Goal: Task Accomplishment & Management: Use online tool/utility

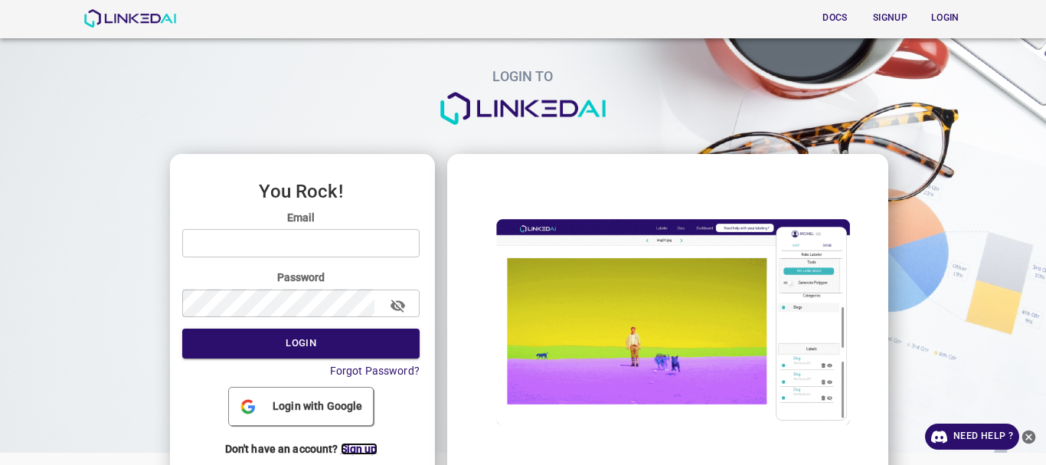
click at [358, 449] on span "Sign up" at bounding box center [359, 449] width 37 height 12
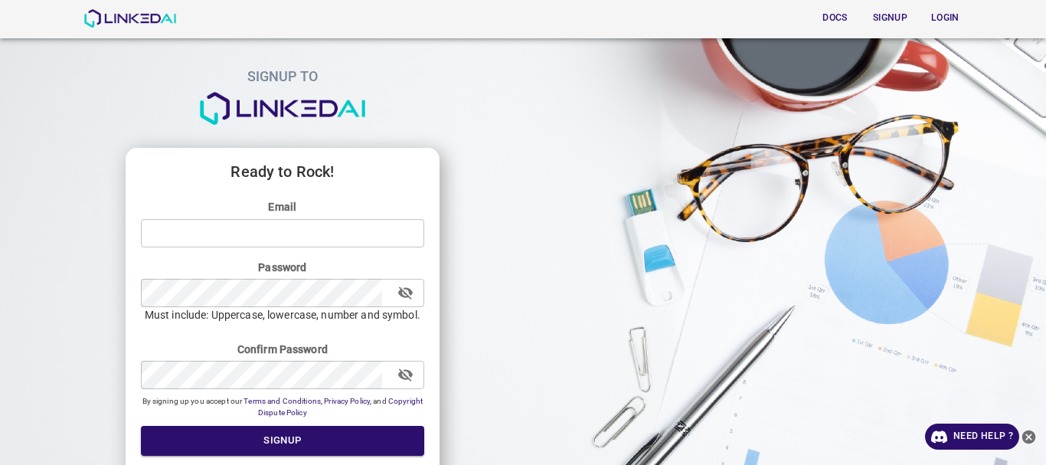
click at [277, 239] on input "email" at bounding box center [282, 232] width 283 height 28
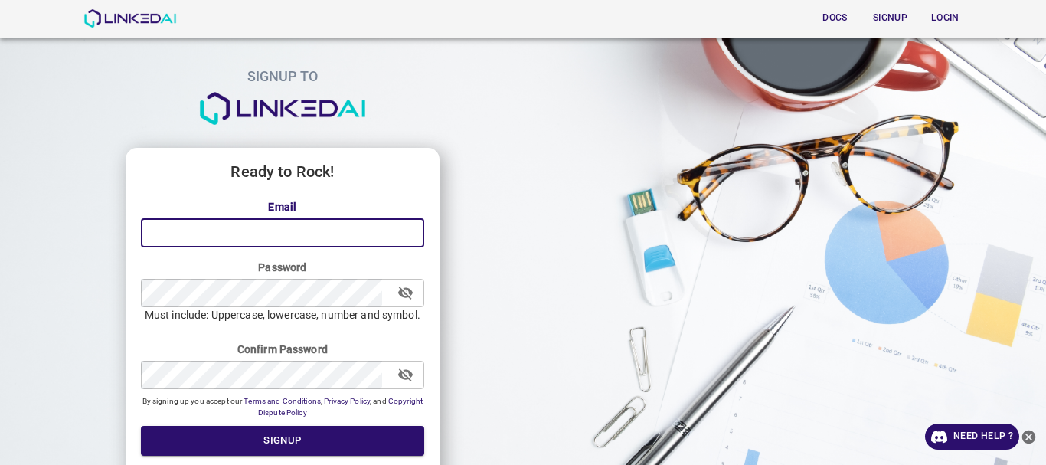
type input "T"
paste input "@"
type input "[EMAIL_ADDRESS][DOMAIN_NAME]"
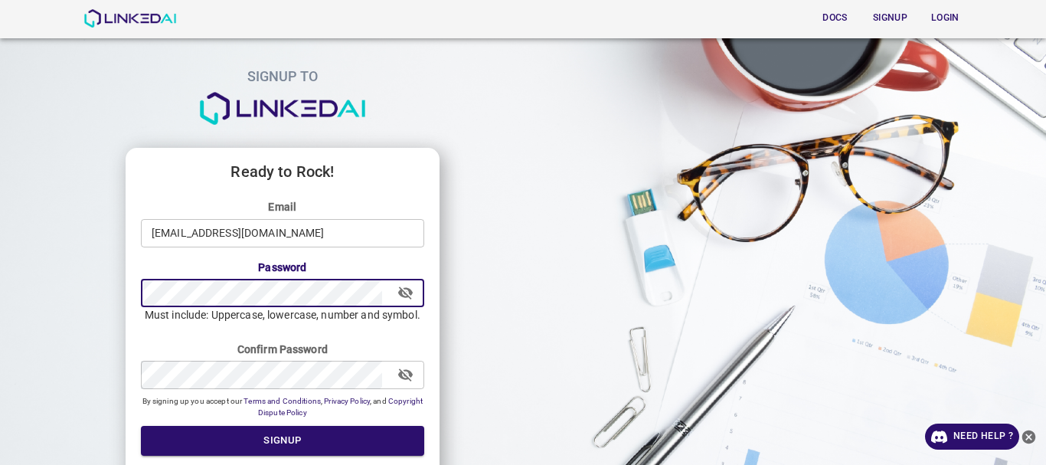
click at [136, 299] on div "Ready to Rock! Email taniamorales2025@outlook.com ​ Password ​ Must include: Up…" at bounding box center [283, 360] width 314 height 425
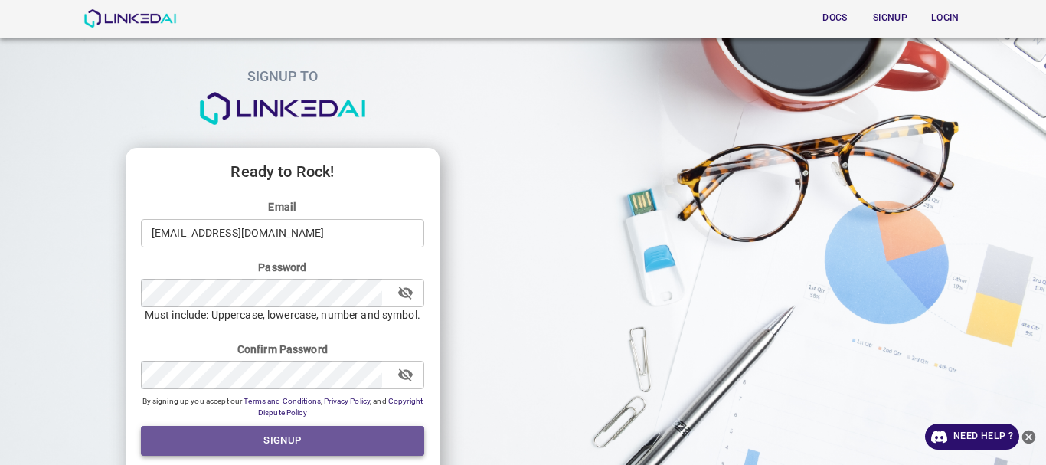
click at [266, 443] on button "Signup" at bounding box center [282, 441] width 283 height 30
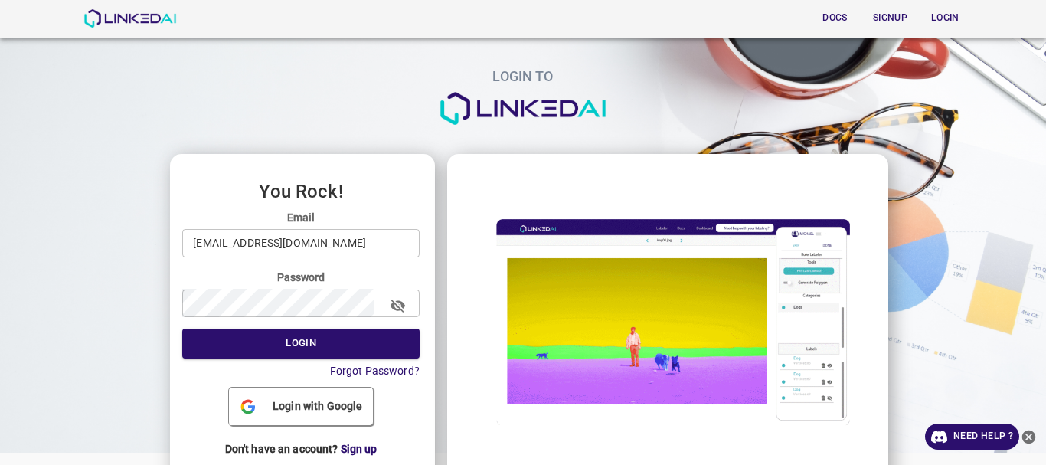
click at [300, 351] on button "Login" at bounding box center [300, 344] width 237 height 30
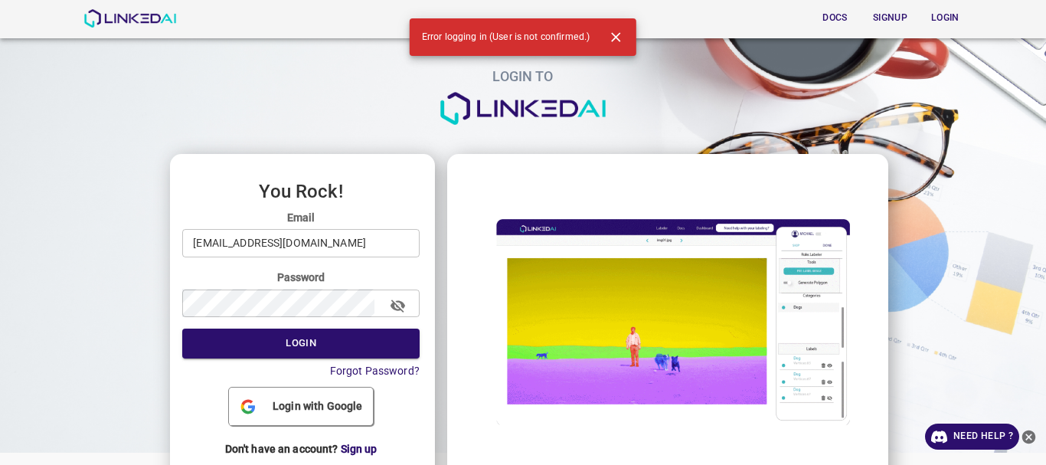
click at [709, 57] on div "LOGIN TO" at bounding box center [517, 87] width 1058 height 76
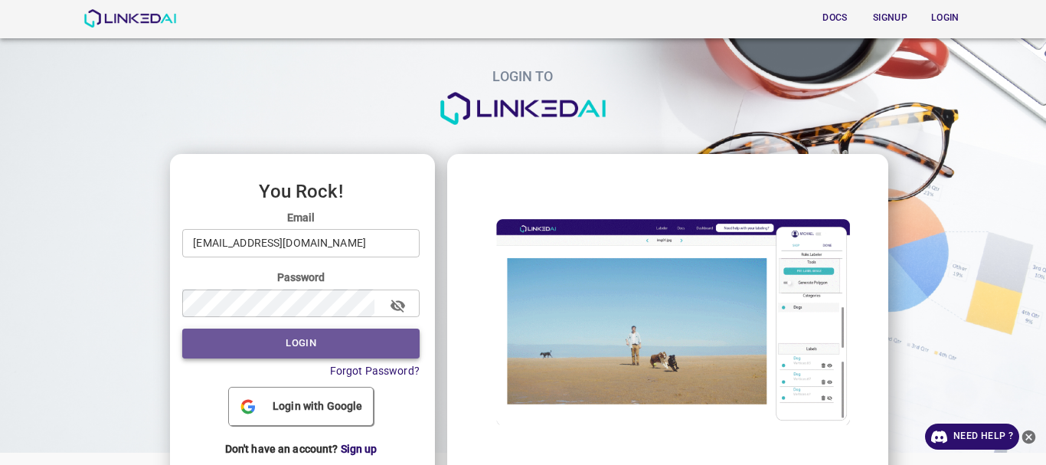
click at [319, 347] on button "Login" at bounding box center [300, 344] width 237 height 30
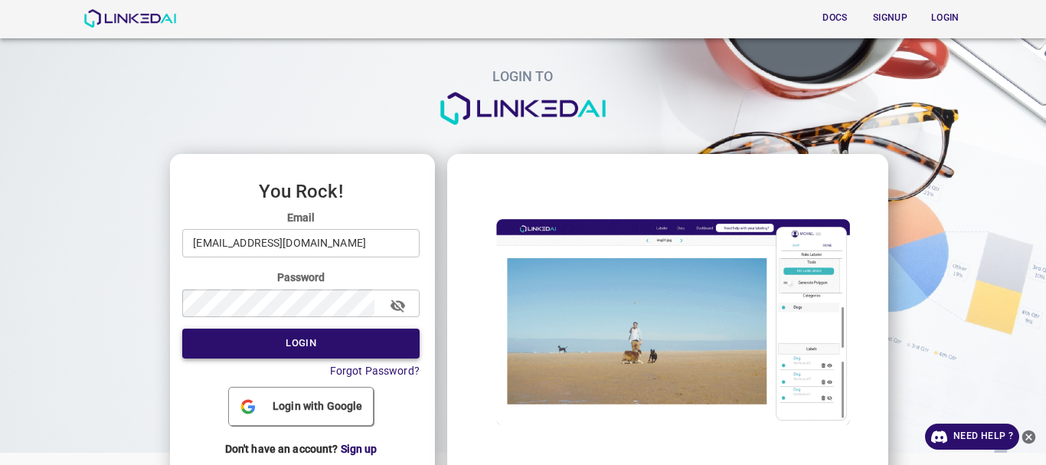
click at [295, 351] on button "Login" at bounding box center [300, 344] width 237 height 30
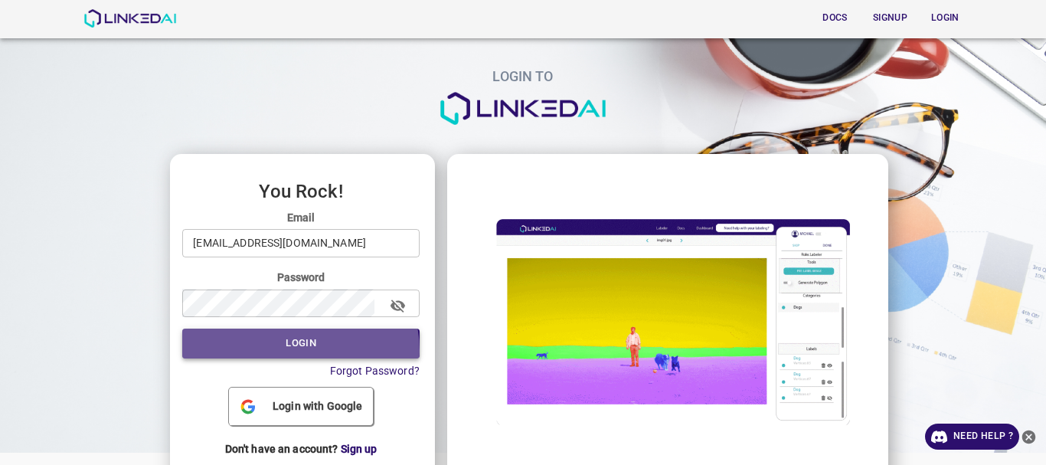
click at [295, 351] on button "Login" at bounding box center [300, 344] width 237 height 30
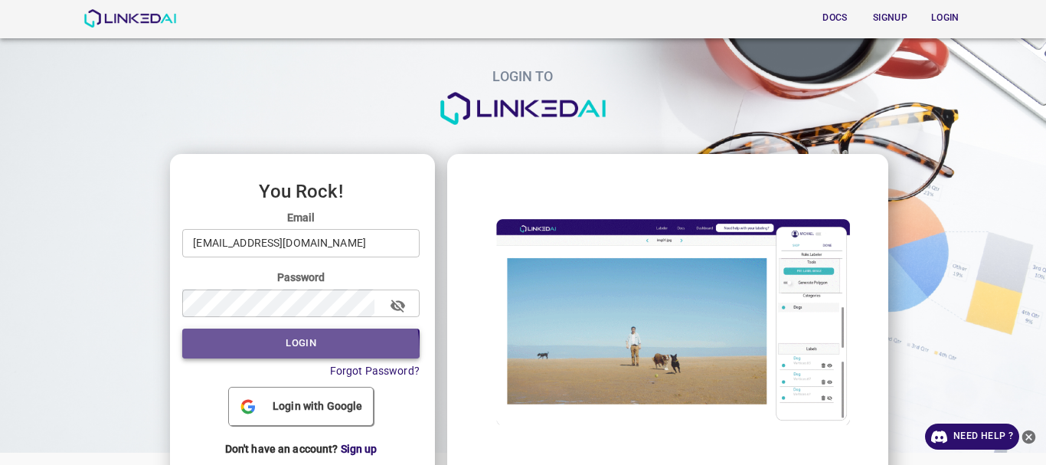
click at [295, 351] on button "Login" at bounding box center [300, 344] width 237 height 30
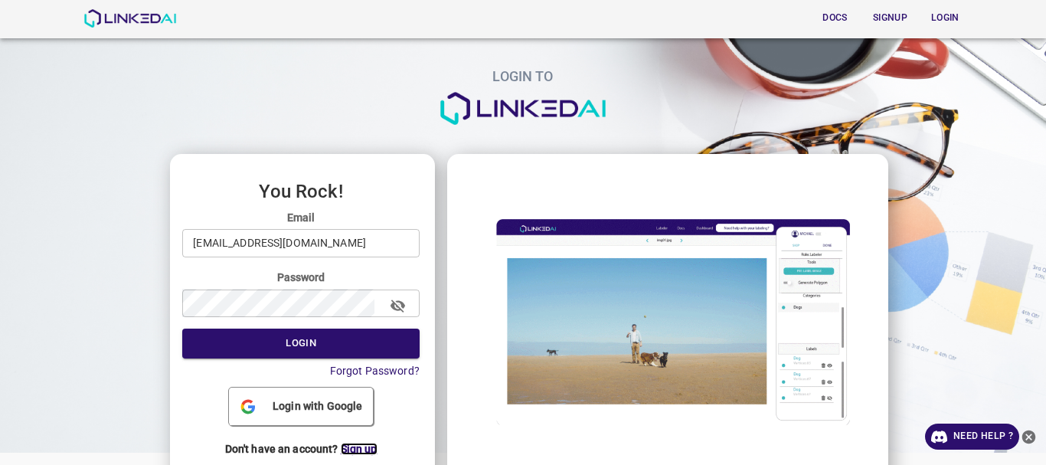
click at [355, 450] on span "Sign up" at bounding box center [359, 449] width 37 height 12
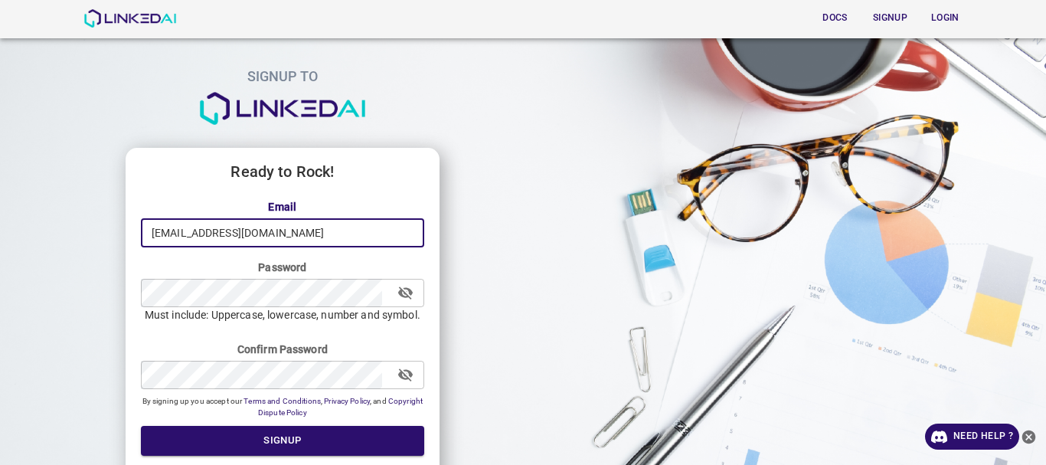
click at [329, 228] on input "[EMAIL_ADDRESS][DOMAIN_NAME]" at bounding box center [282, 232] width 283 height 28
type input "t"
paste input "@"
type input "montanad741@gmail.com"
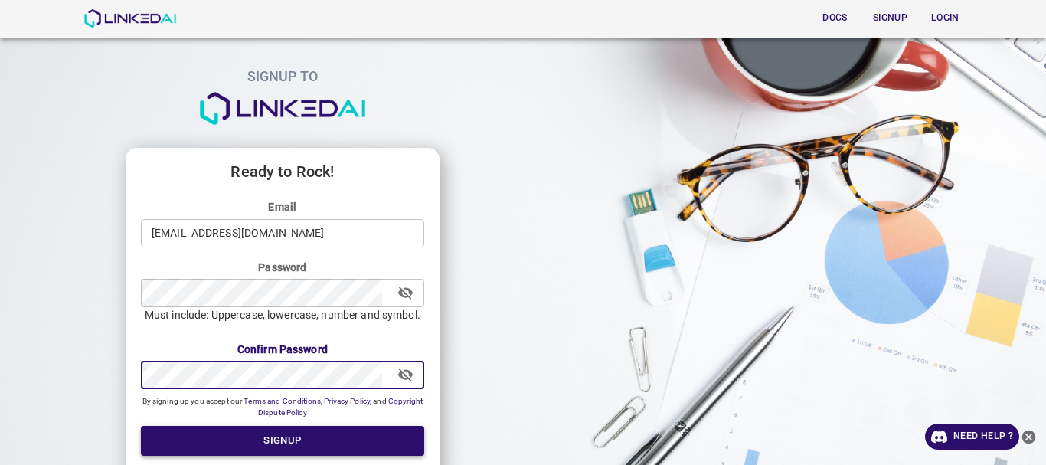
click at [283, 440] on button "Signup" at bounding box center [282, 441] width 283 height 30
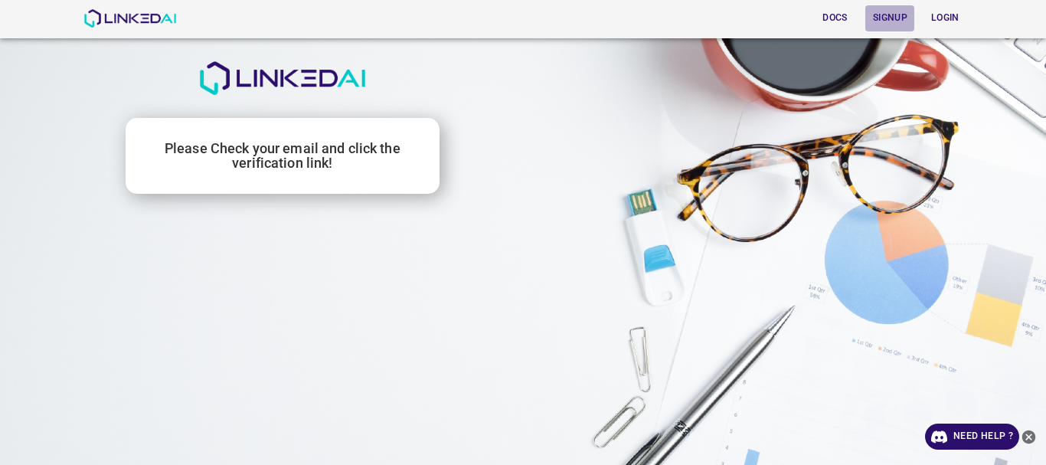
click at [892, 16] on button "Signup" at bounding box center [889, 17] width 49 height 25
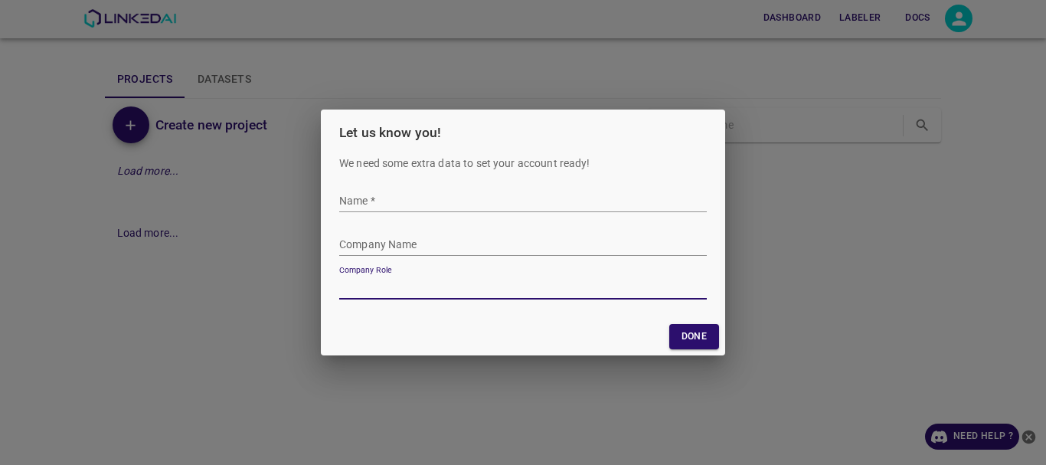
click at [373, 197] on input "Name   *" at bounding box center [523, 201] width 368 height 22
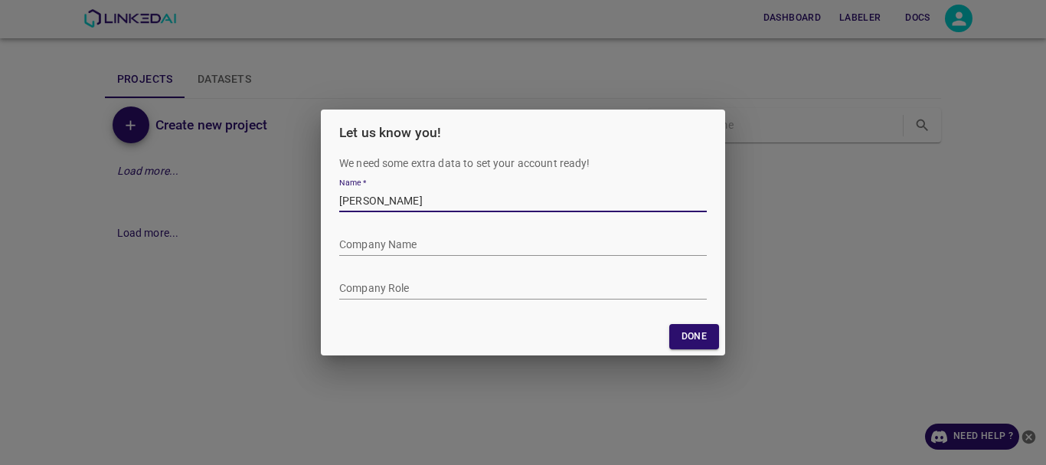
type input "Tania Morales"
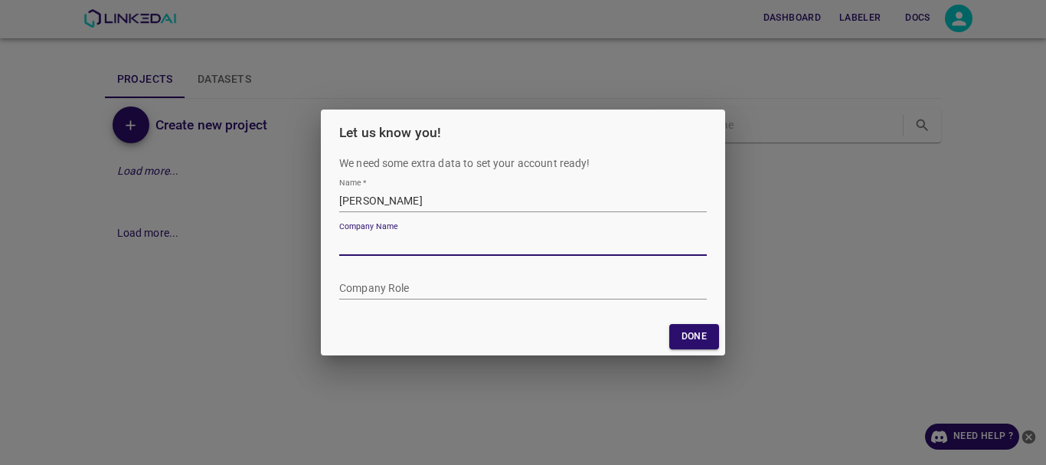
click at [421, 241] on input "Company Name" at bounding box center [523, 245] width 368 height 22
type input "LinkedAI"
click at [420, 289] on input "Company Role" at bounding box center [523, 288] width 368 height 22
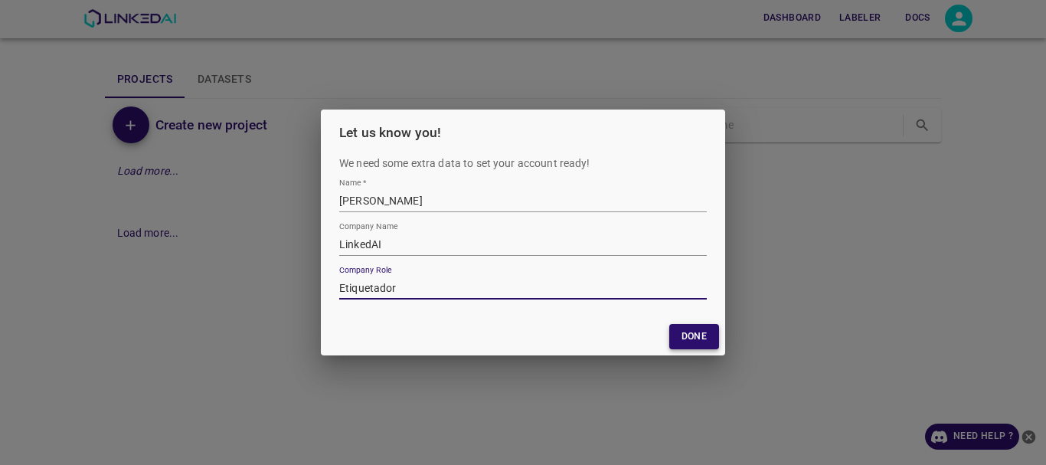
type input "Etiquetador"
click at [677, 332] on button "Done" at bounding box center [694, 336] width 50 height 25
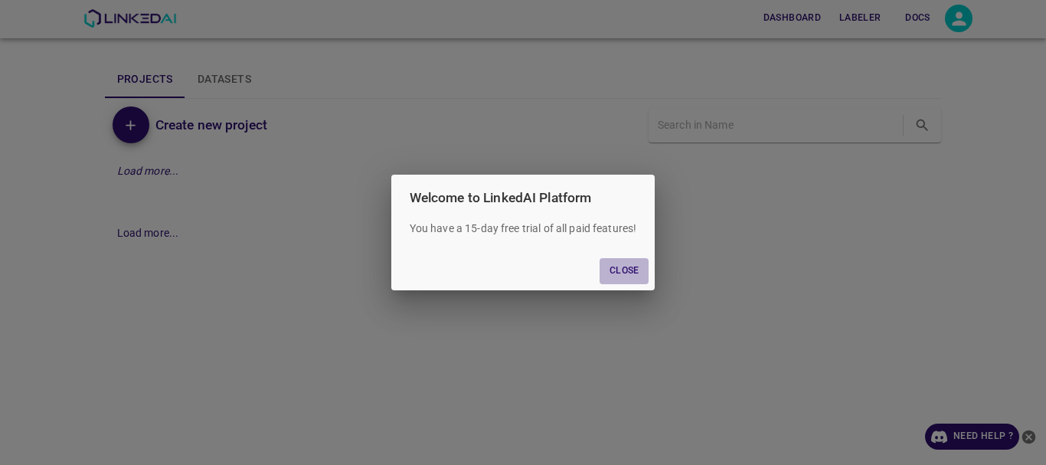
click at [625, 272] on button "Close" at bounding box center [624, 270] width 49 height 25
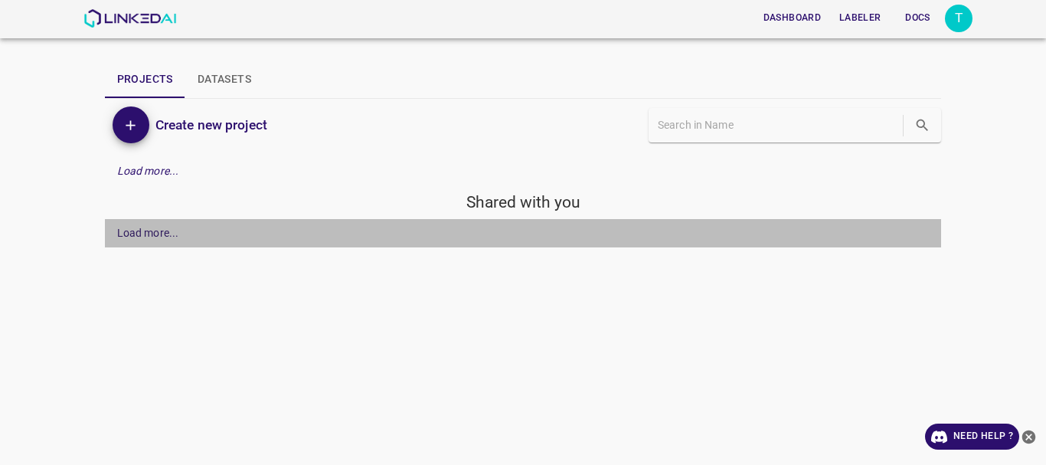
click at [148, 244] on div "Load more..." at bounding box center [523, 233] width 837 height 28
click at [171, 240] on div "Load more..." at bounding box center [148, 233] width 62 height 16
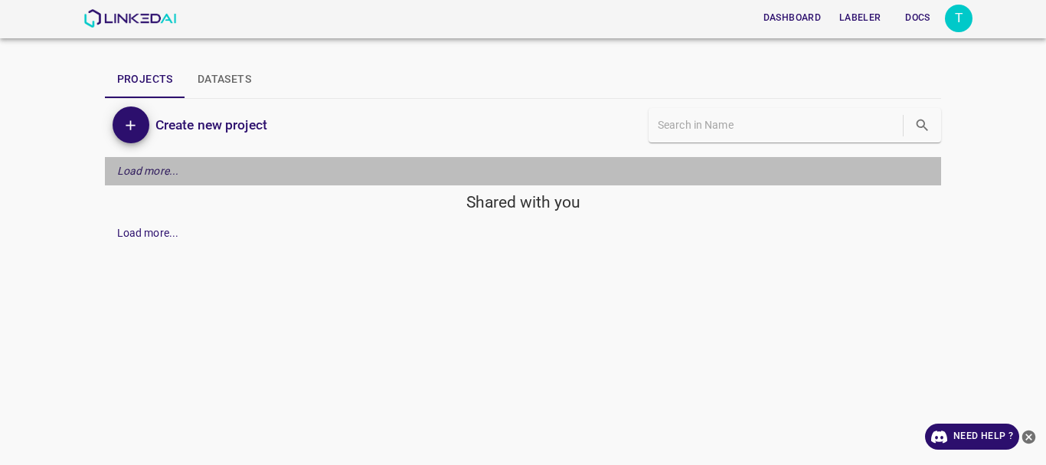
click at [183, 165] on div "Load more..." at bounding box center [523, 171] width 837 height 28
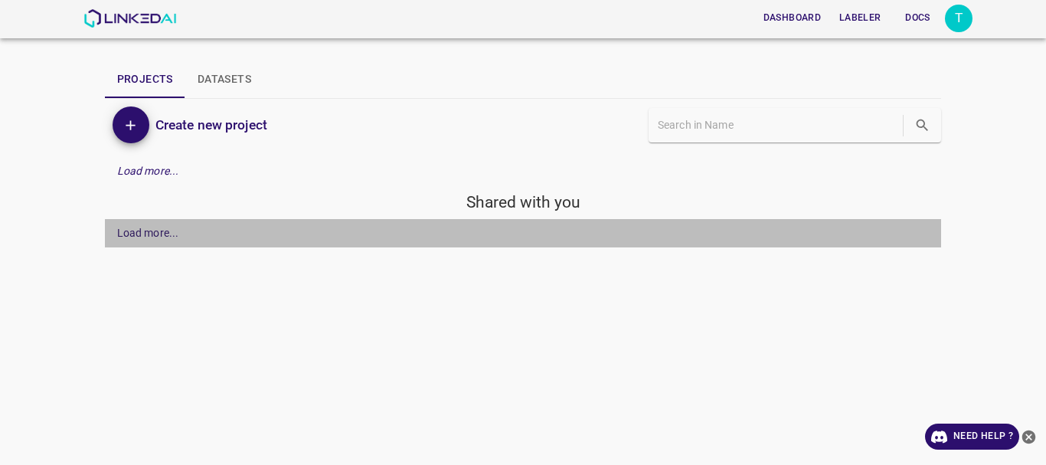
click at [184, 242] on div "Load more..." at bounding box center [523, 233] width 837 height 28
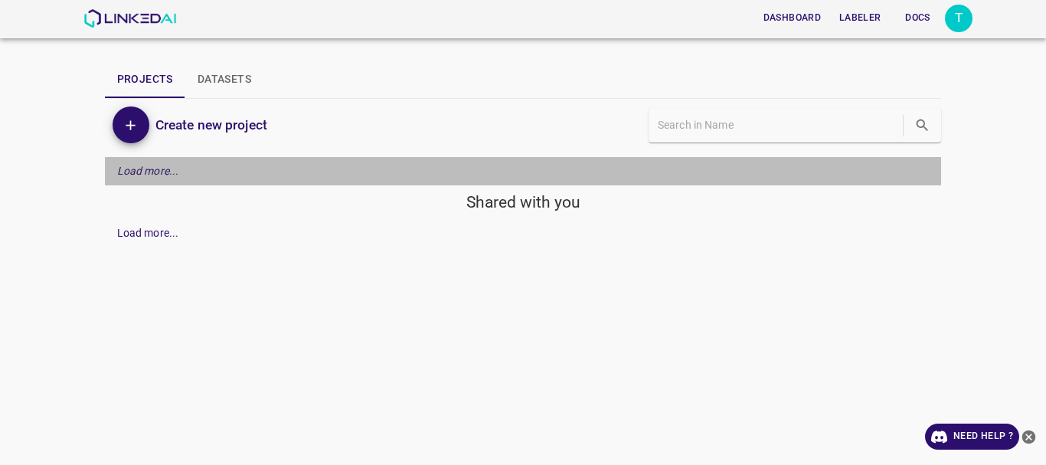
click at [170, 164] on p "Load more..." at bounding box center [148, 171] width 62 height 16
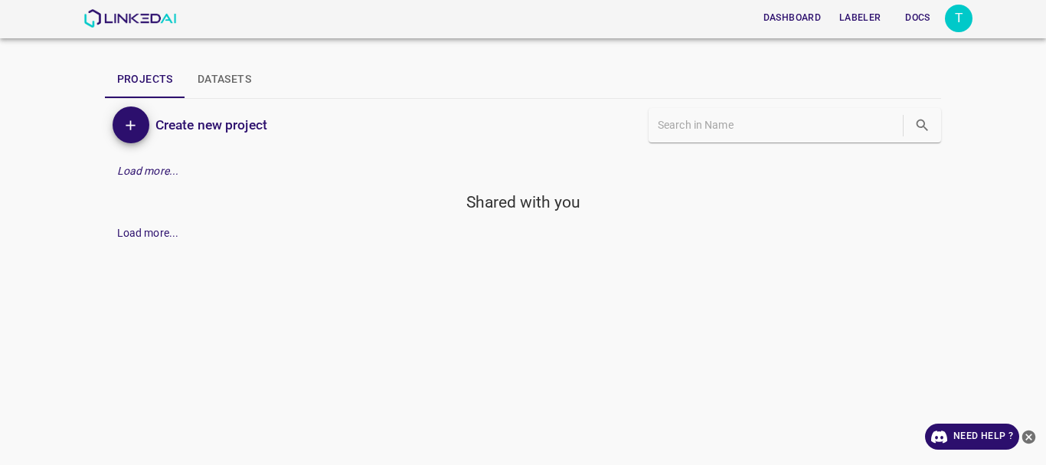
click at [145, 240] on div "Load more..." at bounding box center [148, 233] width 62 height 16
click at [878, 248] on button "Start Labeling" at bounding box center [886, 244] width 88 height 21
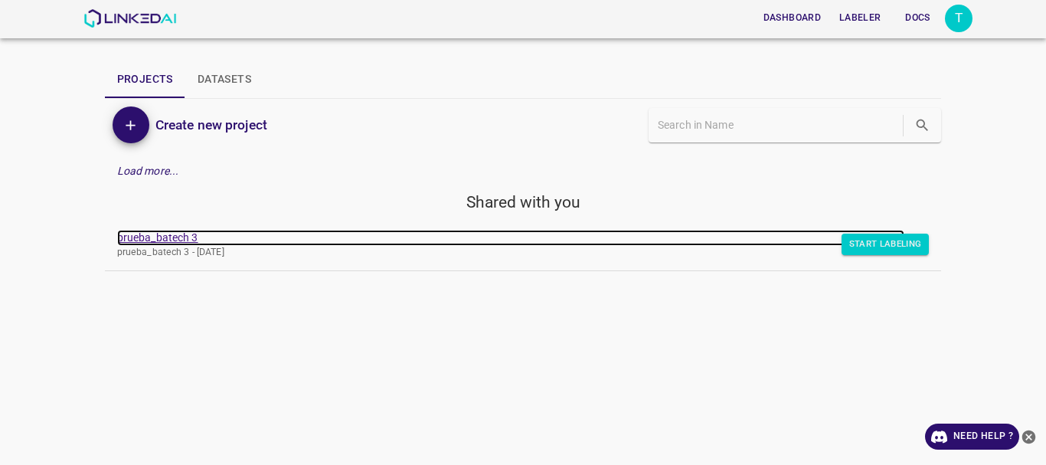
click at [155, 235] on link "prueba_batech 3" at bounding box center [511, 238] width 788 height 16
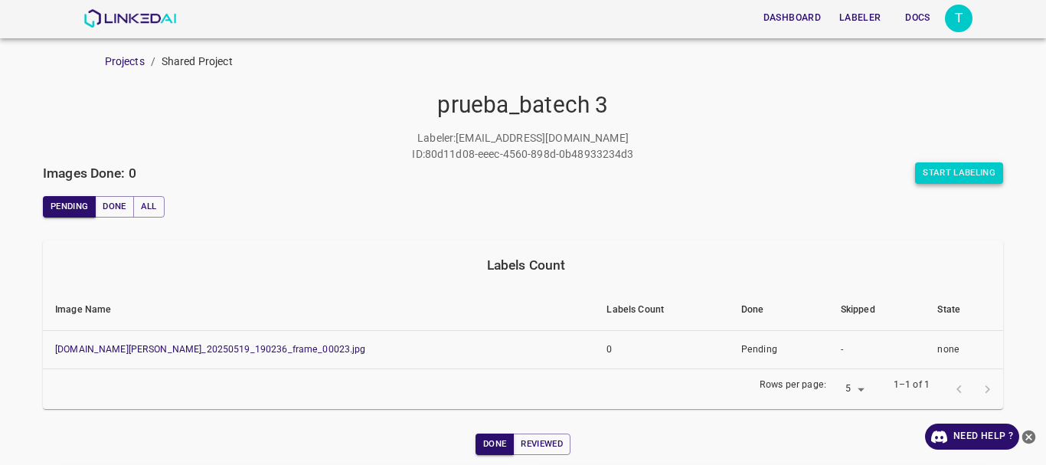
click at [968, 176] on button "Start Labeling" at bounding box center [959, 172] width 88 height 21
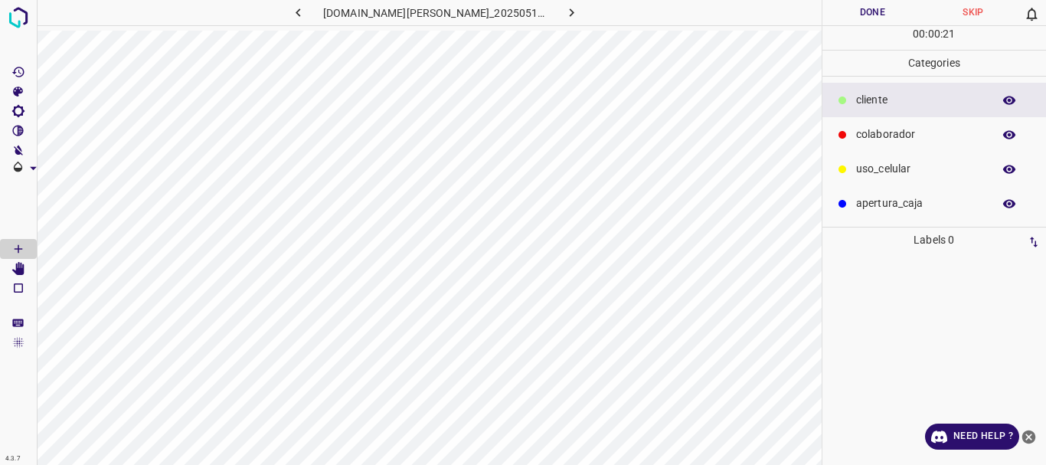
click at [894, 130] on p "colaborador" at bounding box center [920, 134] width 129 height 16
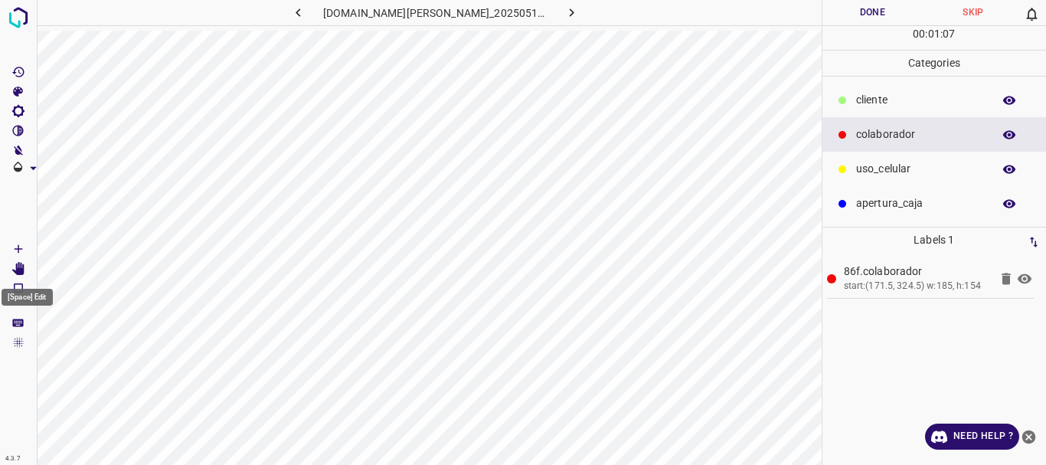
click at [11, 268] on Edit"] "[Space] Edit" at bounding box center [18, 269] width 37 height 20
click at [884, 133] on p "colaborador" at bounding box center [920, 134] width 129 height 16
click at [19, 247] on icon "[Space] Draw" at bounding box center [18, 249] width 14 height 14
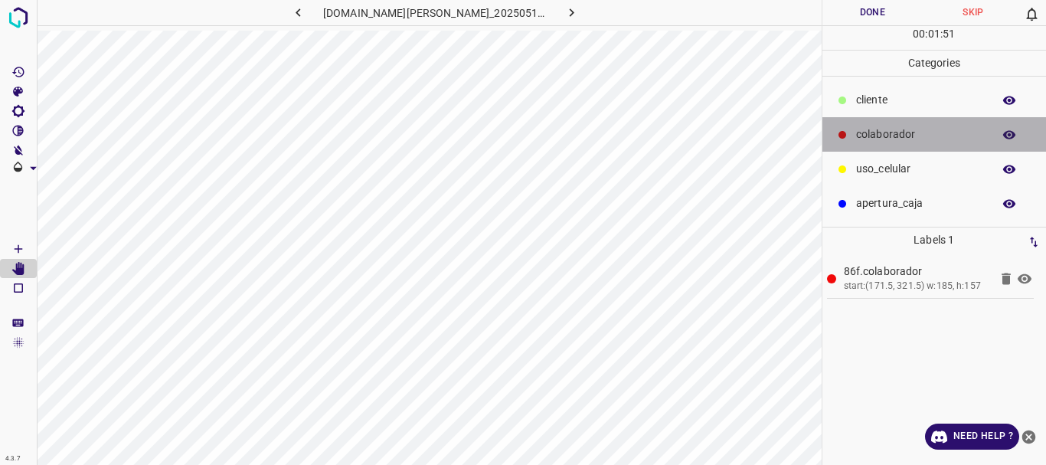
click at [878, 141] on p "colaborador" at bounding box center [920, 134] width 129 height 16
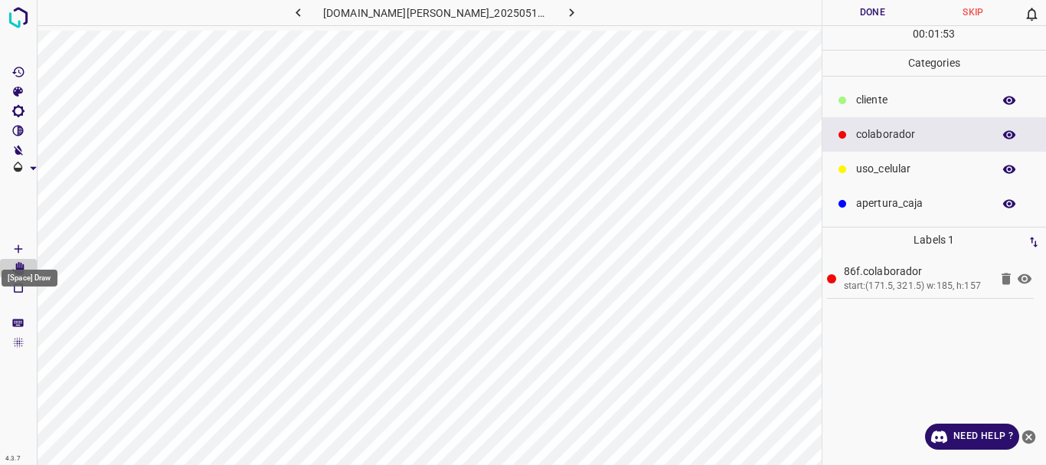
click at [22, 244] on icon "[Space] Draw" at bounding box center [18, 249] width 14 height 14
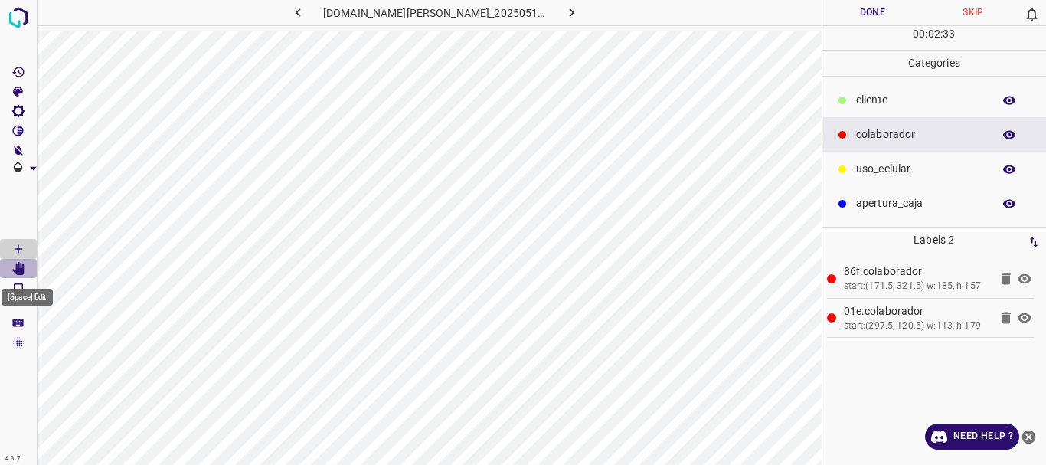
click at [15, 273] on icon "[Space] Edit" at bounding box center [18, 269] width 12 height 14
click at [570, 11] on icon "button" at bounding box center [572, 12] width 5 height 8
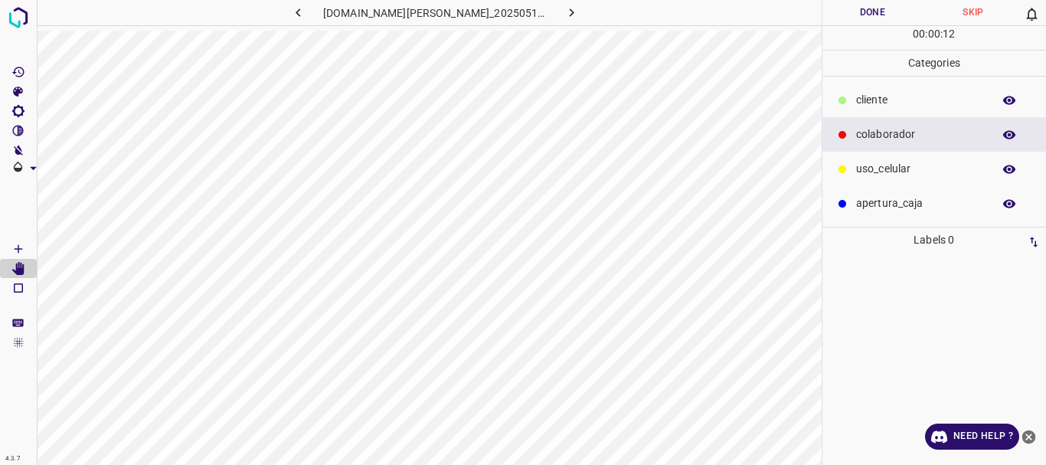
click at [848, 136] on div at bounding box center [842, 134] width 15 height 15
click at [22, 253] on icon "[Space] Draw" at bounding box center [18, 249] width 14 height 14
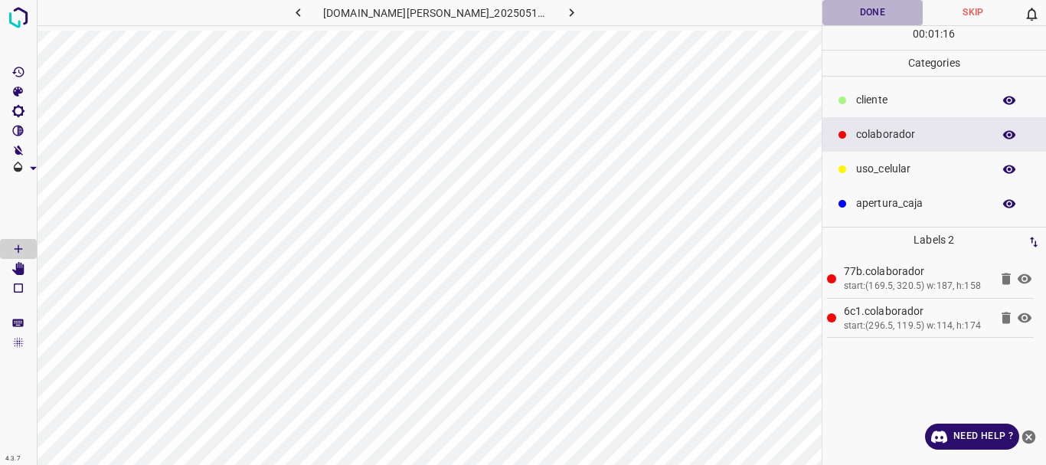
click at [865, 15] on button "Done" at bounding box center [872, 12] width 101 height 25
click at [567, 12] on icon "button" at bounding box center [572, 13] width 16 height 16
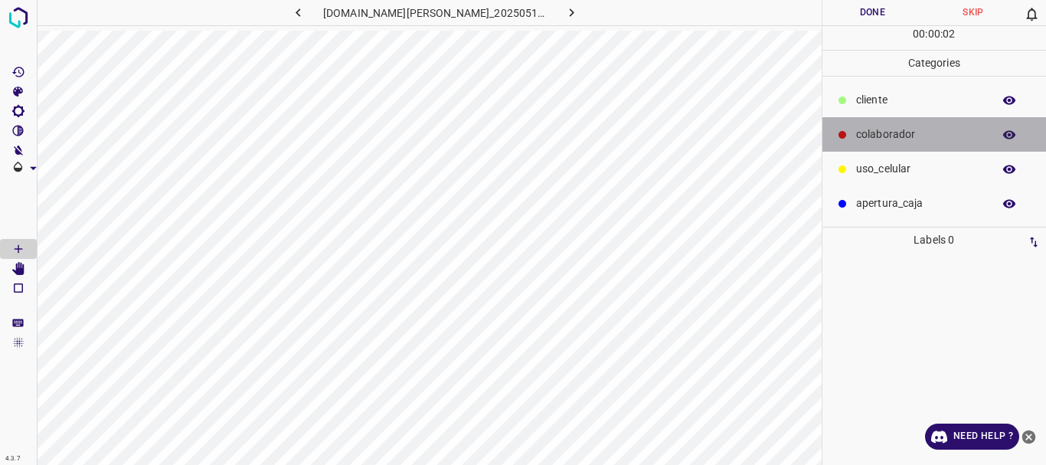
click at [835, 139] on div at bounding box center [842, 134] width 15 height 15
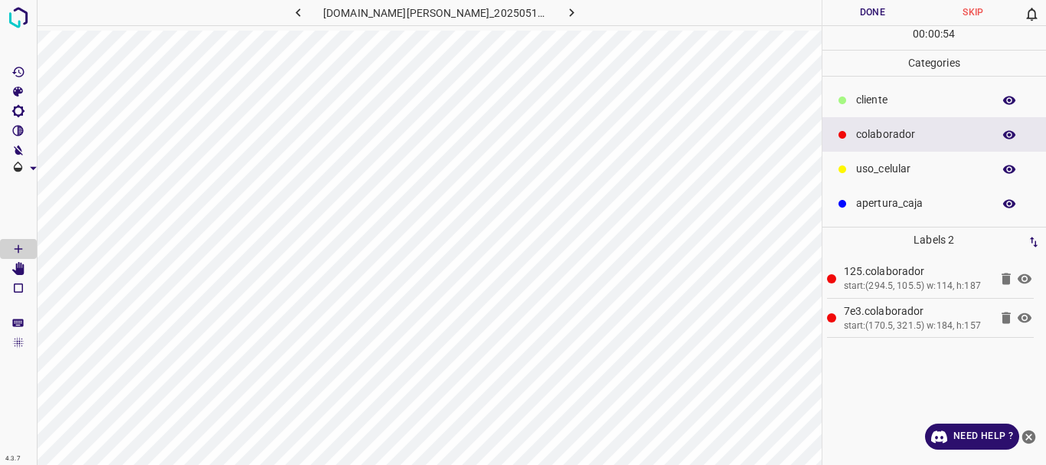
click at [868, 6] on button "Done" at bounding box center [872, 12] width 101 height 25
click at [564, 14] on icon "button" at bounding box center [572, 13] width 16 height 16
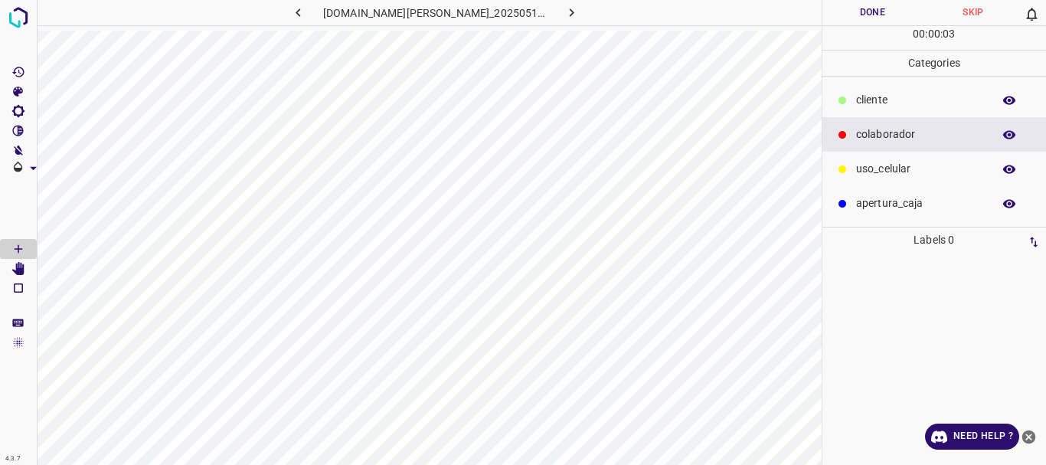
click at [858, 130] on p "colaborador" at bounding box center [920, 134] width 129 height 16
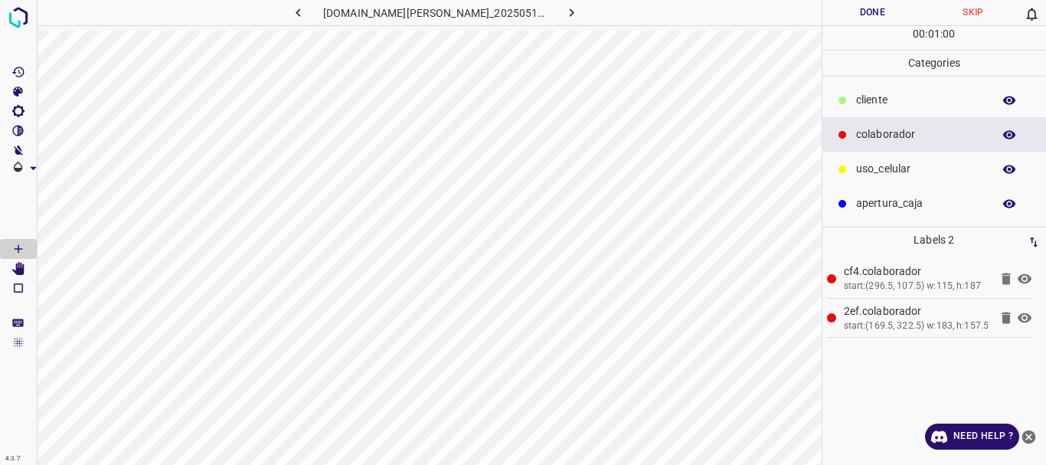
click at [870, 10] on button "Done" at bounding box center [872, 12] width 101 height 25
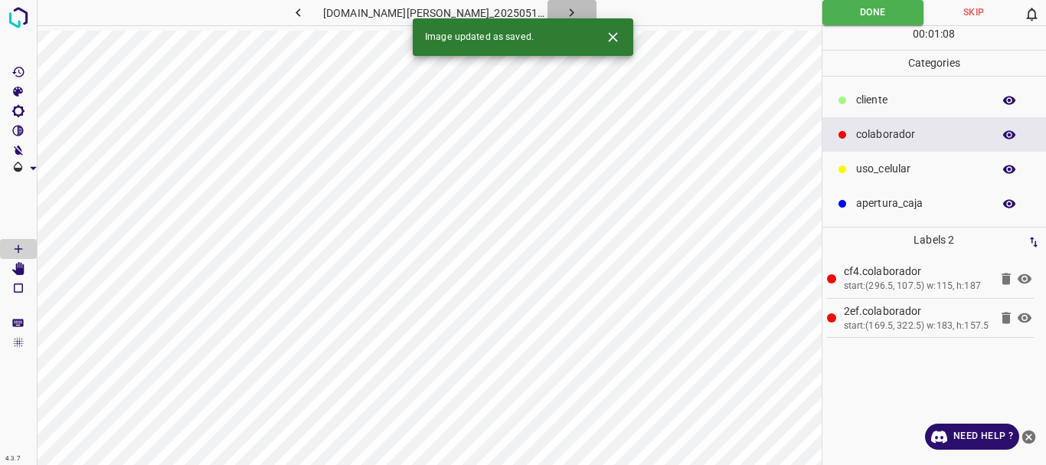
click at [570, 9] on icon "button" at bounding box center [572, 12] width 5 height 8
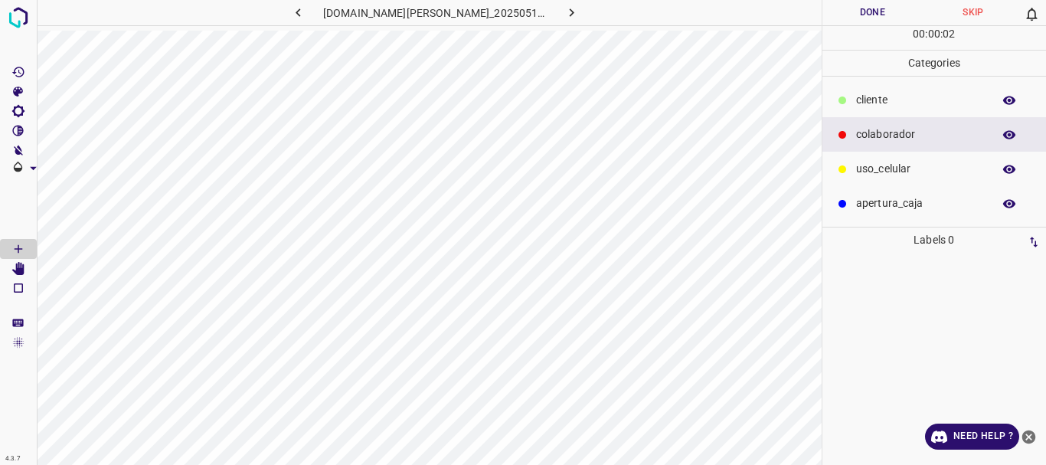
click at [866, 135] on p "colaborador" at bounding box center [920, 134] width 129 height 16
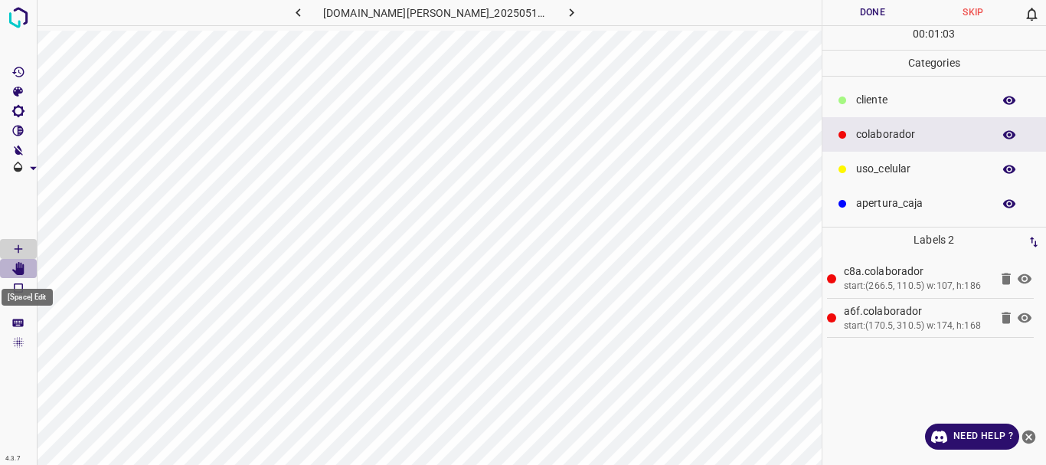
click at [16, 269] on icon "[Space] Edit" at bounding box center [18, 269] width 14 height 14
click at [870, 16] on button "Done" at bounding box center [872, 12] width 101 height 25
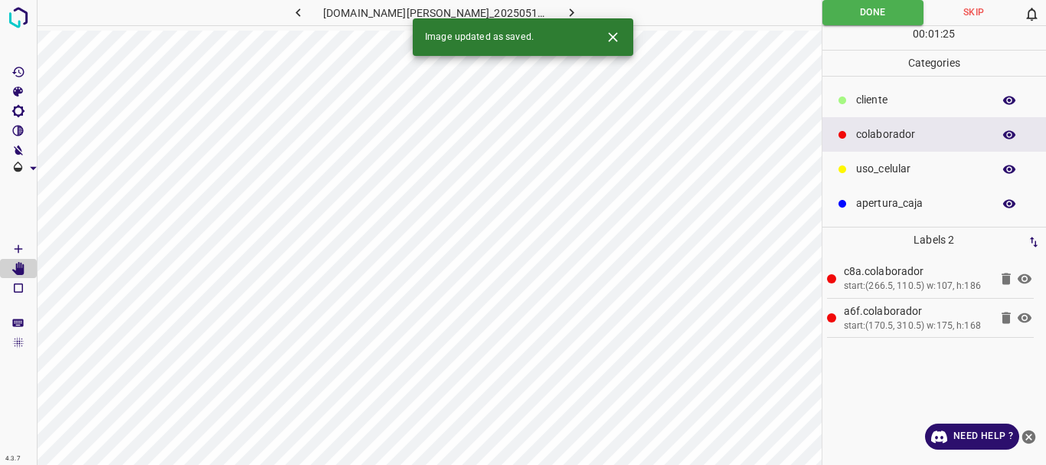
click at [564, 11] on icon "button" at bounding box center [572, 13] width 16 height 16
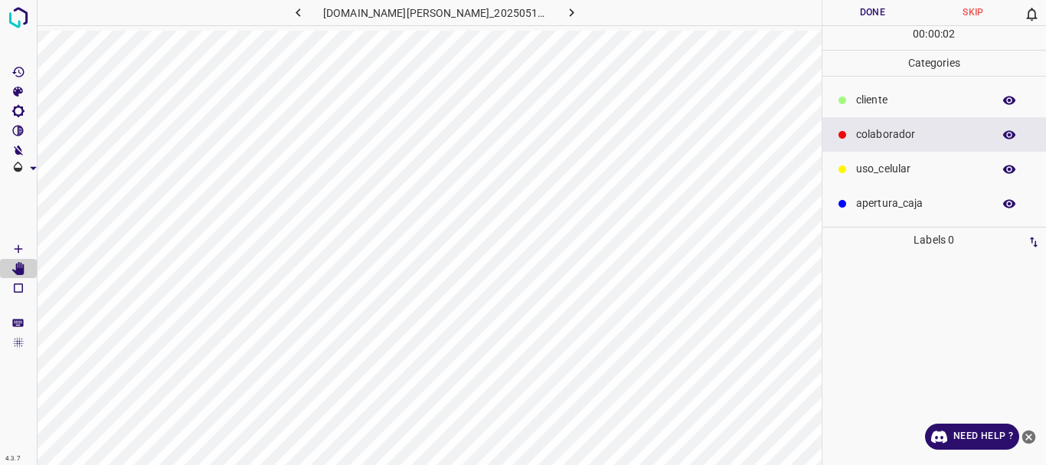
click at [904, 141] on p "colaborador" at bounding box center [920, 134] width 129 height 16
click at [18, 244] on icon "[Space] Draw" at bounding box center [18, 249] width 14 height 14
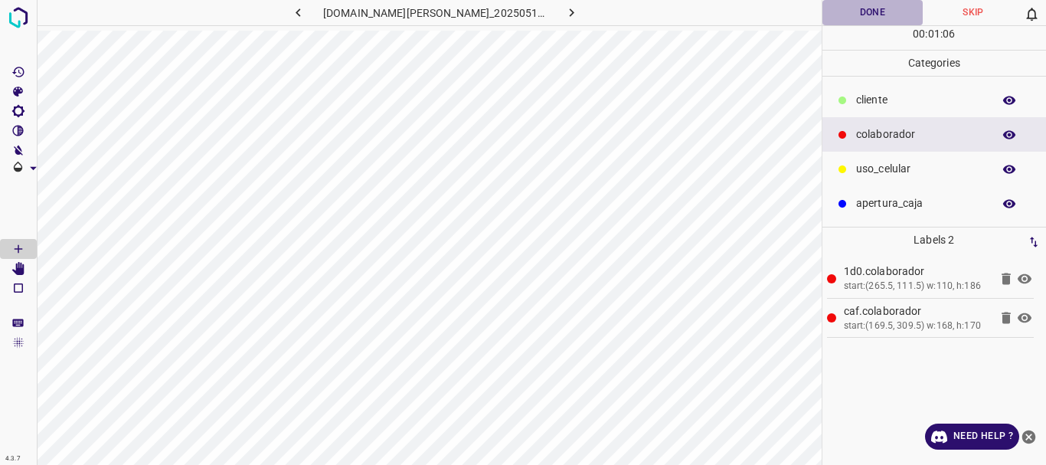
click at [865, 13] on button "Done" at bounding box center [872, 12] width 101 height 25
click at [566, 10] on icon "button" at bounding box center [572, 13] width 16 height 16
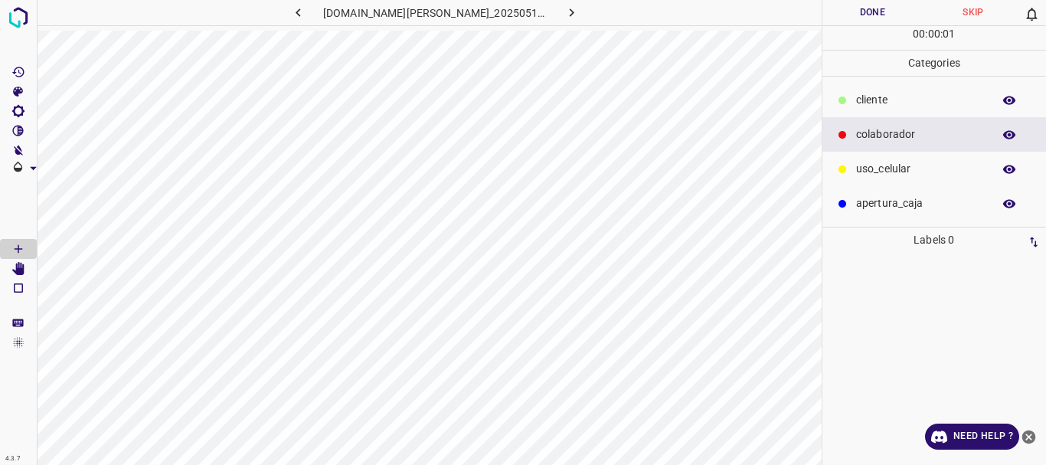
click at [884, 129] on p "colaborador" at bounding box center [920, 134] width 129 height 16
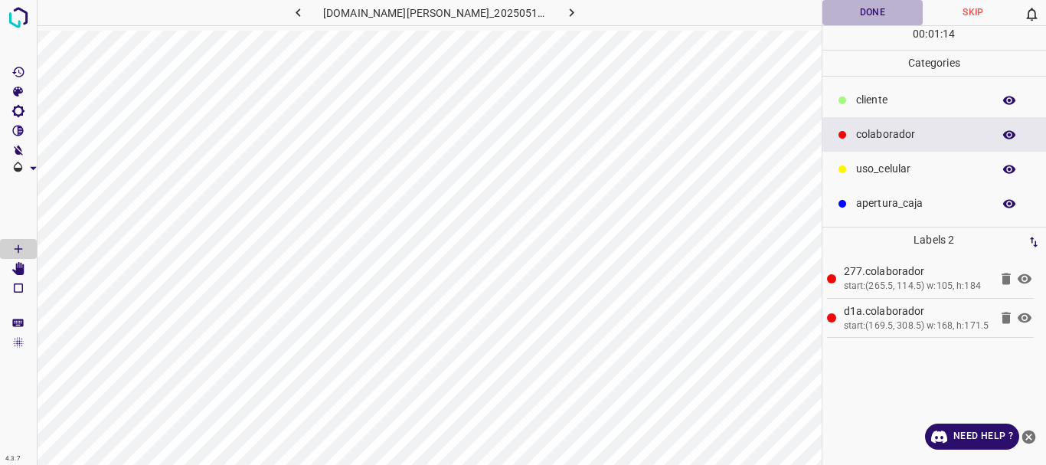
click at [855, 11] on button "Done" at bounding box center [872, 12] width 101 height 25
click at [566, 8] on icon "button" at bounding box center [572, 13] width 16 height 16
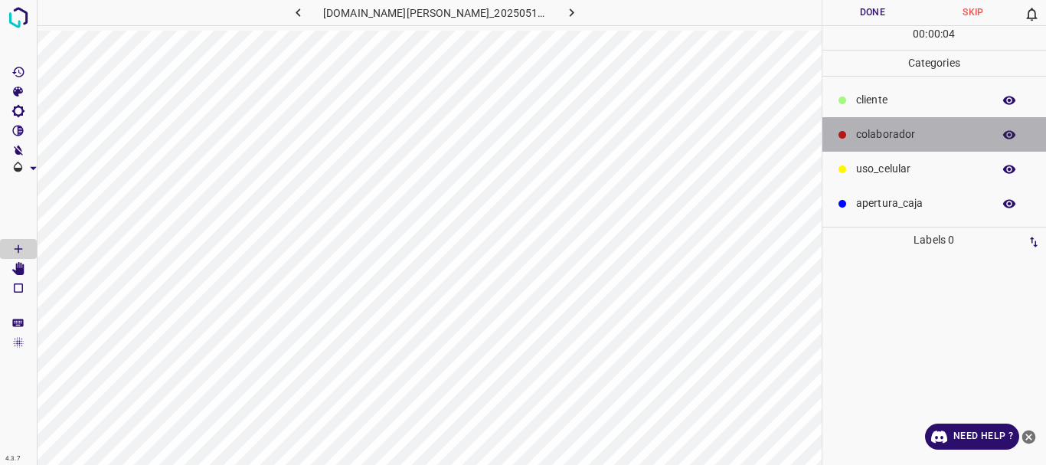
click at [878, 132] on p "colaborador" at bounding box center [920, 134] width 129 height 16
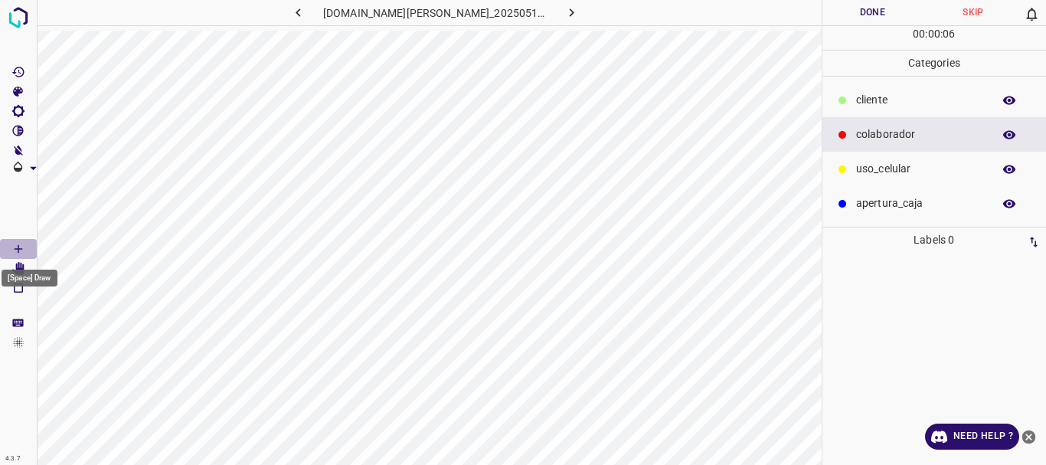
click at [21, 250] on icon "[Space] Draw" at bounding box center [18, 249] width 14 height 14
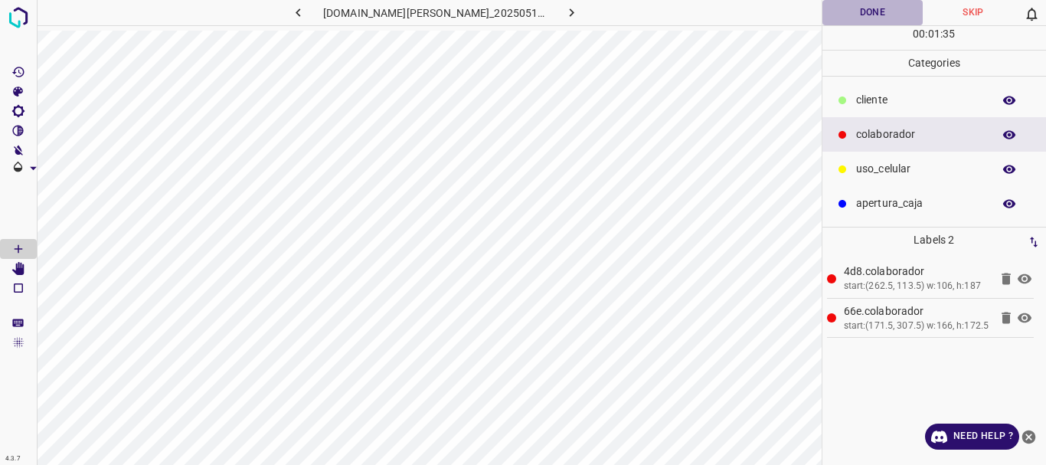
click at [876, 12] on button "Done" at bounding box center [872, 12] width 101 height 25
click at [570, 11] on icon "button" at bounding box center [572, 13] width 16 height 16
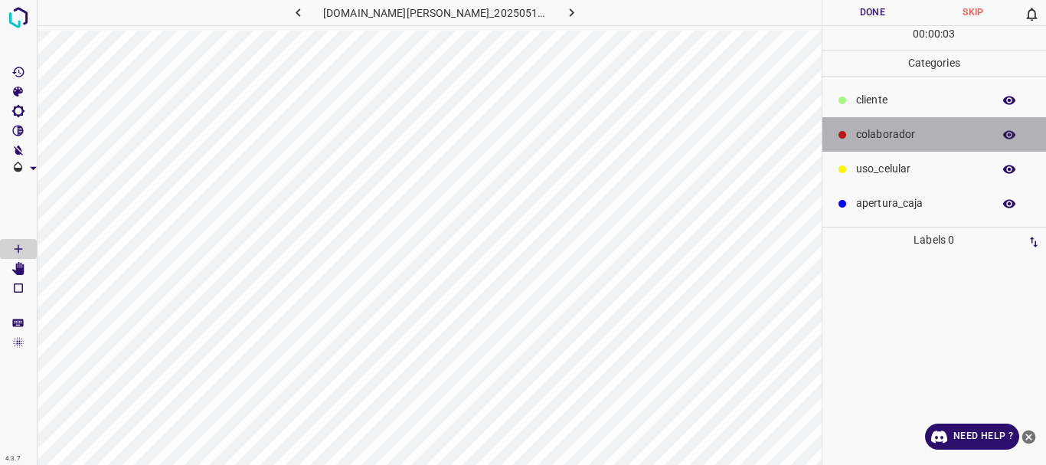
click at [881, 145] on div "colaborador" at bounding box center [934, 134] width 224 height 34
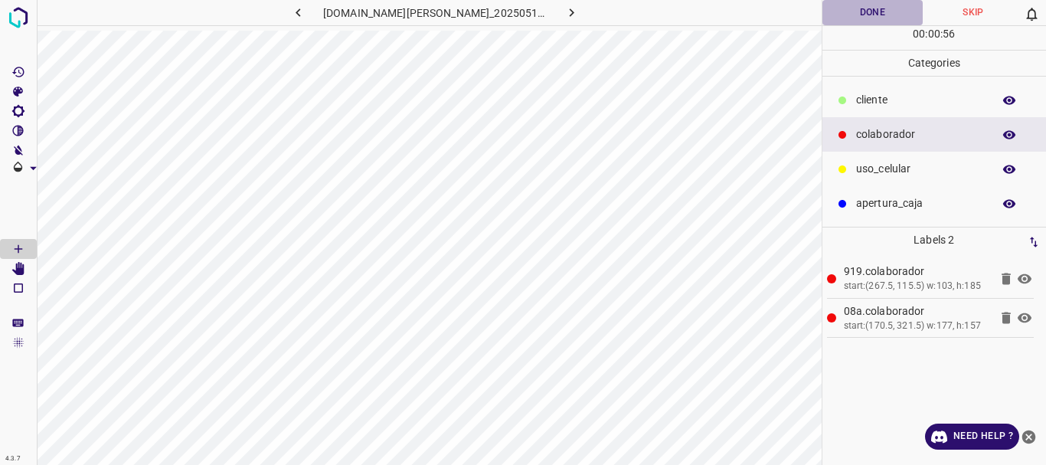
click at [868, 18] on button "Done" at bounding box center [872, 12] width 101 height 25
click at [564, 18] on icon "button" at bounding box center [572, 13] width 16 height 16
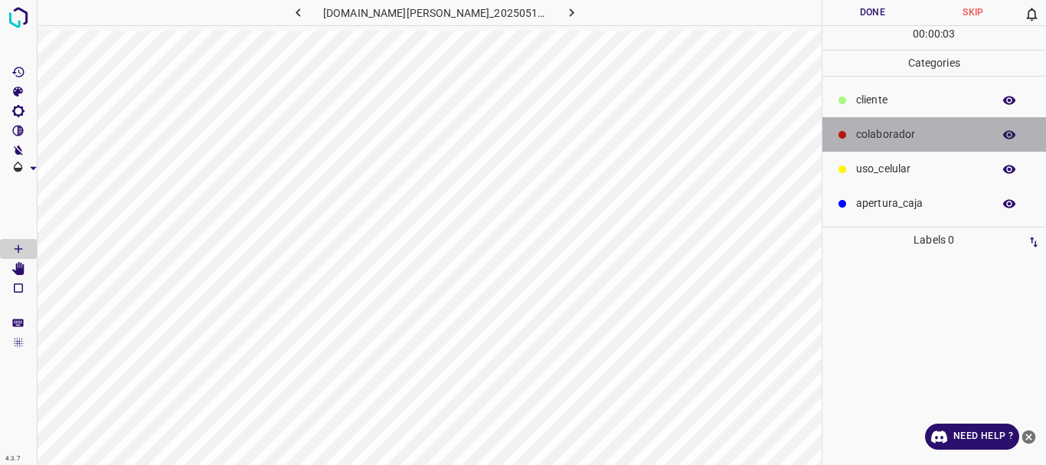
click at [878, 136] on p "colaborador" at bounding box center [920, 134] width 129 height 16
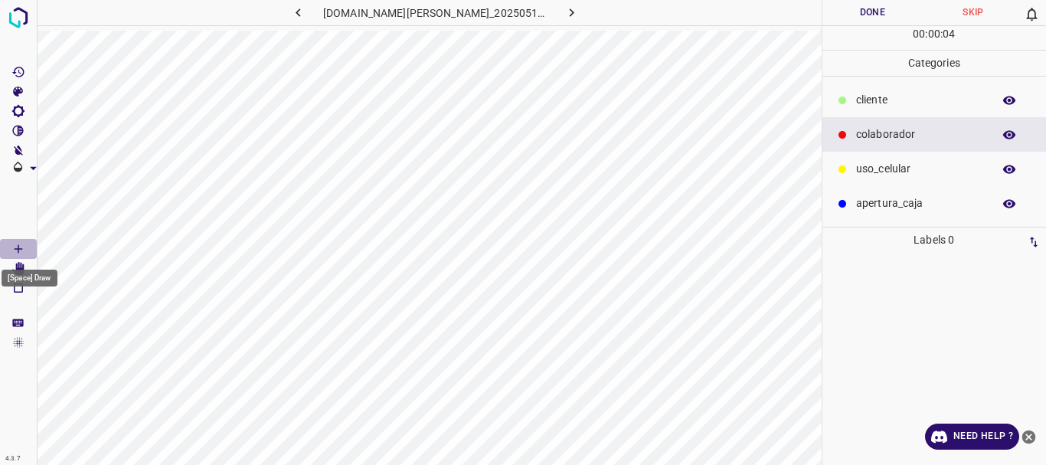
click at [25, 251] on icon "[Space] Draw" at bounding box center [18, 249] width 14 height 14
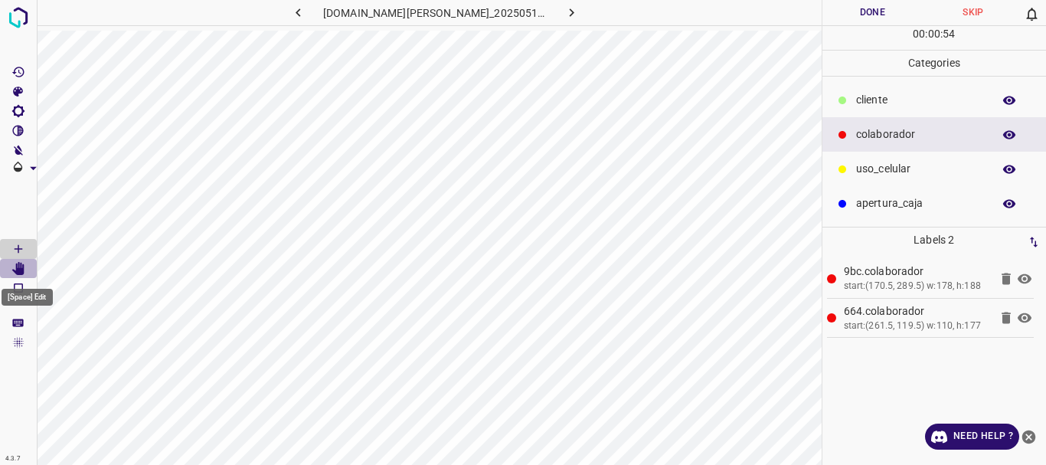
click at [25, 268] on icon "[Space] Edit" at bounding box center [18, 269] width 12 height 14
click at [1022, 319] on icon at bounding box center [1024, 318] width 18 height 18
click at [1024, 276] on icon at bounding box center [1024, 279] width 18 height 18
click at [1023, 315] on icon at bounding box center [1025, 318] width 14 height 10
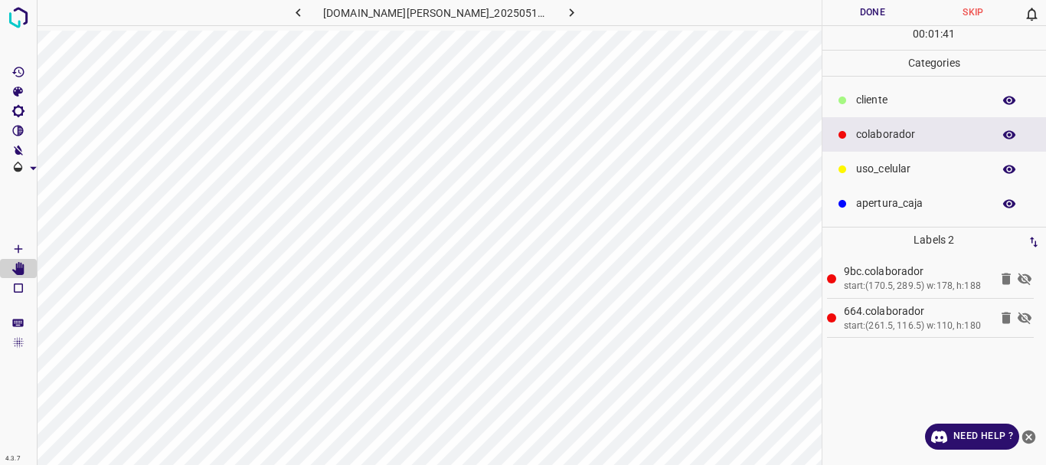
click at [1023, 315] on icon at bounding box center [1024, 318] width 18 height 18
click at [18, 266] on div "[Space] Draw" at bounding box center [29, 273] width 59 height 29
click at [1026, 317] on icon at bounding box center [1025, 318] width 14 height 10
click at [1026, 317] on icon at bounding box center [1025, 318] width 14 height 12
click at [1026, 317] on icon at bounding box center [1025, 318] width 14 height 10
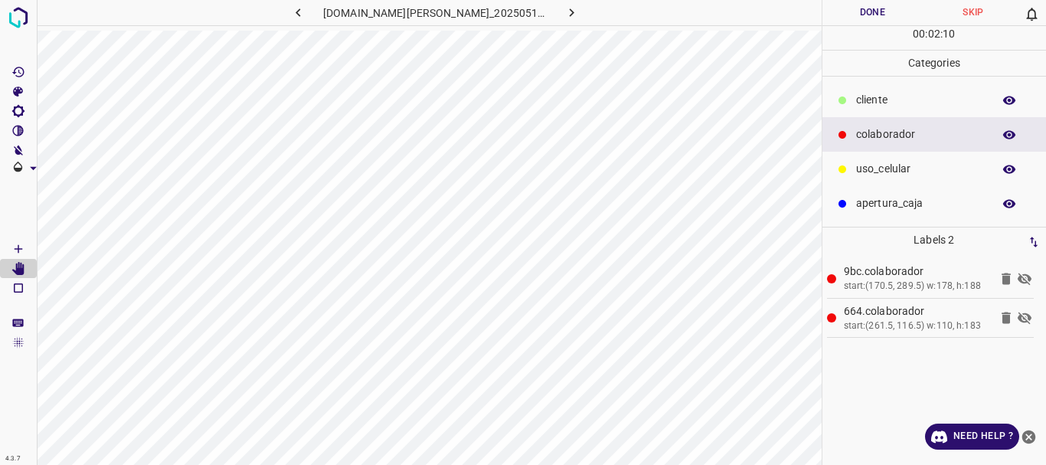
click at [1026, 317] on icon at bounding box center [1025, 318] width 14 height 12
click at [1026, 317] on icon at bounding box center [1025, 318] width 14 height 10
click at [1026, 317] on icon at bounding box center [1025, 318] width 14 height 12
click at [1027, 280] on icon at bounding box center [1024, 279] width 18 height 18
click at [868, 18] on button "Done" at bounding box center [872, 12] width 101 height 25
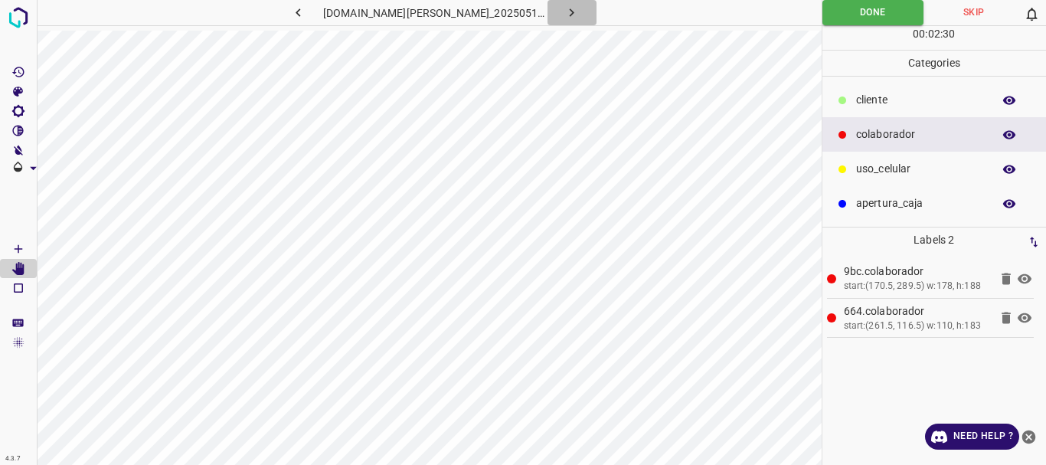
click at [570, 10] on icon "button" at bounding box center [572, 12] width 5 height 8
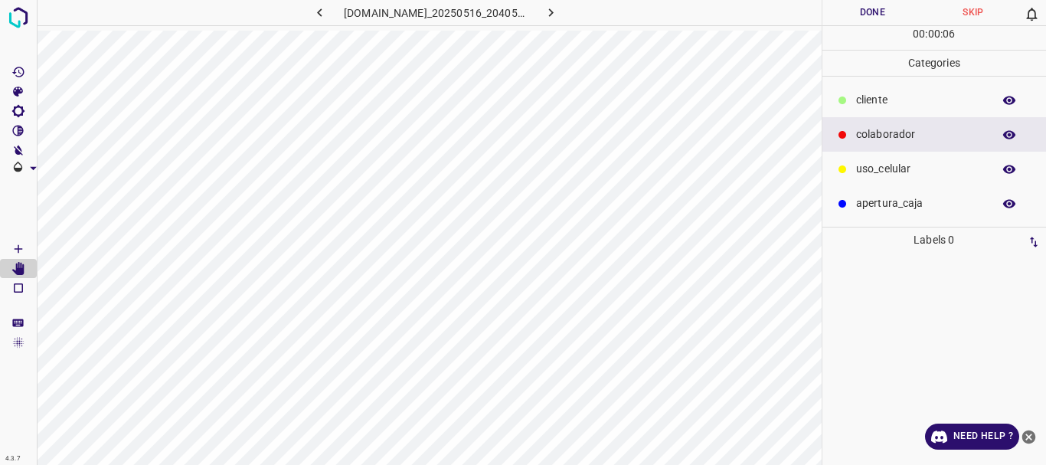
click at [870, 100] on p "​​cliente" at bounding box center [920, 100] width 129 height 16
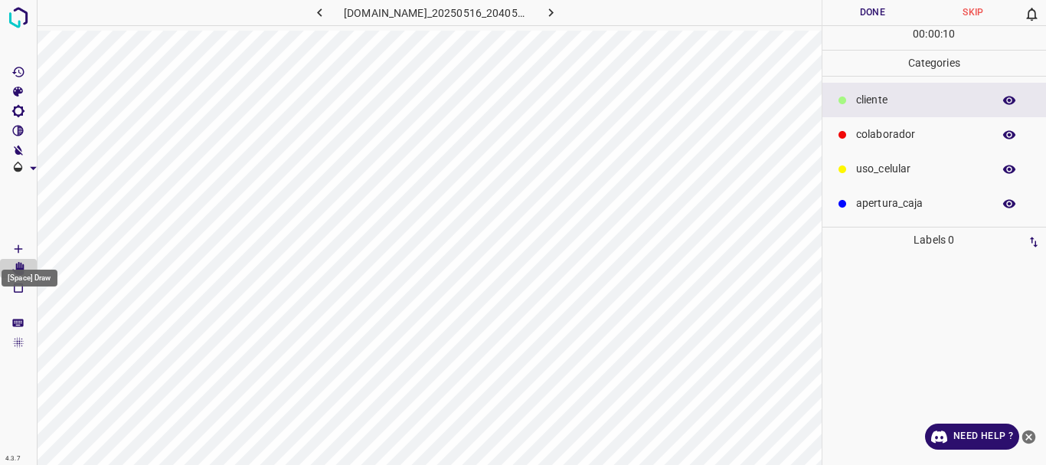
click at [17, 249] on icon "[Space] Draw" at bounding box center [19, 249] width 8 height 8
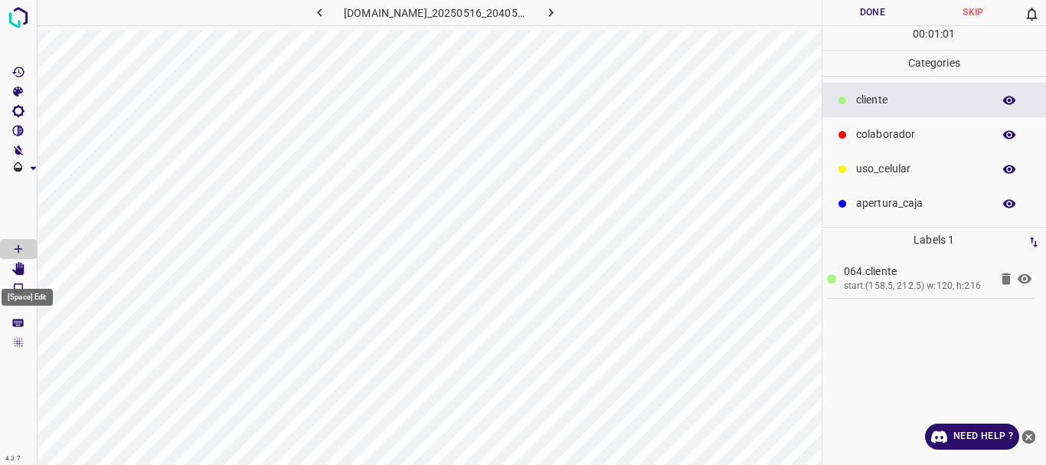
click at [17, 268] on icon "[Space] Edit" at bounding box center [18, 269] width 12 height 14
click at [874, 12] on button "Done" at bounding box center [872, 12] width 101 height 25
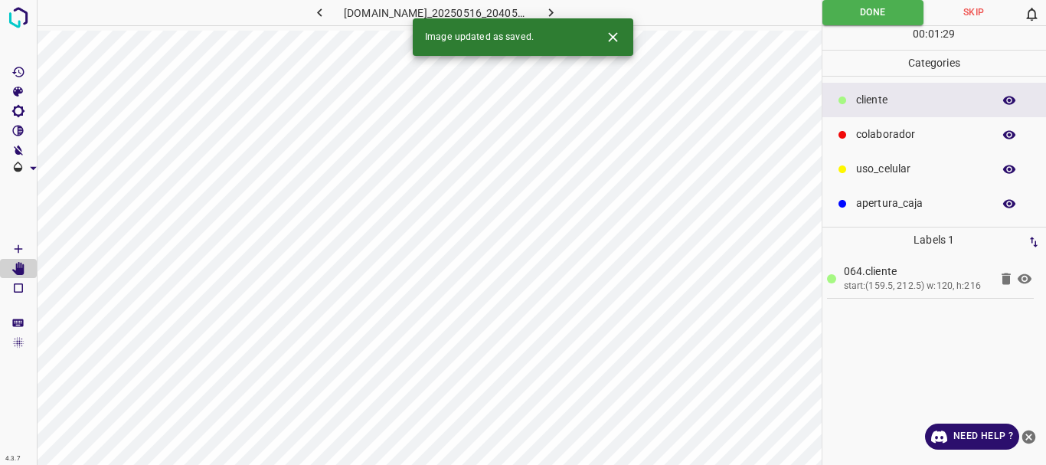
click at [551, 11] on icon "button" at bounding box center [551, 13] width 16 height 16
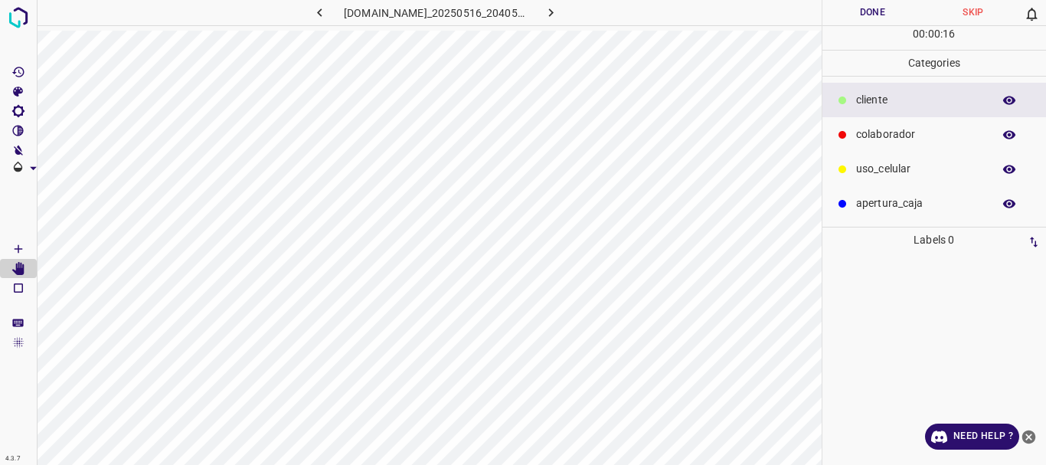
click at [15, 244] on icon "[Space] Draw" at bounding box center [18, 249] width 14 height 14
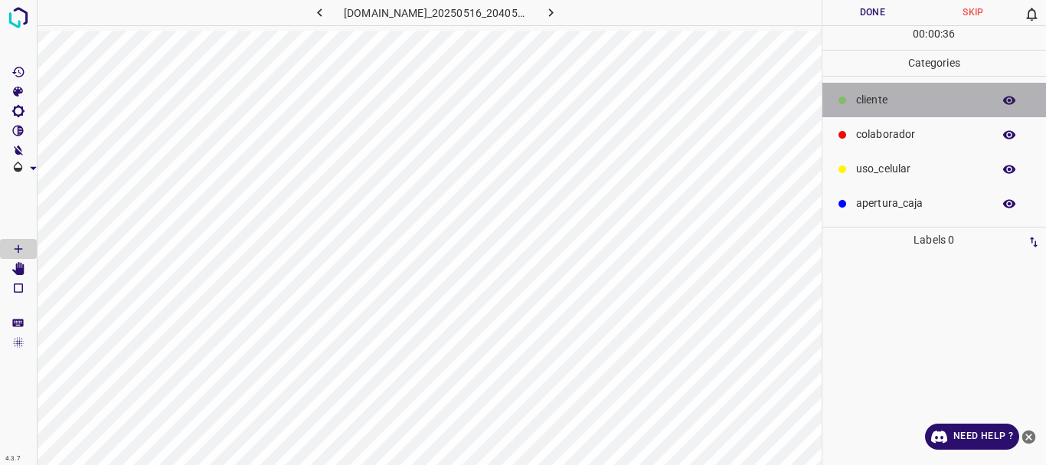
click at [856, 102] on p "​​cliente" at bounding box center [920, 100] width 129 height 16
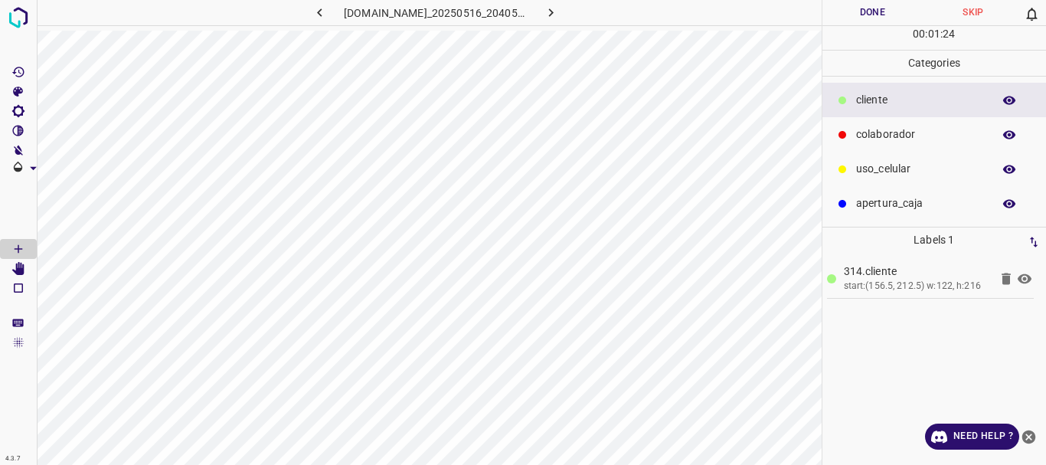
click at [870, 16] on button "Done" at bounding box center [872, 12] width 101 height 25
click at [556, 10] on icon "button" at bounding box center [551, 13] width 16 height 16
click at [871, 106] on p "​​cliente" at bounding box center [920, 100] width 129 height 16
click at [908, 163] on p "uso_celular" at bounding box center [920, 169] width 129 height 16
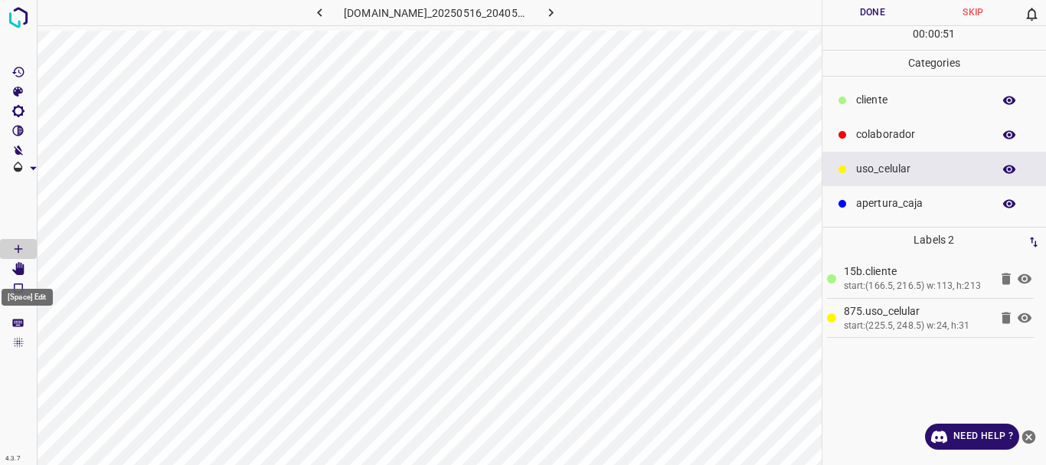
click at [25, 273] on icon "[Space] Edit" at bounding box center [18, 269] width 12 height 14
click at [1025, 276] on icon at bounding box center [1024, 279] width 18 height 18
click at [1026, 319] on icon at bounding box center [1025, 318] width 14 height 10
click at [1026, 319] on icon at bounding box center [1024, 318] width 18 height 18
click at [1026, 319] on icon at bounding box center [1025, 318] width 14 height 10
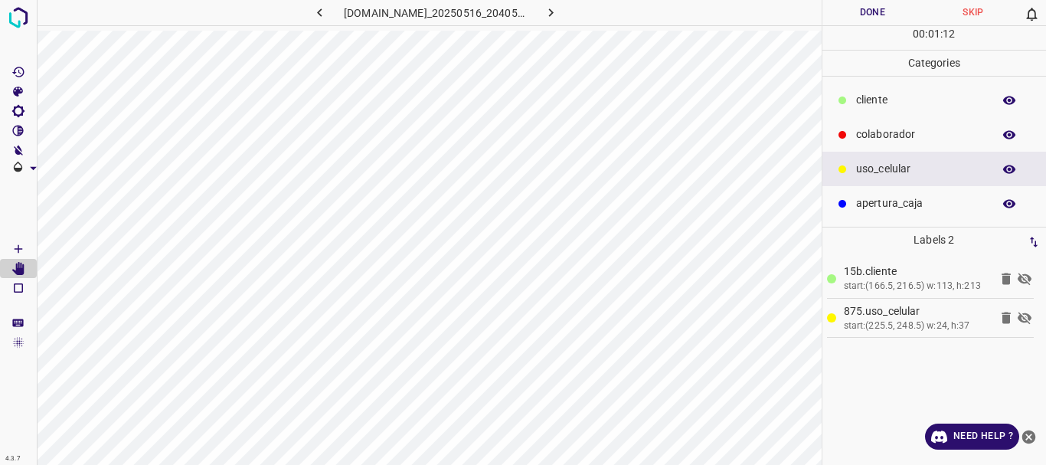
click at [1026, 319] on icon at bounding box center [1024, 318] width 18 height 18
click at [1027, 314] on icon at bounding box center [1025, 318] width 14 height 10
click at [1027, 314] on icon at bounding box center [1025, 318] width 14 height 12
click at [1025, 276] on icon at bounding box center [1024, 279] width 18 height 18
click at [858, 11] on button "Done" at bounding box center [872, 12] width 101 height 25
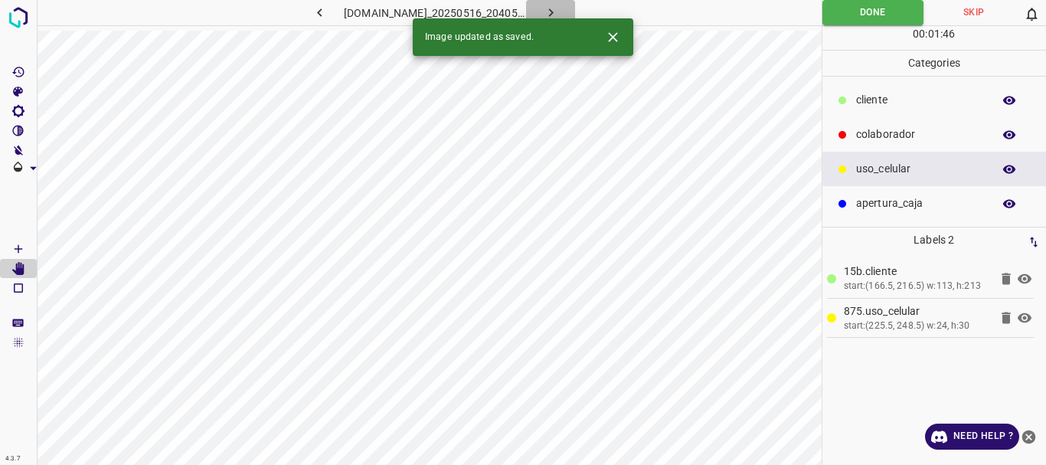
click at [551, 8] on icon "button" at bounding box center [551, 13] width 16 height 16
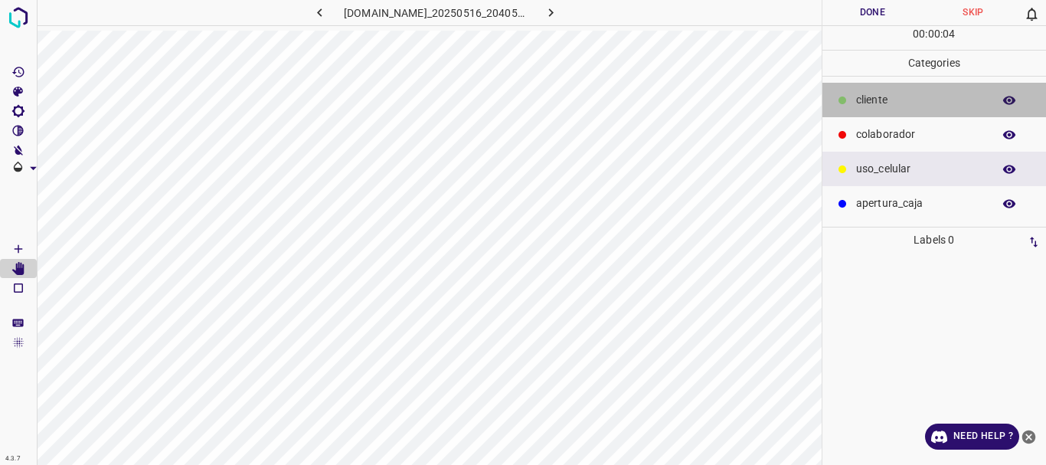
click at [864, 106] on p "​​cliente" at bounding box center [920, 100] width 129 height 16
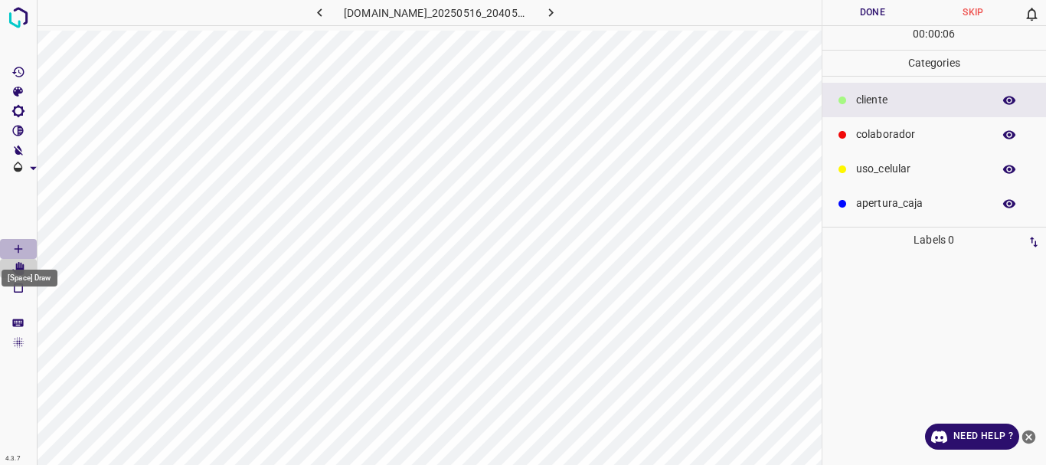
click at [23, 249] on icon "[Space] Draw" at bounding box center [18, 249] width 14 height 14
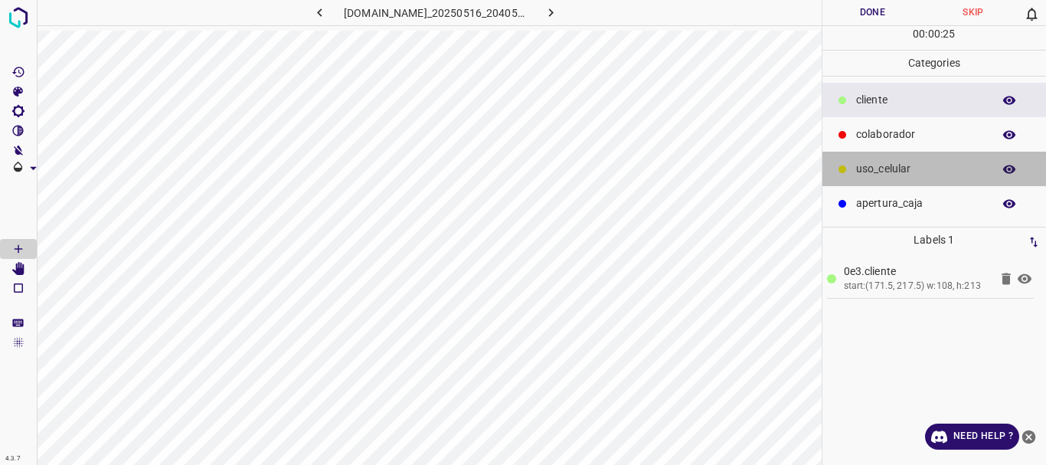
click at [865, 166] on p "uso_celular" at bounding box center [920, 169] width 129 height 16
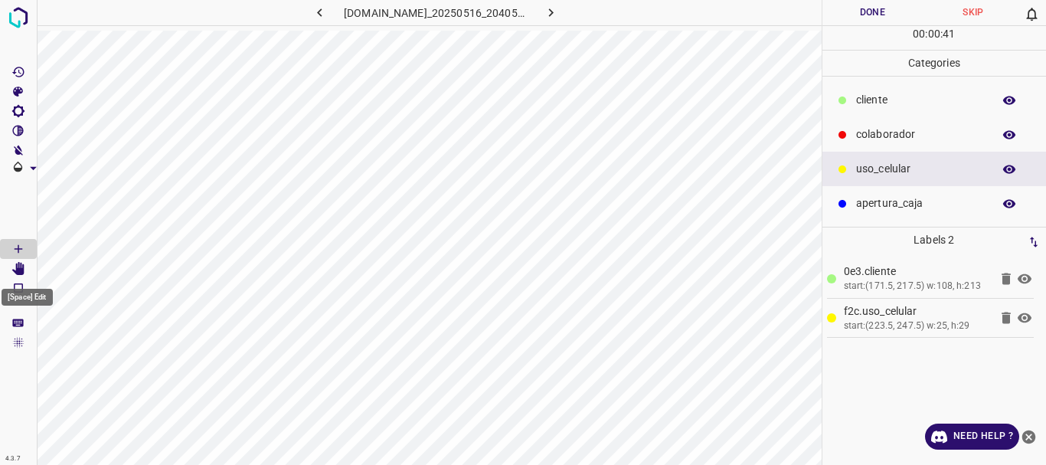
click at [25, 269] on icon "[Space] Edit" at bounding box center [18, 269] width 12 height 14
click at [863, 10] on button "Done" at bounding box center [872, 12] width 101 height 25
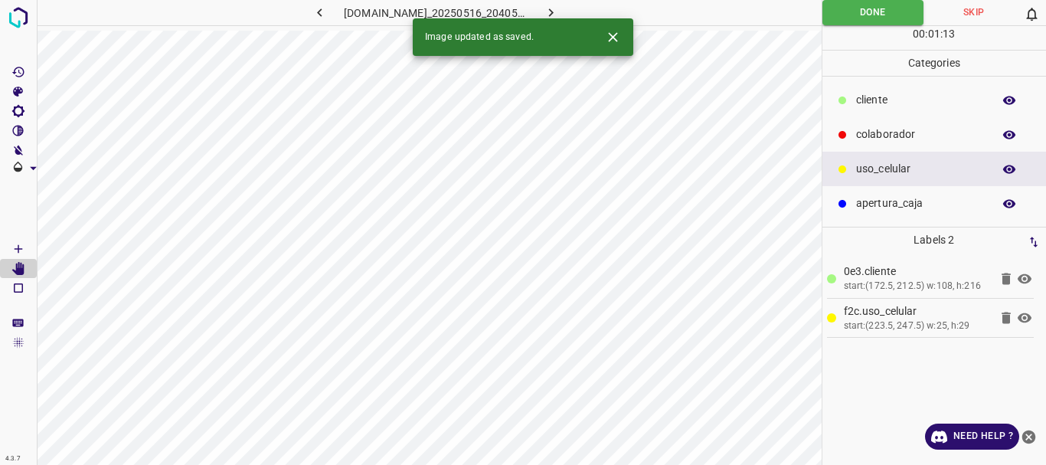
click at [551, 10] on icon "button" at bounding box center [551, 13] width 16 height 16
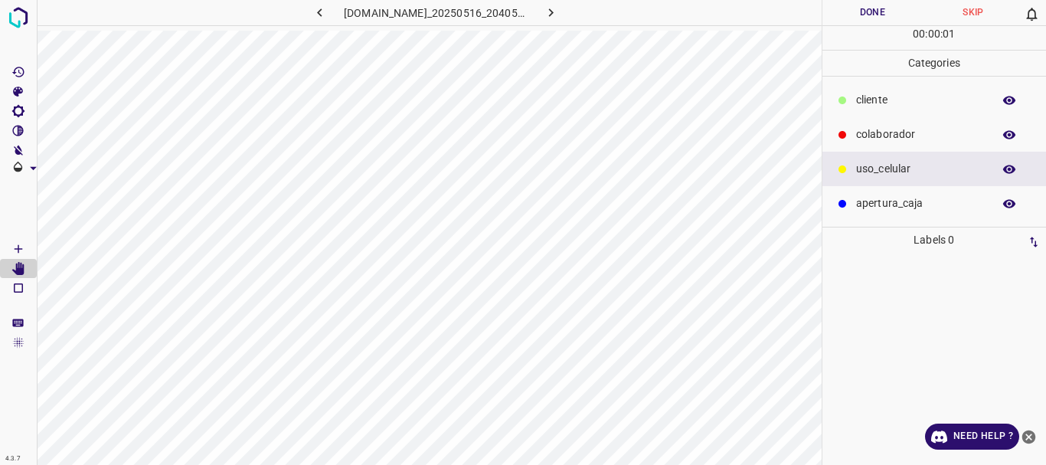
click at [878, 100] on p "​​cliente" at bounding box center [920, 100] width 129 height 16
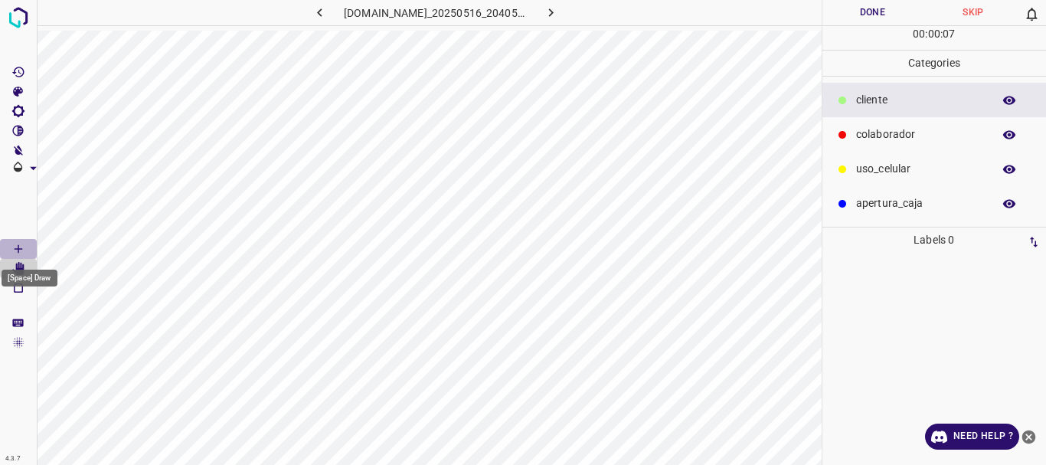
click at [25, 249] on Draw"] "[Space] Draw" at bounding box center [18, 249] width 37 height 20
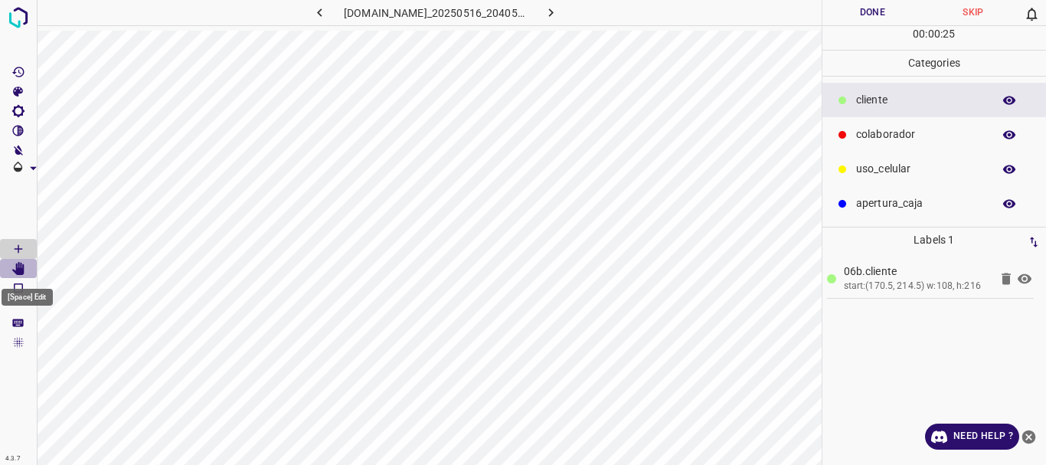
click at [24, 272] on icon "[Space] Edit" at bounding box center [18, 269] width 12 height 14
click at [881, 172] on p "uso_celular" at bounding box center [920, 169] width 129 height 16
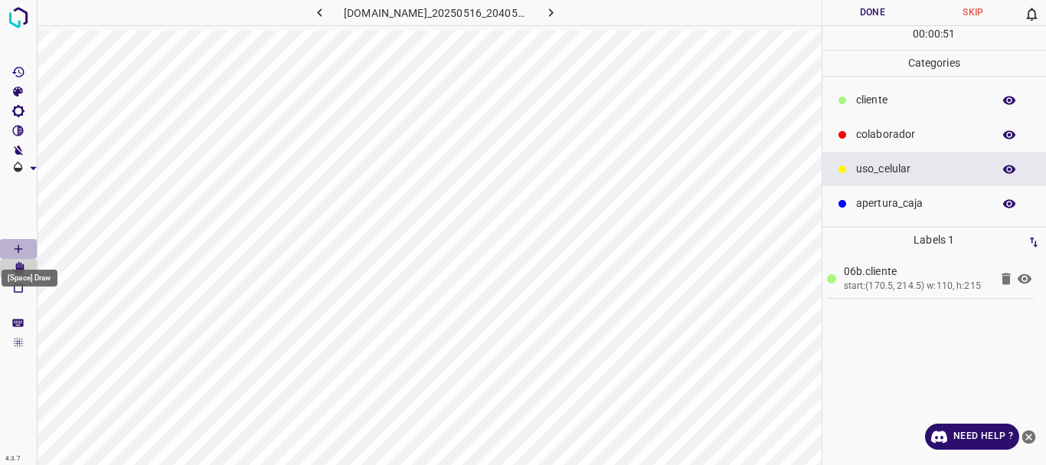
click at [14, 248] on icon "[Space] Draw" at bounding box center [18, 249] width 14 height 14
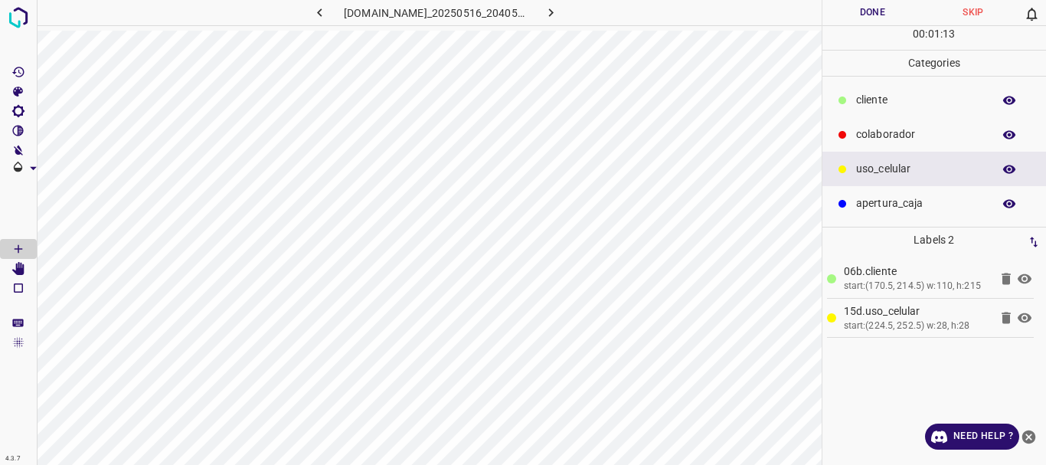
click at [1025, 277] on icon at bounding box center [1025, 278] width 14 height 10
click at [16, 268] on icon "[Space] Edit" at bounding box center [18, 269] width 14 height 14
click at [1026, 274] on icon at bounding box center [1025, 279] width 14 height 12
click at [868, 15] on button "Done" at bounding box center [872, 12] width 101 height 25
click at [548, 15] on icon "button" at bounding box center [551, 13] width 16 height 16
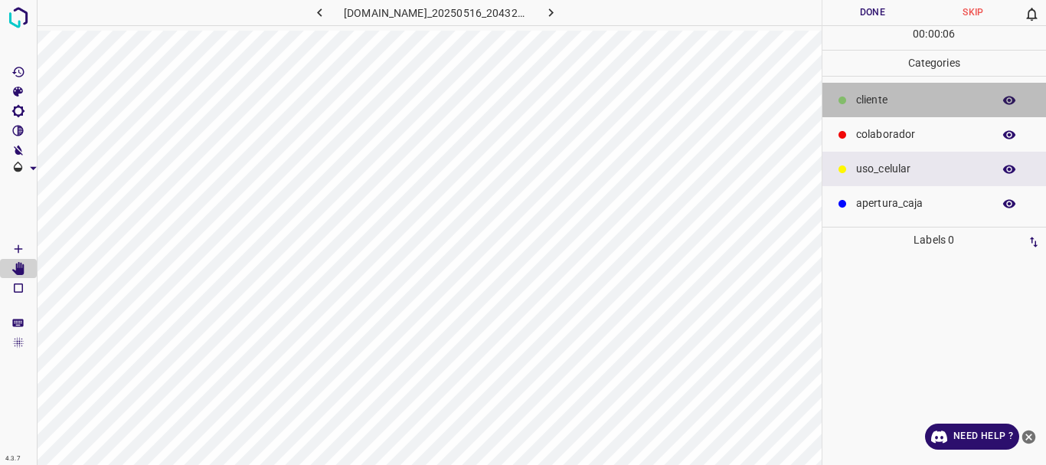
click at [878, 100] on p "​​cliente" at bounding box center [920, 100] width 129 height 16
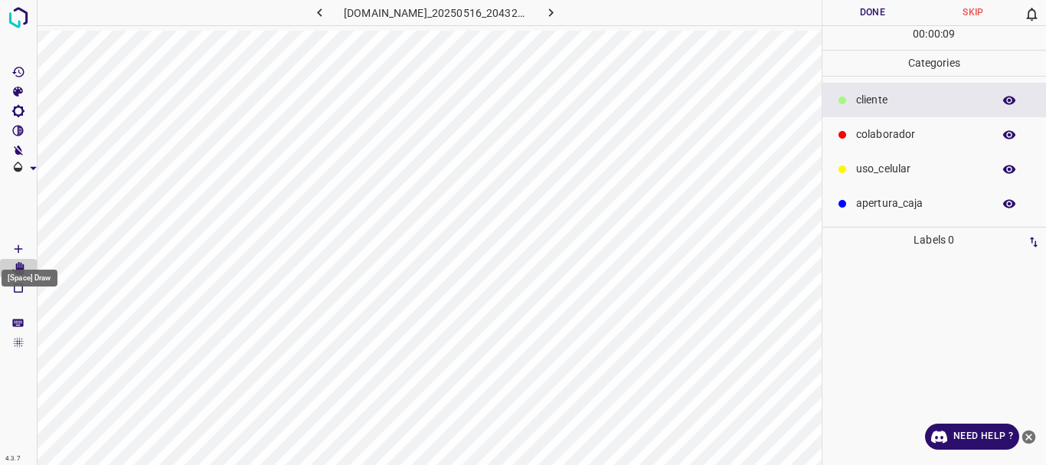
click at [15, 247] on icon "[Space] Draw" at bounding box center [18, 249] width 14 height 14
click at [20, 272] on div "[Space] Draw" at bounding box center [30, 278] width 56 height 17
click at [21, 266] on div "[Space] Draw" at bounding box center [29, 273] width 59 height 29
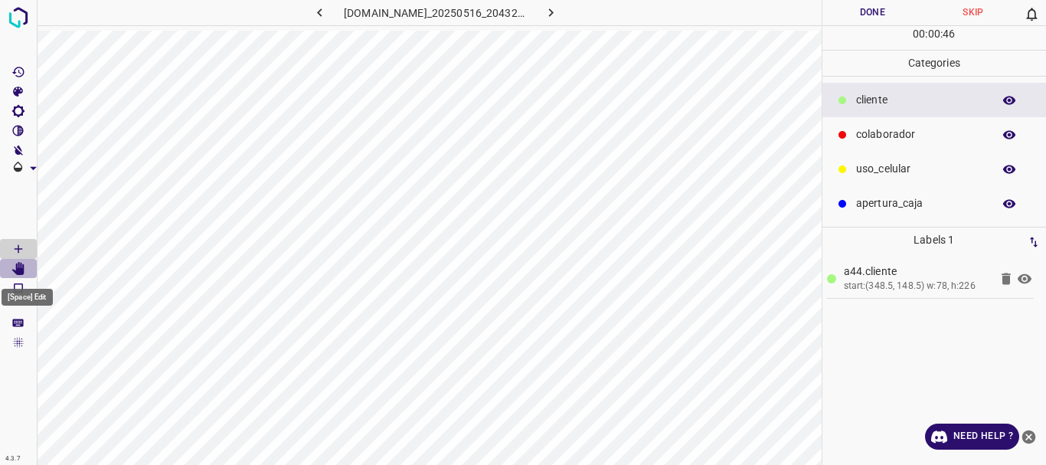
click at [19, 267] on icon "[Space] Edit" at bounding box center [18, 269] width 12 height 14
click at [12, 246] on icon "[Space] Draw" at bounding box center [18, 249] width 14 height 14
click at [875, 163] on p "uso_celular" at bounding box center [920, 169] width 129 height 16
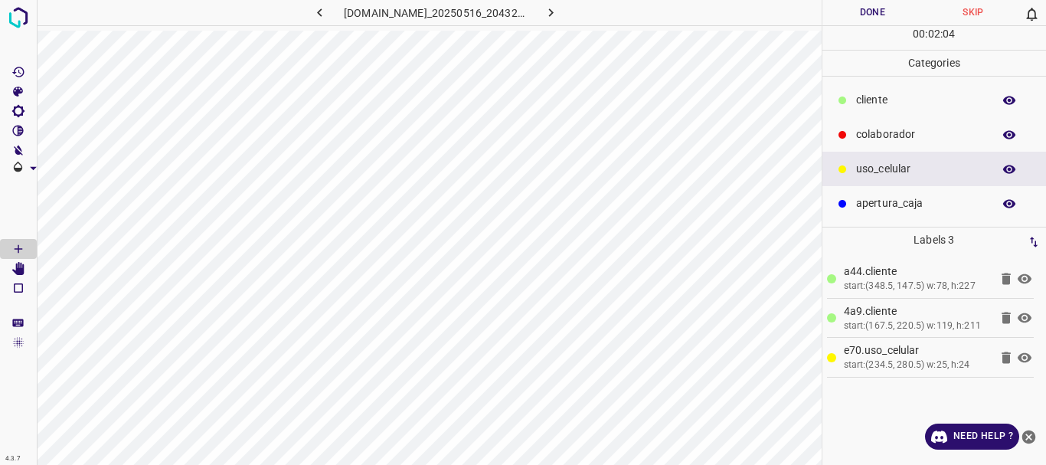
click at [1022, 276] on icon at bounding box center [1024, 279] width 18 height 18
click at [1026, 314] on icon at bounding box center [1025, 318] width 14 height 10
click at [1027, 354] on icon at bounding box center [1025, 357] width 14 height 10
click at [1027, 354] on icon at bounding box center [1025, 357] width 14 height 12
click at [1025, 316] on icon at bounding box center [1024, 318] width 18 height 18
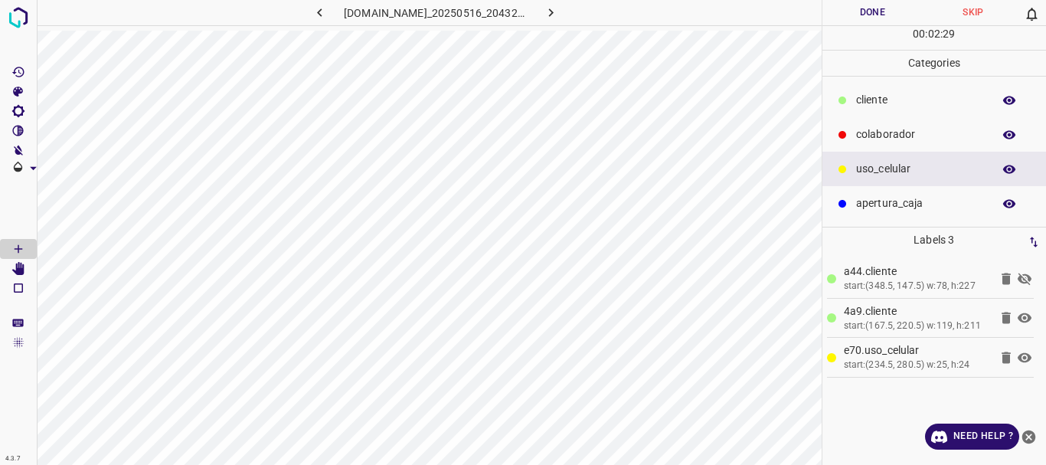
click at [1025, 281] on icon at bounding box center [1024, 279] width 18 height 18
click at [849, 11] on button "Done" at bounding box center [872, 12] width 101 height 25
click at [551, 8] on icon "button" at bounding box center [551, 13] width 16 height 16
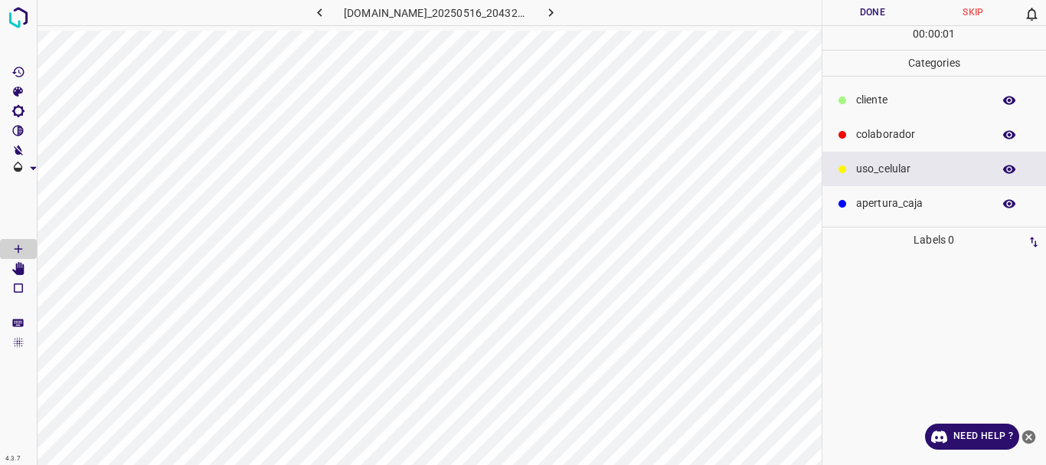
click at [882, 100] on p "​​cliente" at bounding box center [920, 100] width 129 height 16
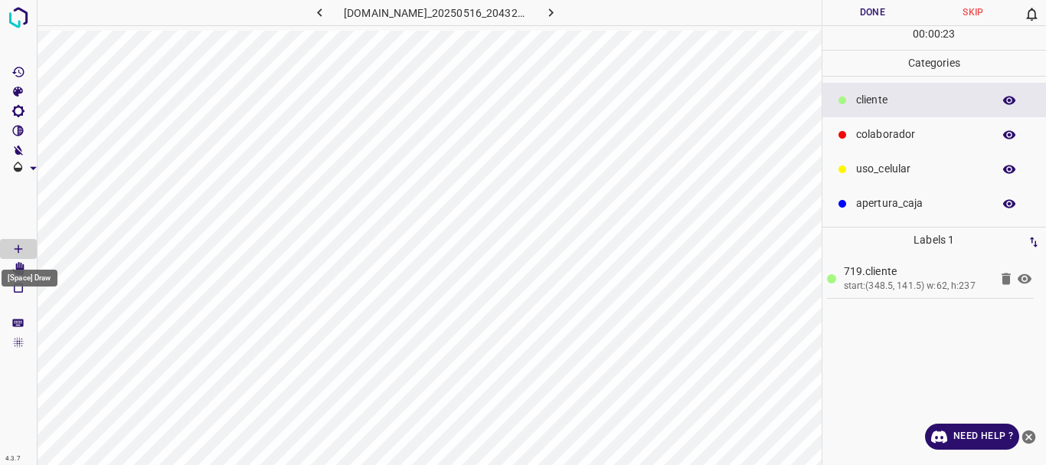
click at [16, 274] on div "[Space] Draw" at bounding box center [30, 278] width 56 height 17
click at [19, 265] on div "[Space] Draw" at bounding box center [29, 273] width 59 height 29
click at [15, 270] on icon "[Space] Edit" at bounding box center [18, 269] width 14 height 14
click at [25, 245] on icon "[Space] Draw" at bounding box center [18, 249] width 14 height 14
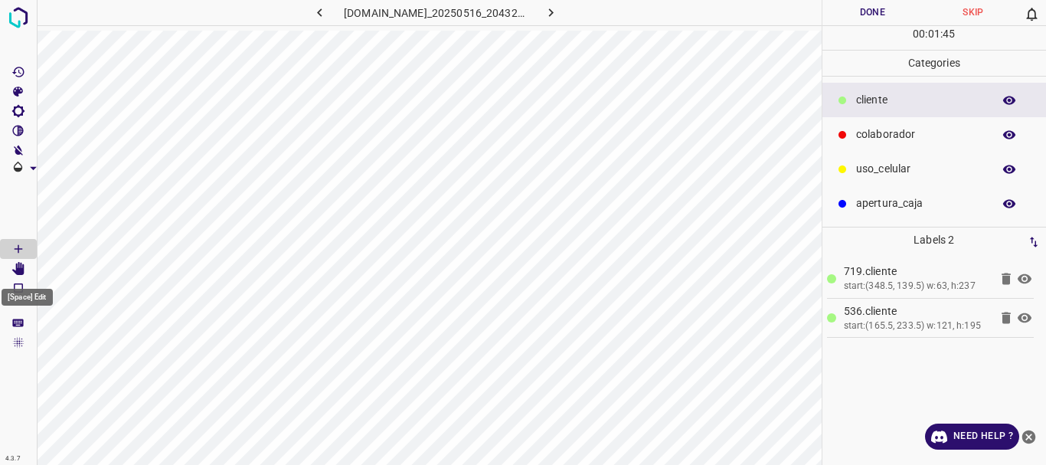
click at [24, 267] on icon "[Space] Edit" at bounding box center [18, 269] width 12 height 14
click at [1023, 316] on icon at bounding box center [1024, 318] width 18 height 18
click at [1023, 316] on icon at bounding box center [1025, 318] width 14 height 12
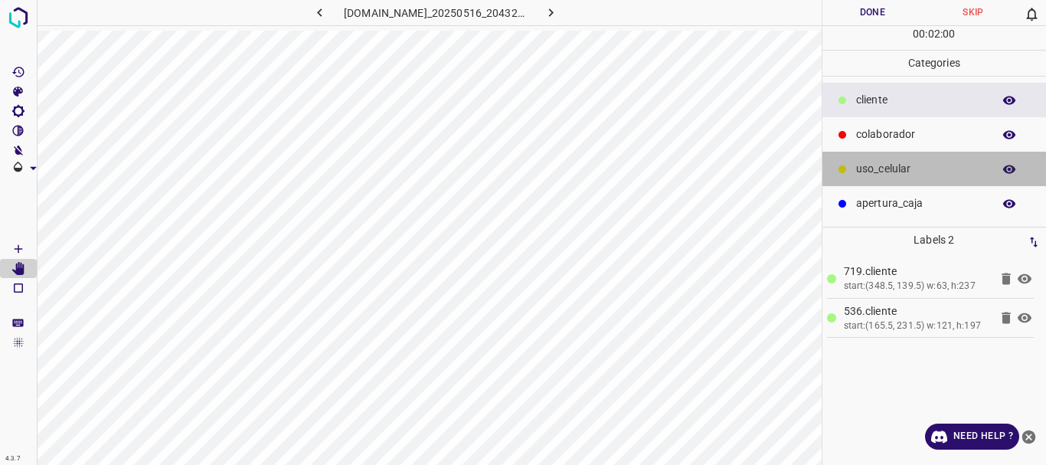
click at [884, 165] on p "uso_celular" at bounding box center [920, 169] width 129 height 16
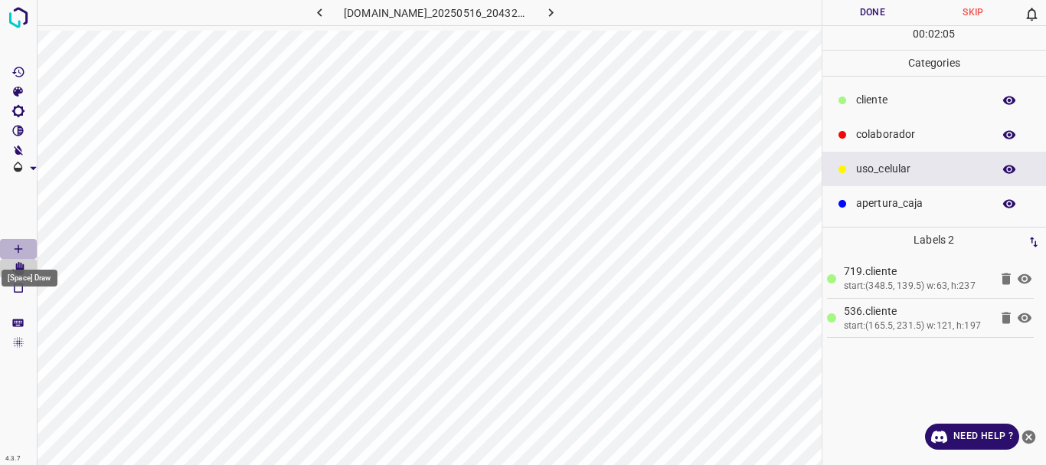
click at [25, 250] on icon "[Space] Draw" at bounding box center [18, 249] width 14 height 14
click at [1022, 317] on icon at bounding box center [1025, 318] width 14 height 10
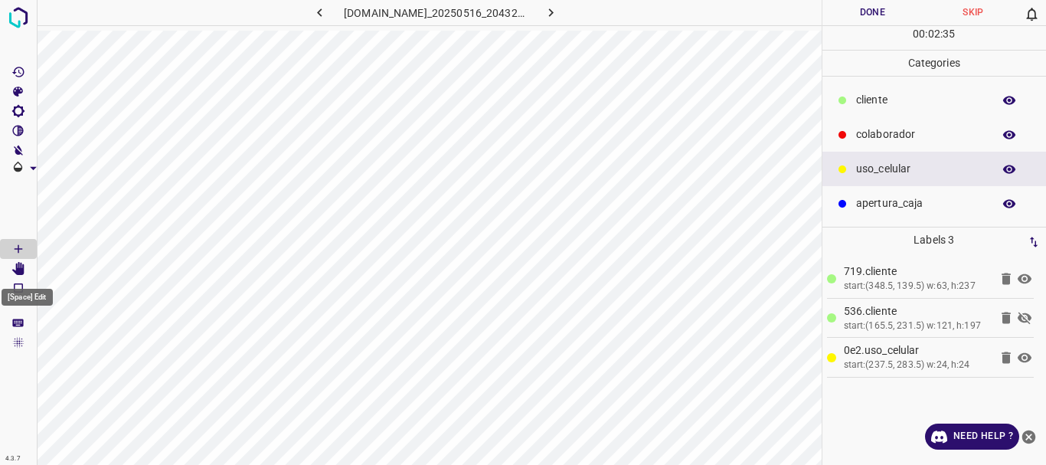
click at [25, 266] on icon "[Space] Edit" at bounding box center [18, 269] width 12 height 14
click at [1023, 319] on icon at bounding box center [1024, 318] width 18 height 18
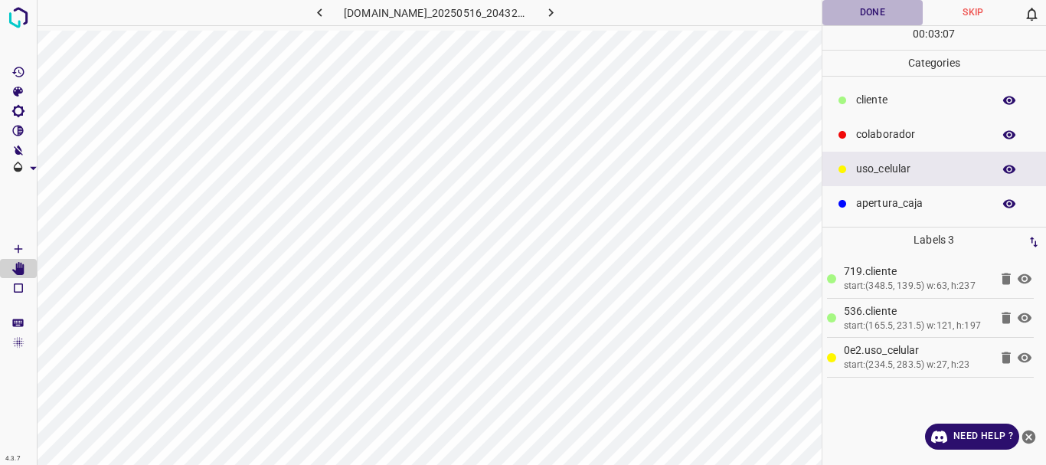
click at [865, 11] on button "Done" at bounding box center [872, 12] width 101 height 25
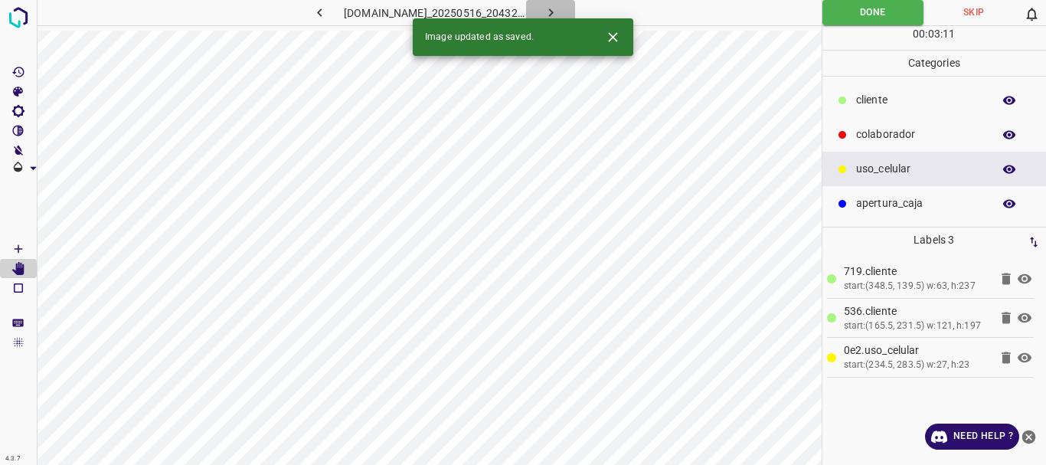
click at [564, 11] on button "button" at bounding box center [550, 12] width 49 height 25
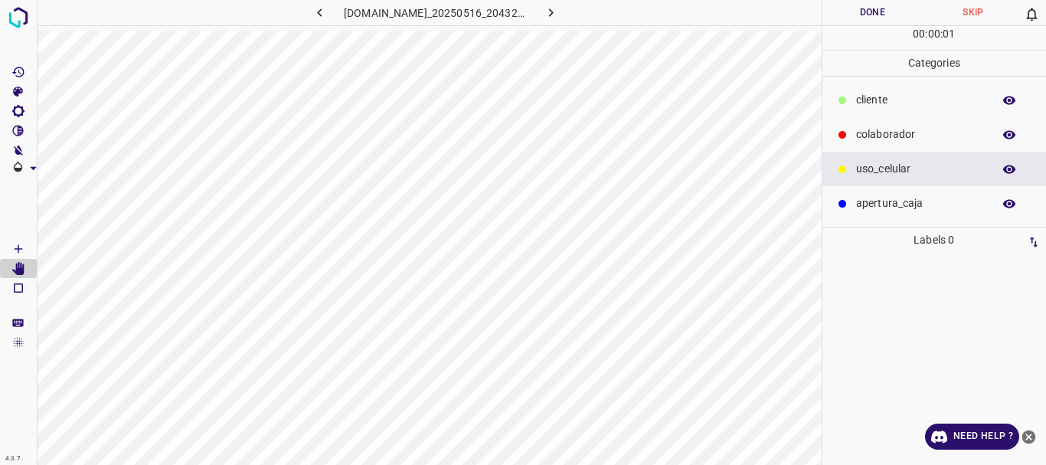
click at [861, 103] on p "​​cliente" at bounding box center [920, 100] width 129 height 16
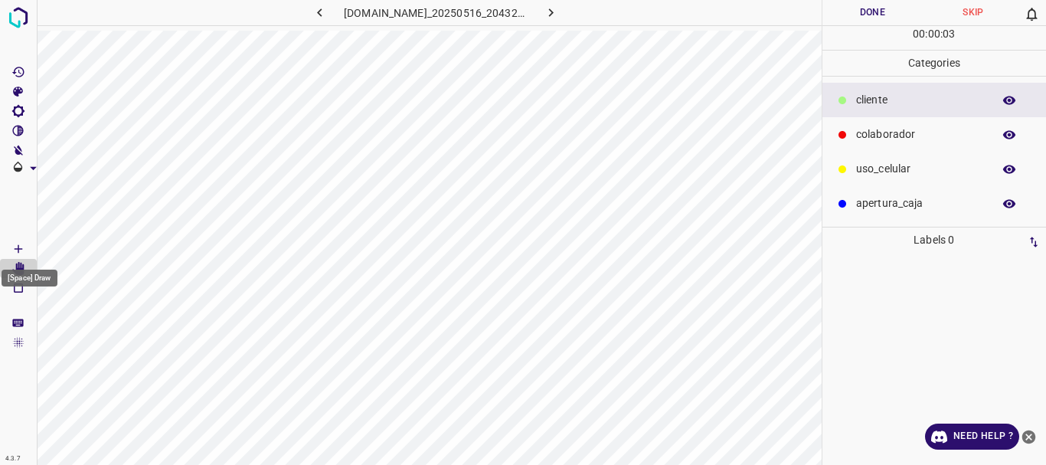
click at [18, 245] on icon "[Space] Draw" at bounding box center [19, 249] width 8 height 8
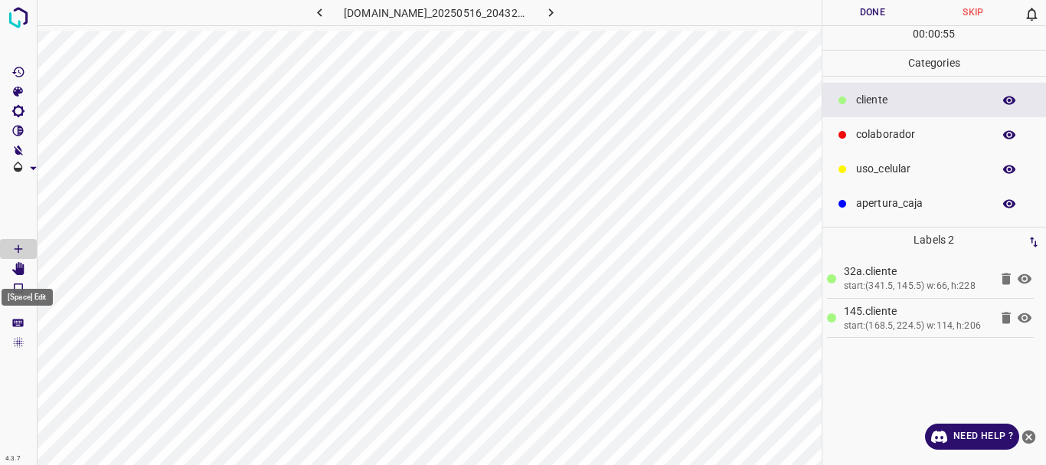
click at [19, 266] on icon "[Space] Edit" at bounding box center [18, 269] width 12 height 14
click at [877, 168] on p "uso_celular" at bounding box center [920, 169] width 129 height 16
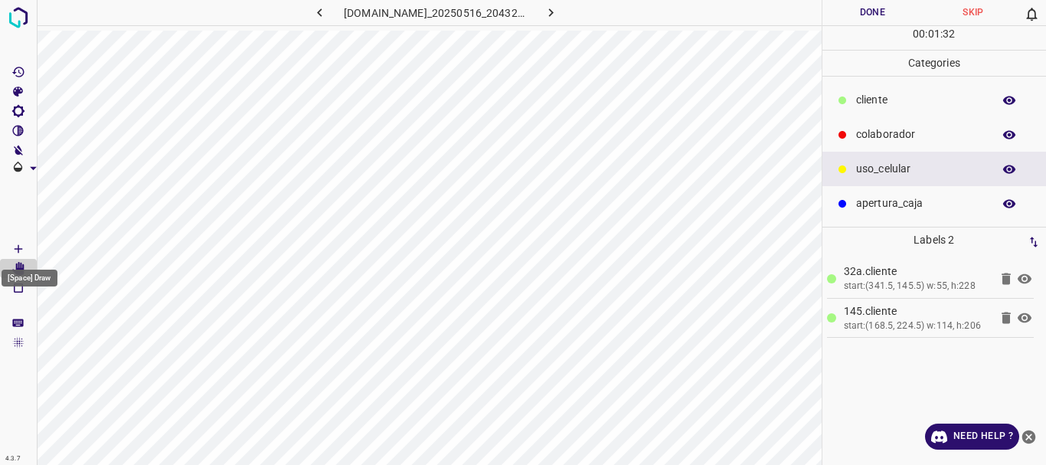
click at [18, 248] on icon "[Space] Draw" at bounding box center [19, 249] width 8 height 8
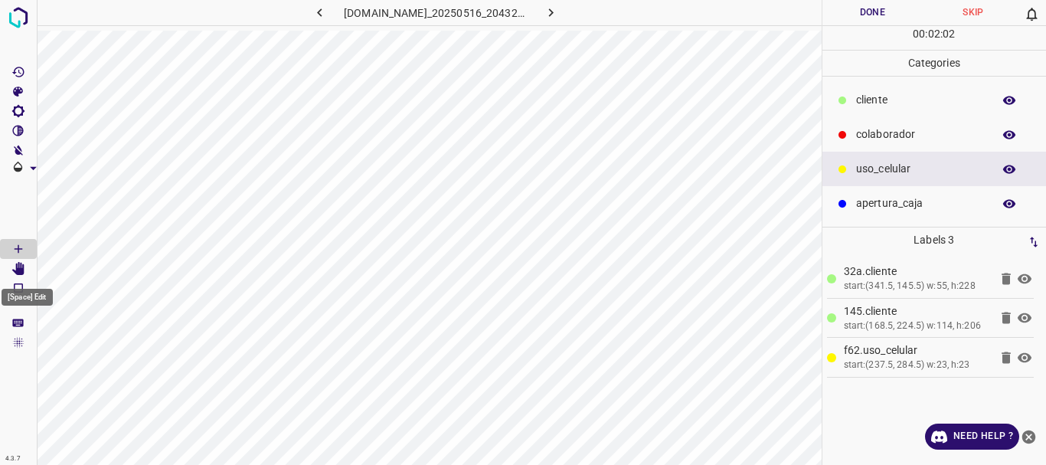
click at [17, 266] on icon "[Space] Edit" at bounding box center [18, 269] width 12 height 14
click at [864, 13] on button "Done" at bounding box center [872, 12] width 101 height 25
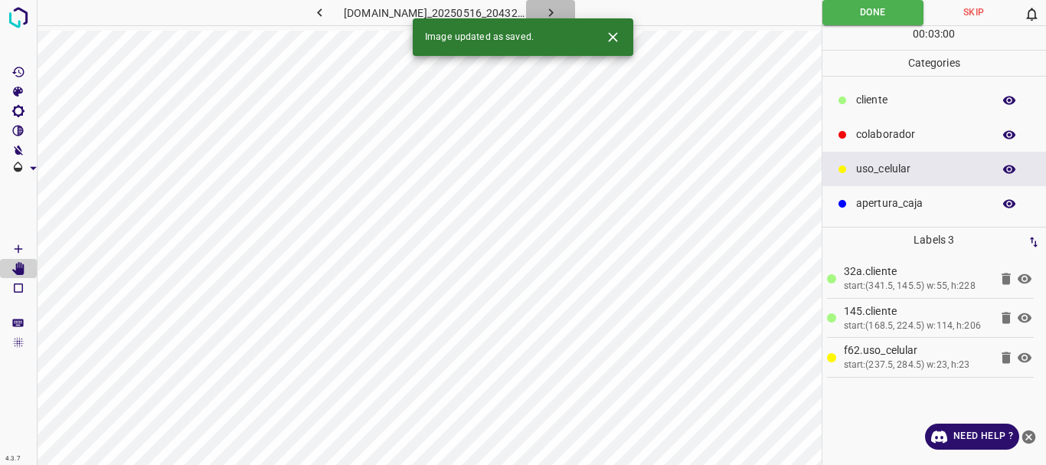
click at [551, 10] on icon "button" at bounding box center [551, 12] width 5 height 8
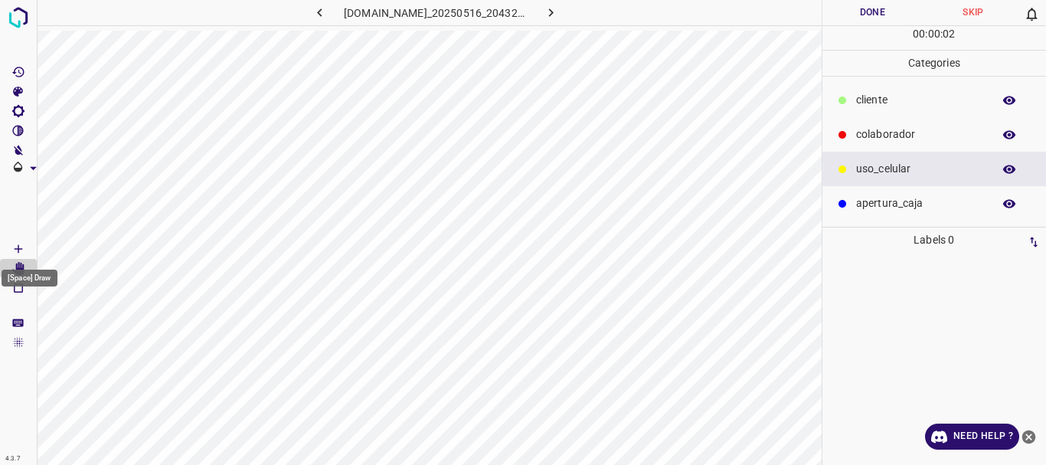
click at [18, 253] on icon "[Space] Draw" at bounding box center [18, 249] width 14 height 14
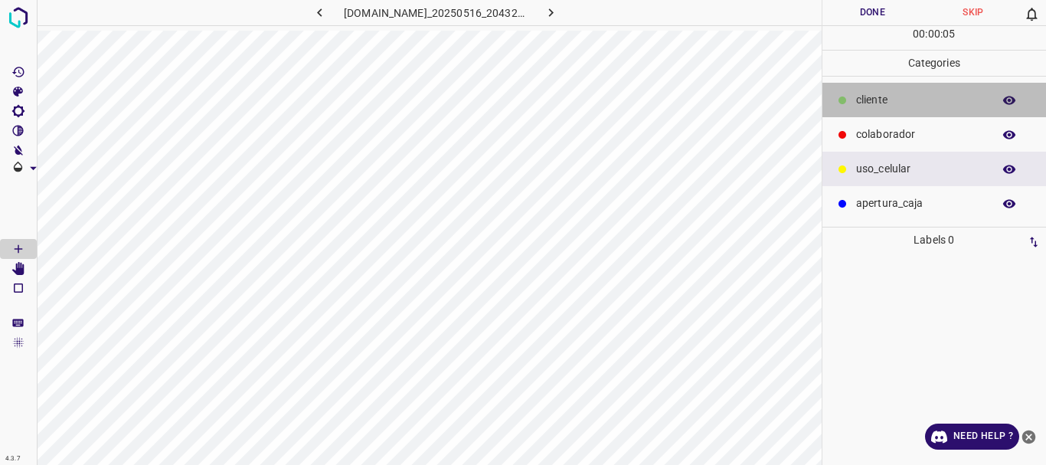
click at [853, 106] on div "​​cliente" at bounding box center [934, 100] width 224 height 34
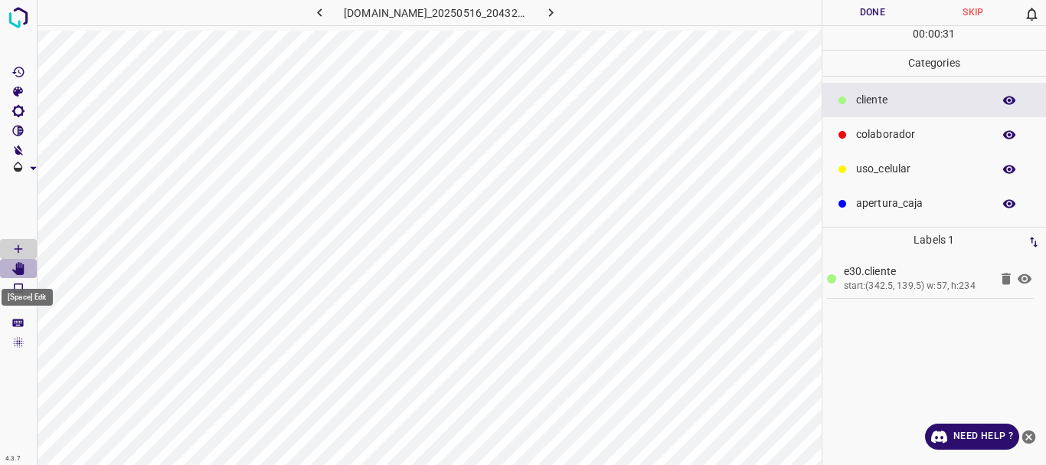
click at [21, 271] on icon "[Space] Edit" at bounding box center [18, 269] width 12 height 14
click at [27, 248] on Draw"] "[Space] Draw" at bounding box center [18, 249] width 37 height 20
click at [874, 166] on p "uso_celular" at bounding box center [920, 169] width 129 height 16
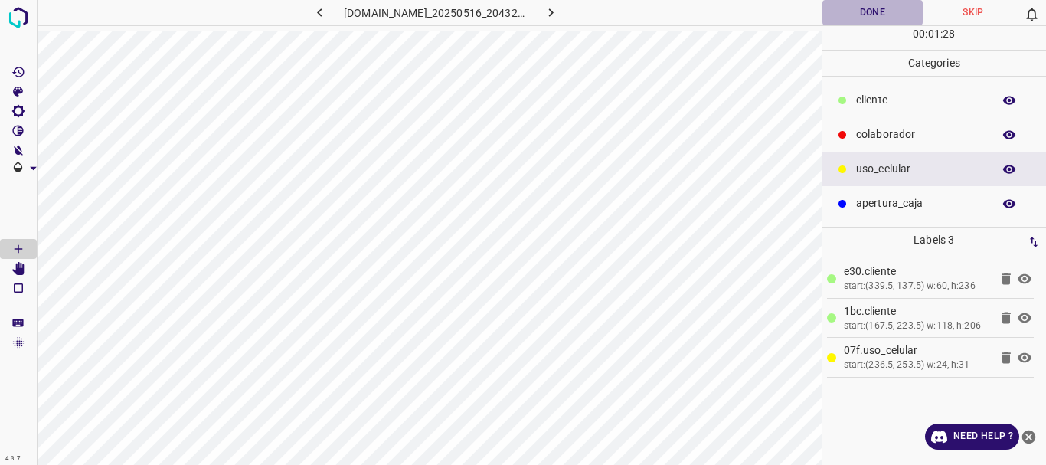
click at [867, 17] on button "Done" at bounding box center [872, 12] width 101 height 25
click at [548, 17] on icon "button" at bounding box center [551, 13] width 16 height 16
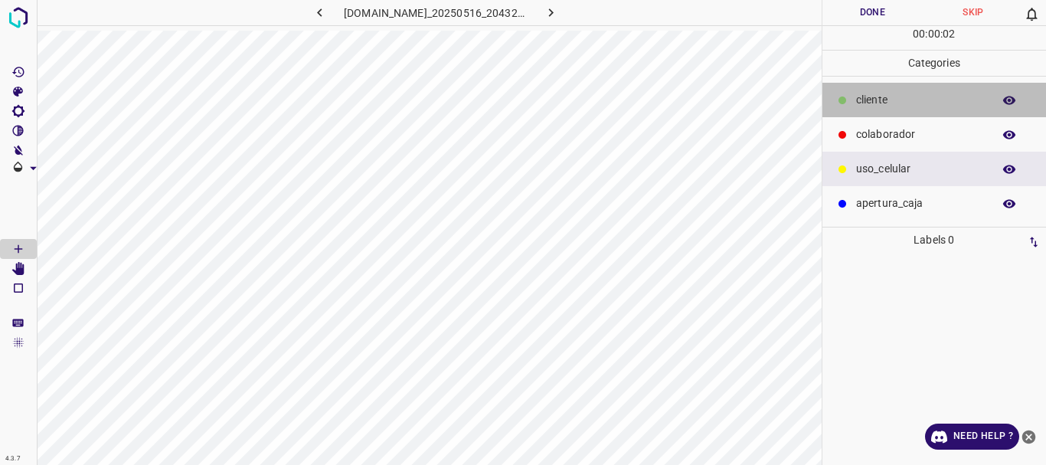
click at [866, 96] on p "​​cliente" at bounding box center [920, 100] width 129 height 16
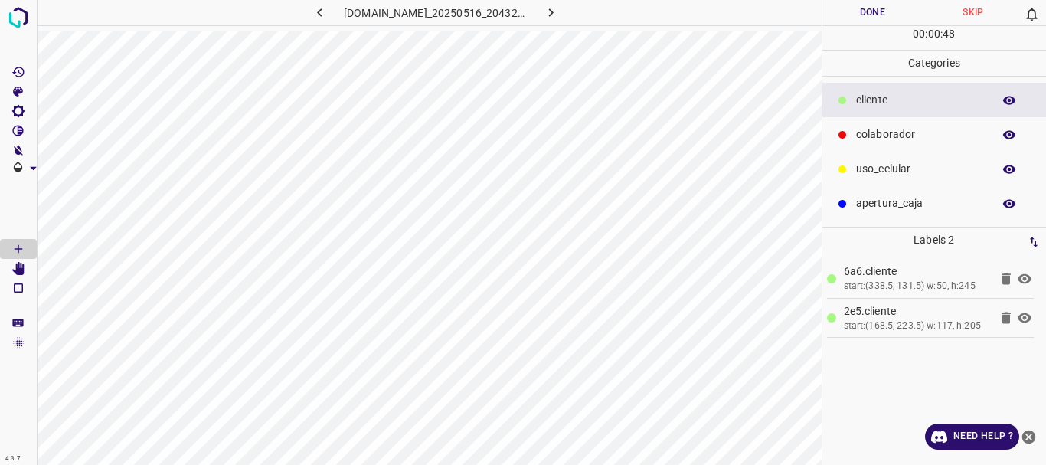
click at [891, 165] on p "uso_celular" at bounding box center [920, 169] width 129 height 16
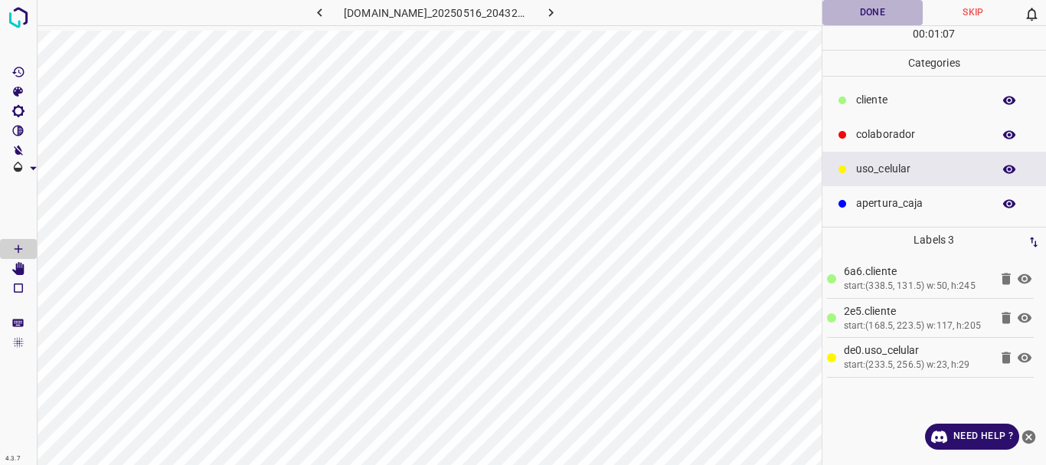
click at [866, 16] on button "Done" at bounding box center [872, 12] width 101 height 25
click at [552, 7] on icon "button" at bounding box center [551, 13] width 16 height 16
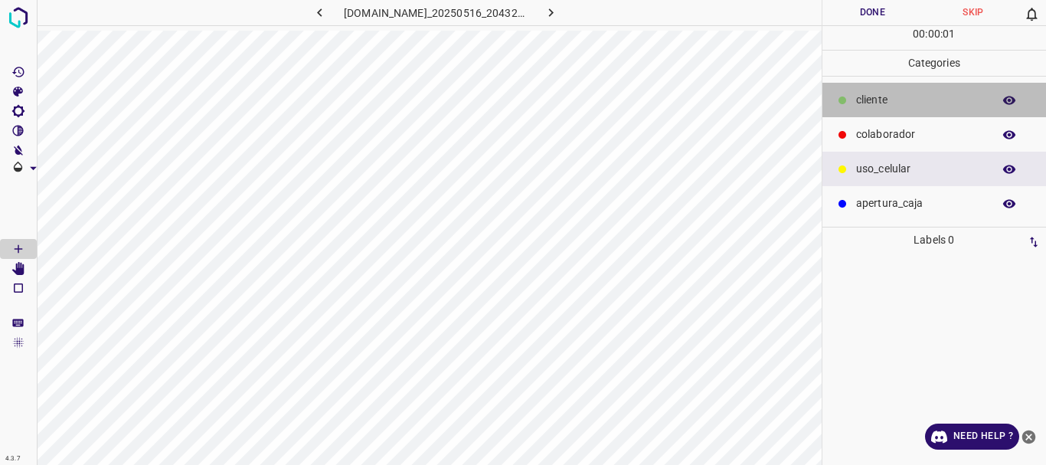
click at [862, 95] on p "​​cliente" at bounding box center [920, 100] width 129 height 16
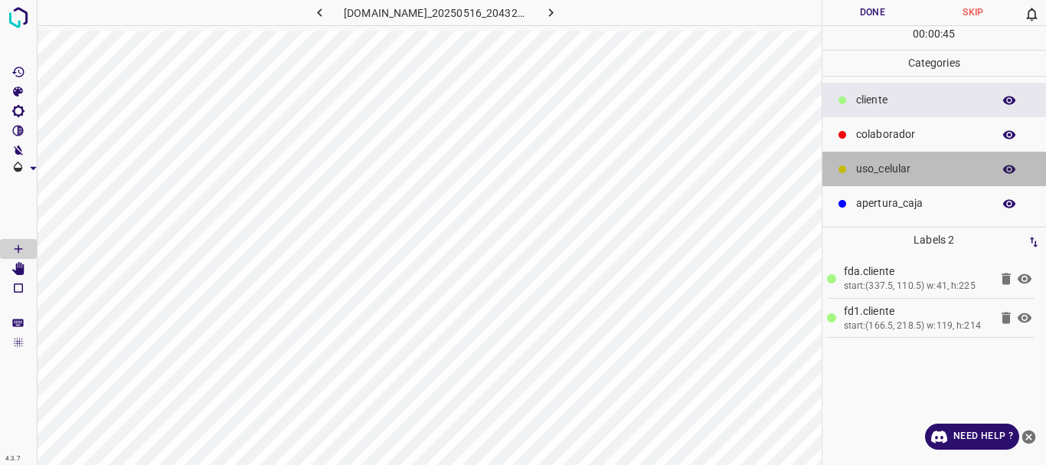
click at [901, 164] on p "uso_celular" at bounding box center [920, 169] width 129 height 16
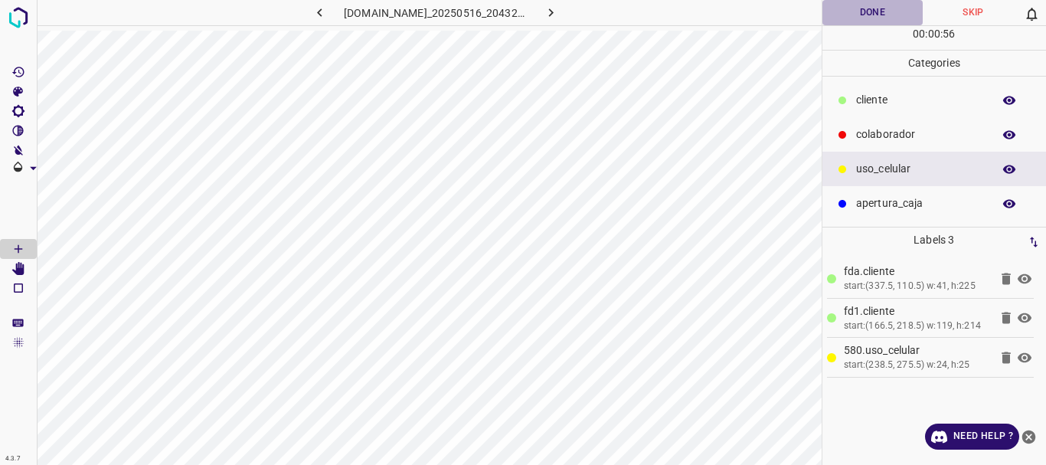
click at [868, 11] on button "Done" at bounding box center [872, 12] width 101 height 25
click at [550, 15] on icon "button" at bounding box center [551, 13] width 16 height 16
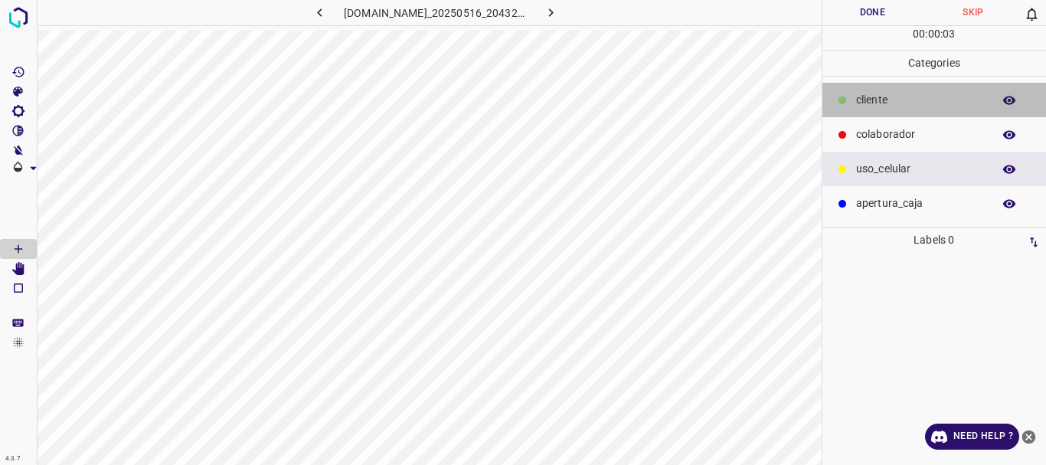
click at [871, 98] on p "​​cliente" at bounding box center [920, 100] width 129 height 16
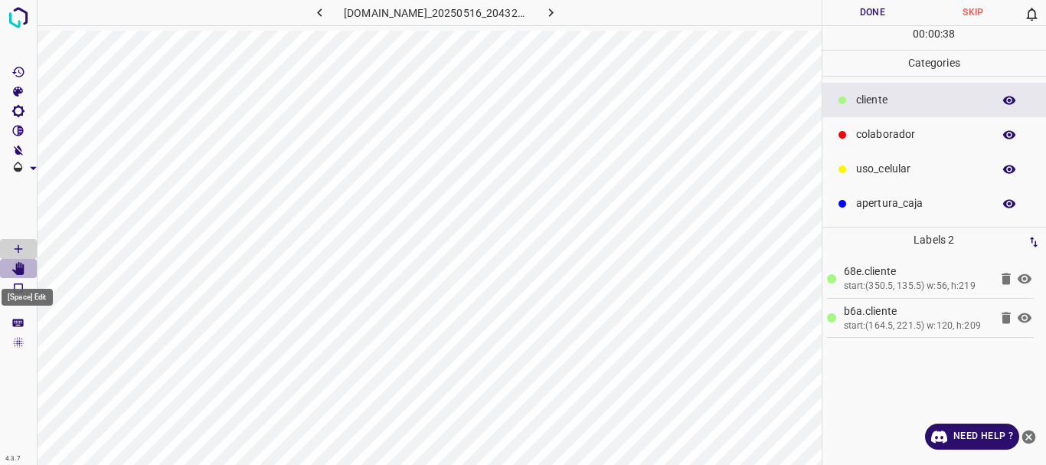
click at [14, 270] on icon "[Space] Edit" at bounding box center [18, 269] width 12 height 14
click at [18, 250] on icon "[Space] Draw" at bounding box center [19, 249] width 8 height 8
click at [865, 156] on div "uso_celular" at bounding box center [934, 169] width 224 height 34
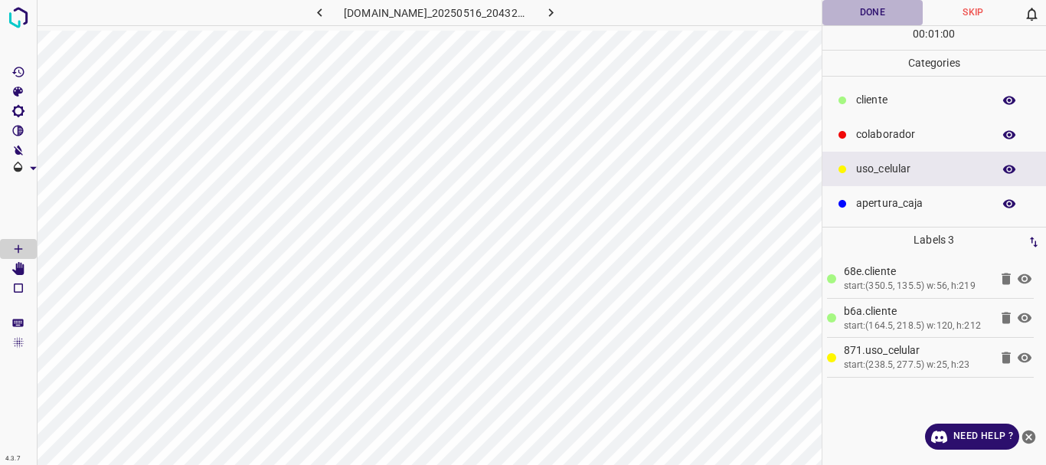
click at [852, 11] on button "Done" at bounding box center [872, 12] width 101 height 25
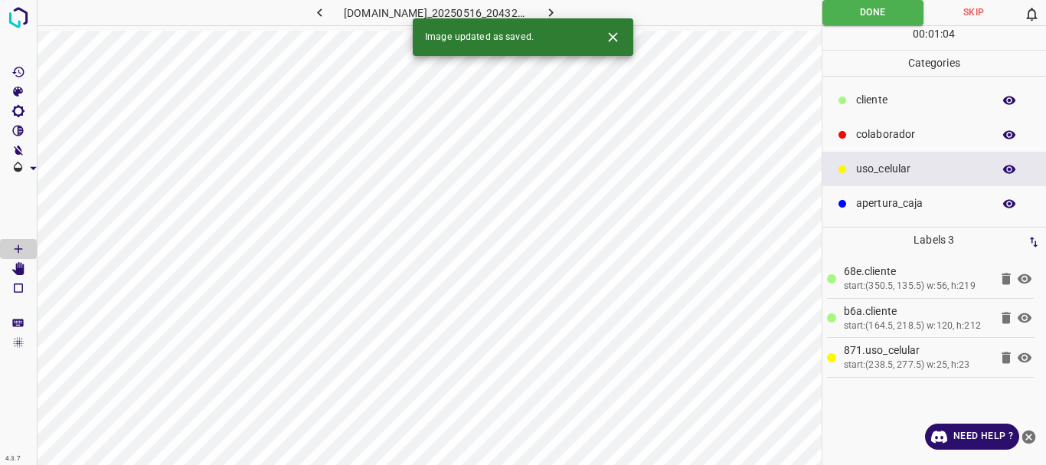
click at [553, 8] on icon "button" at bounding box center [551, 13] width 16 height 16
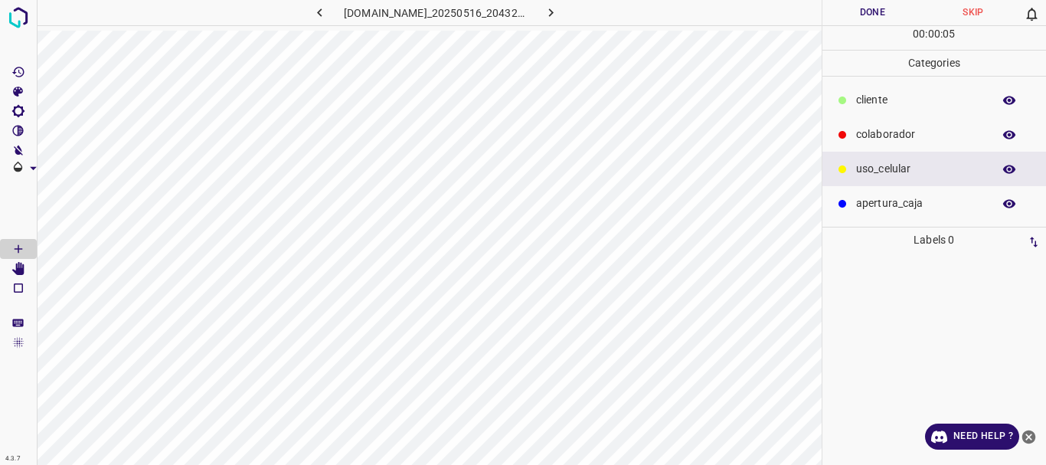
click at [860, 93] on p "​​cliente" at bounding box center [920, 100] width 129 height 16
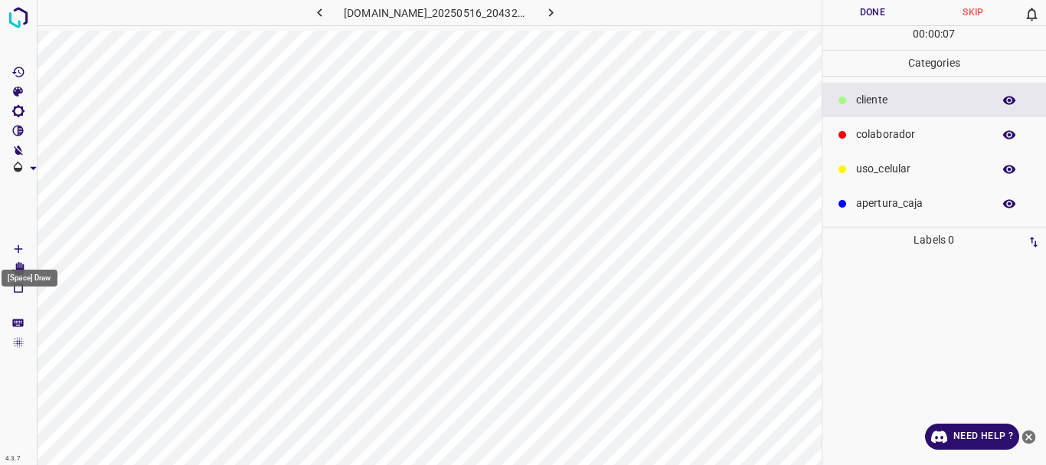
click at [20, 250] on icon "[Space] Draw" at bounding box center [18, 249] width 14 height 14
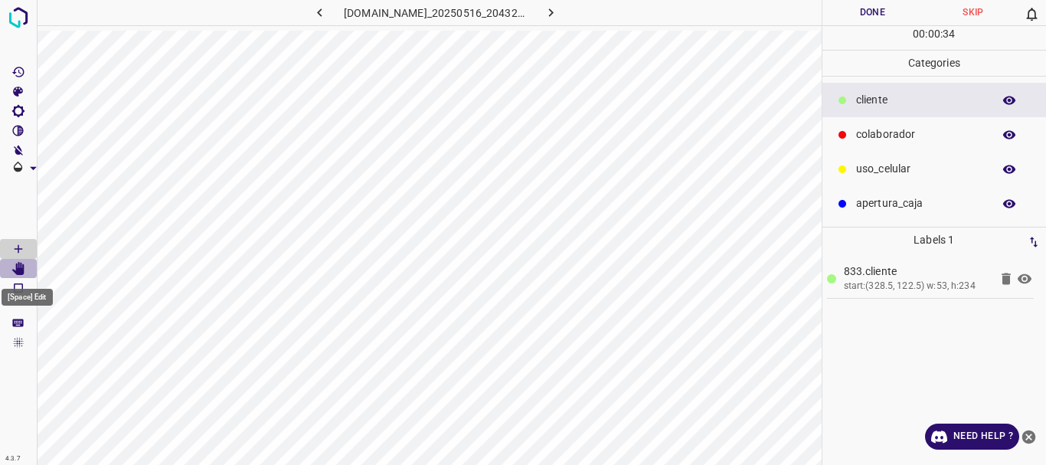
click at [24, 273] on icon "[Space] Edit" at bounding box center [18, 269] width 12 height 14
click at [18, 244] on icon "[Space] Draw" at bounding box center [18, 249] width 14 height 14
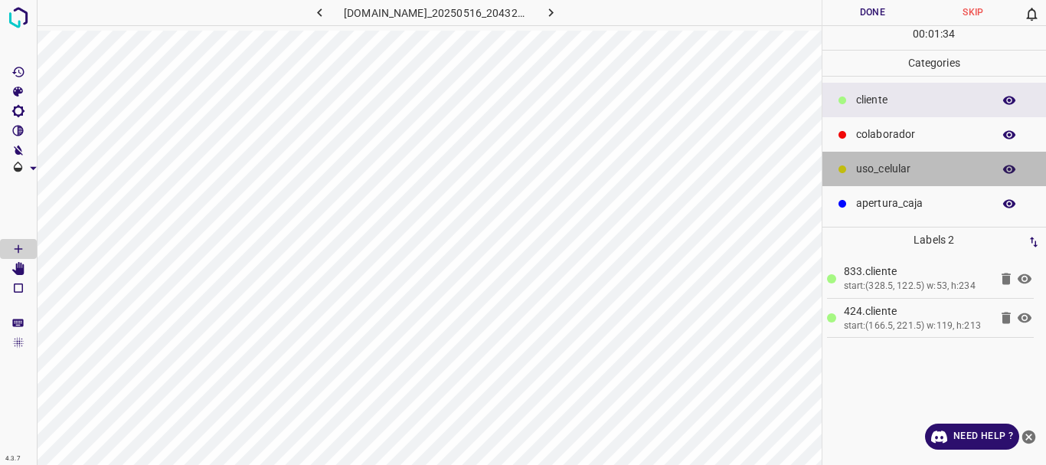
click at [885, 172] on p "uso_celular" at bounding box center [920, 169] width 129 height 16
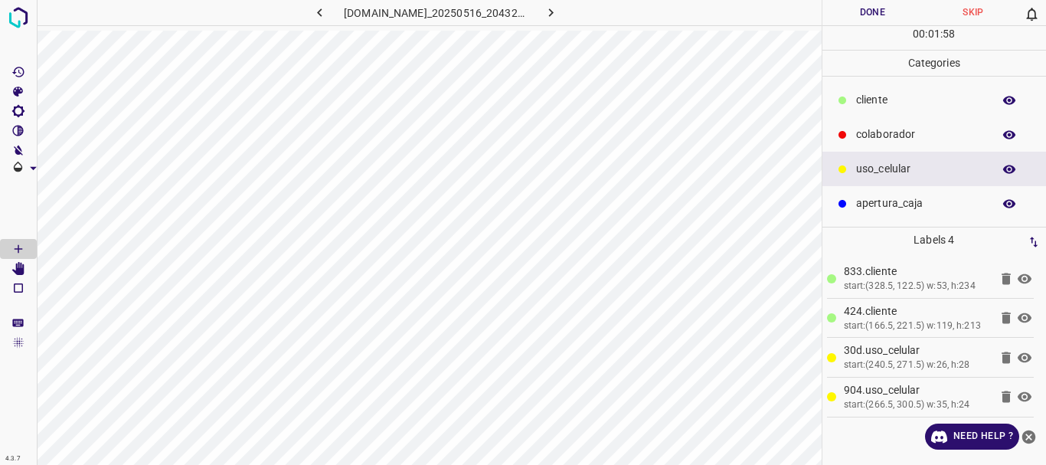
click at [1005, 394] on icon at bounding box center [1006, 396] width 9 height 11
click at [24, 267] on icon "[Space] Edit" at bounding box center [18, 269] width 12 height 14
click at [875, 11] on button "Done" at bounding box center [872, 12] width 101 height 25
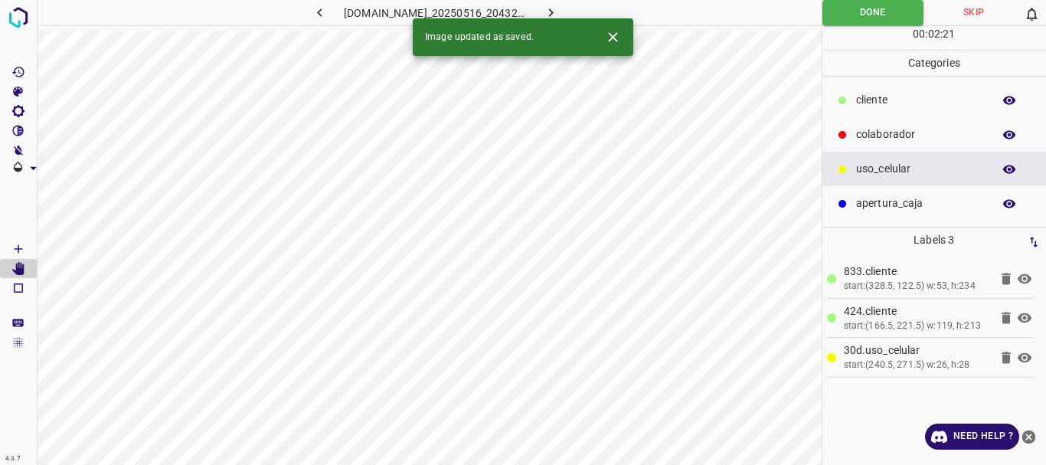
click at [554, 8] on icon "button" at bounding box center [551, 13] width 16 height 16
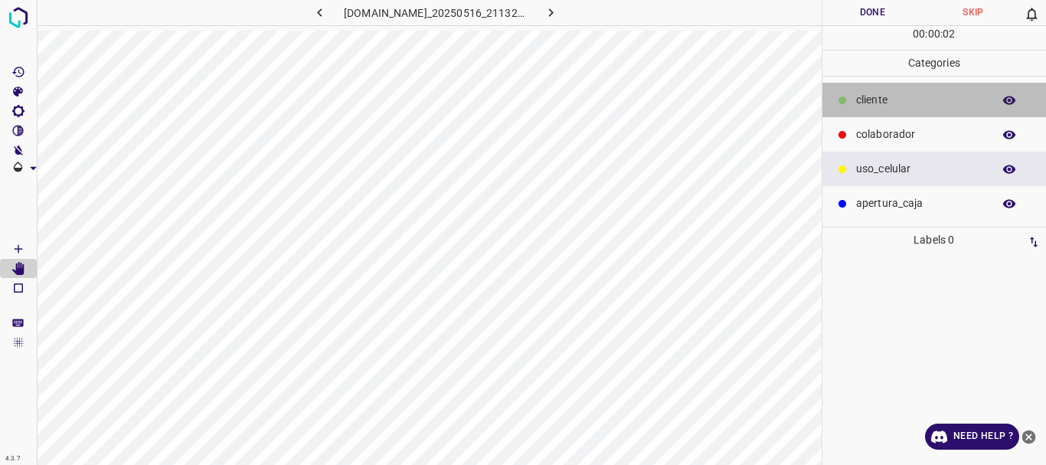
click at [864, 97] on p "​​cliente" at bounding box center [920, 100] width 129 height 16
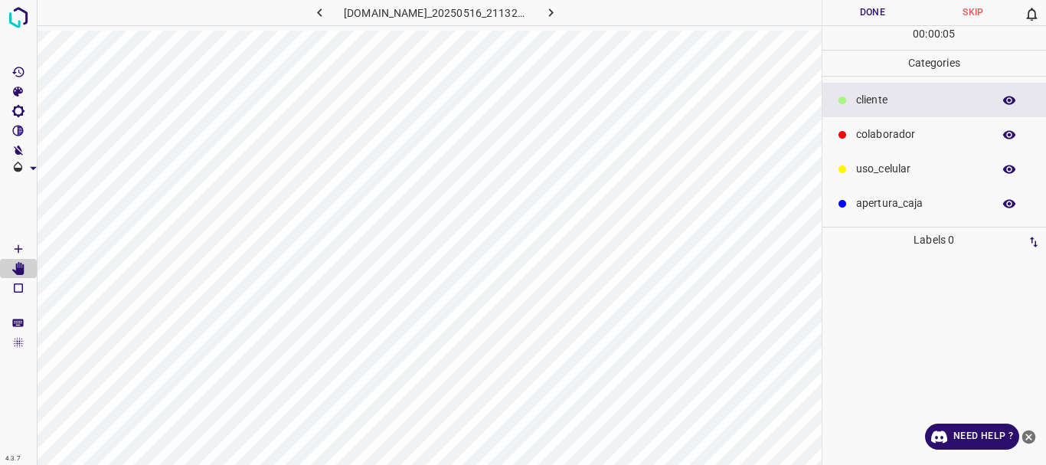
click at [17, 250] on icon "[Space] Draw" at bounding box center [18, 249] width 14 height 14
click at [842, 13] on button "Done" at bounding box center [872, 12] width 101 height 25
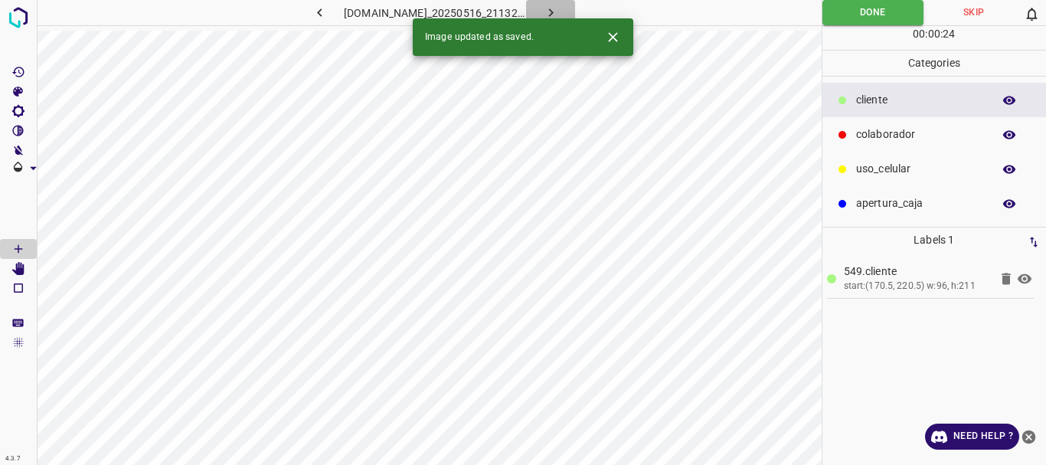
click at [554, 8] on icon "button" at bounding box center [551, 13] width 16 height 16
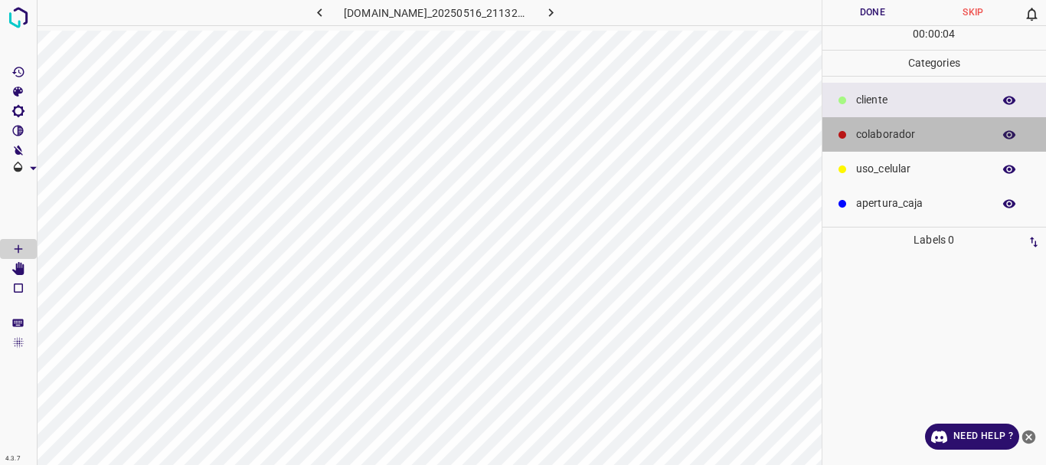
click at [906, 139] on p "colaborador" at bounding box center [920, 134] width 129 height 16
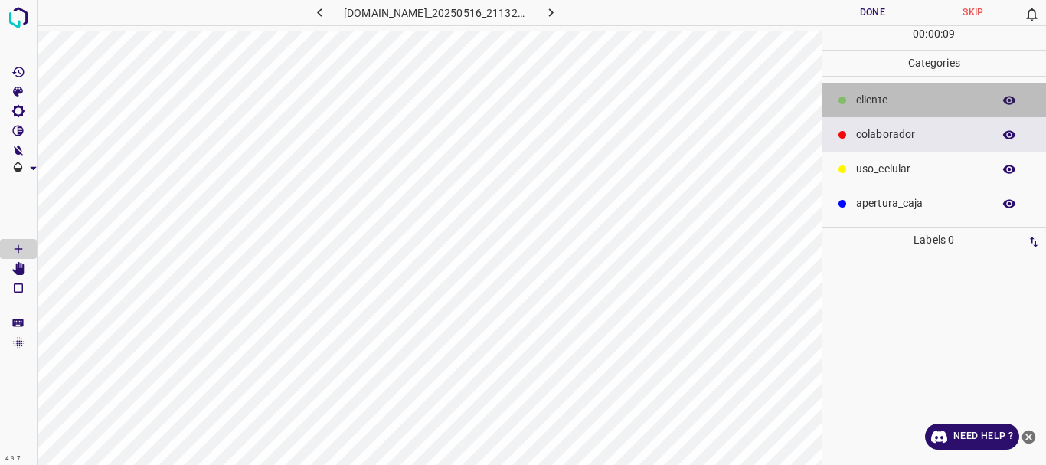
click at [861, 102] on p "​​cliente" at bounding box center [920, 100] width 129 height 16
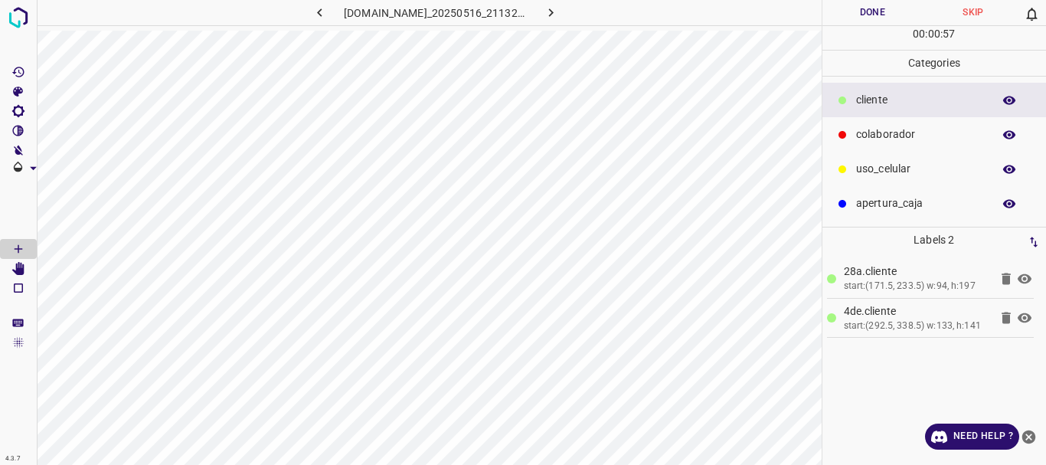
click at [884, 12] on button "Done" at bounding box center [872, 12] width 101 height 25
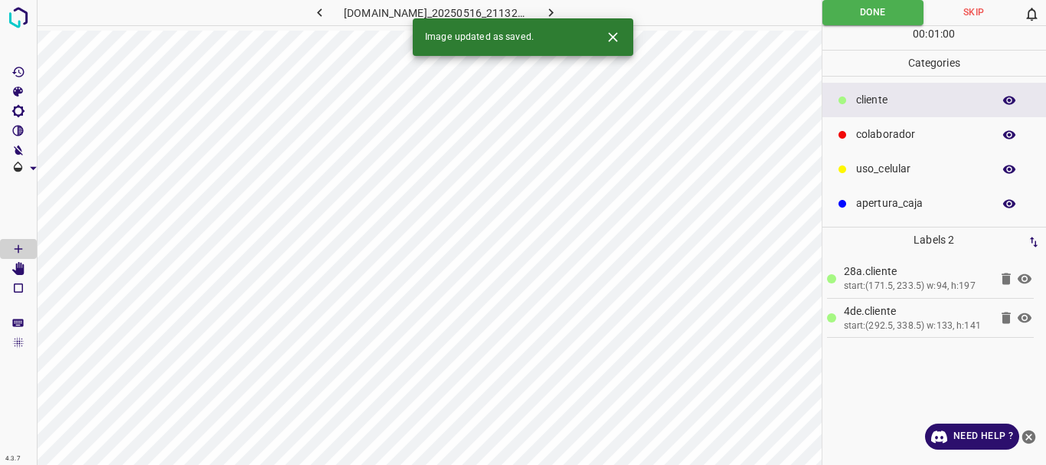
click at [551, 9] on icon "button" at bounding box center [551, 12] width 5 height 8
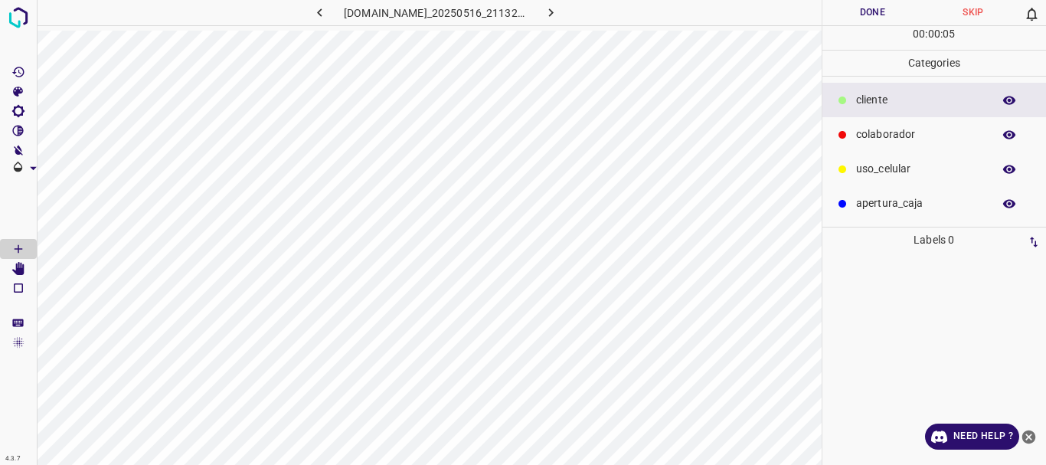
click at [847, 100] on div at bounding box center [842, 100] width 15 height 15
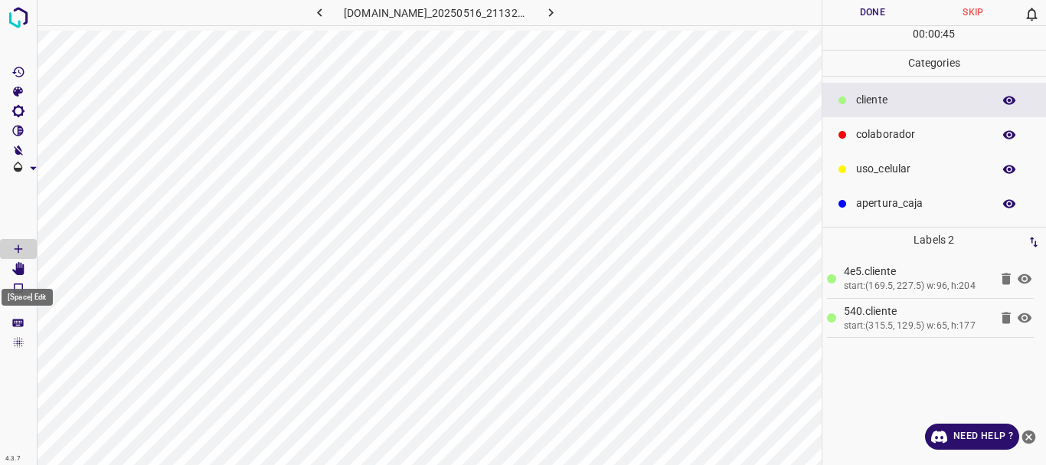
click at [22, 267] on icon "[Space] Edit" at bounding box center [18, 269] width 12 height 14
click at [18, 269] on icon "[Space] Edit" at bounding box center [18, 269] width 12 height 14
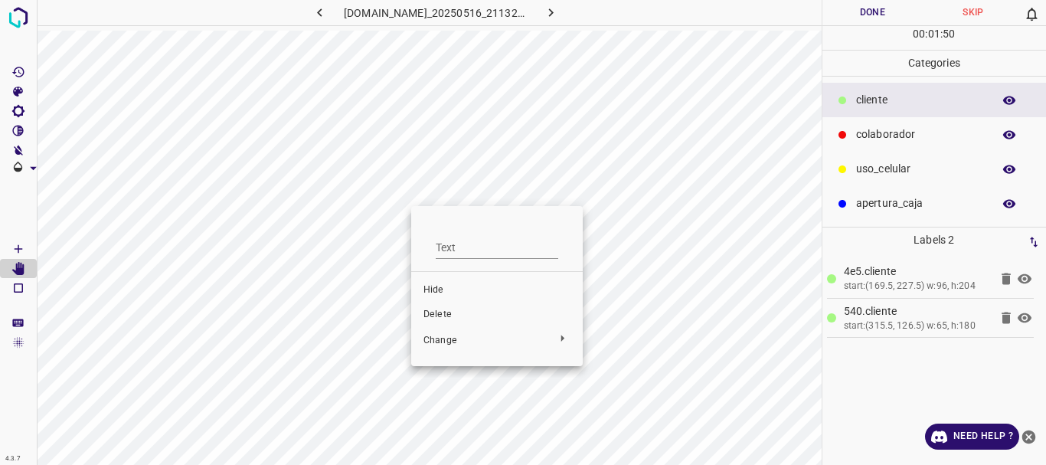
click at [453, 308] on span "Delete" at bounding box center [496, 315] width 147 height 14
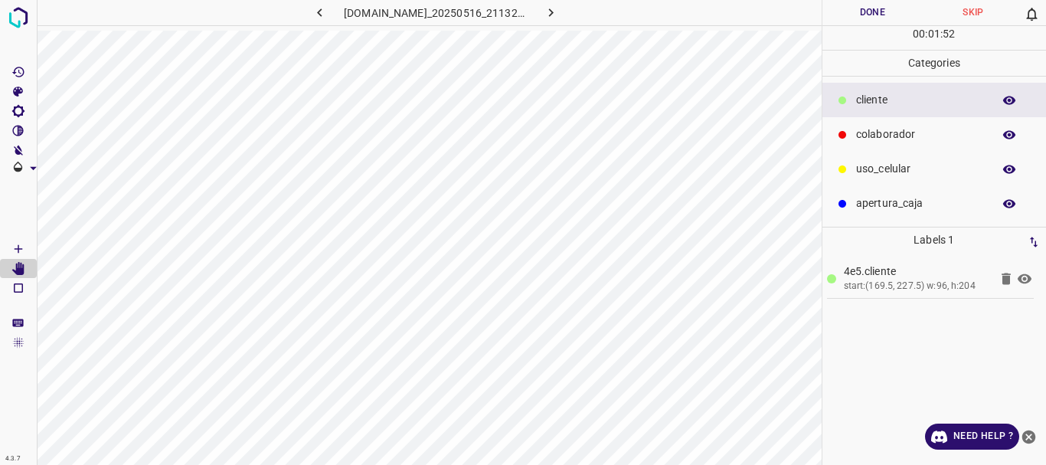
click at [889, 141] on p "colaborador" at bounding box center [920, 134] width 129 height 16
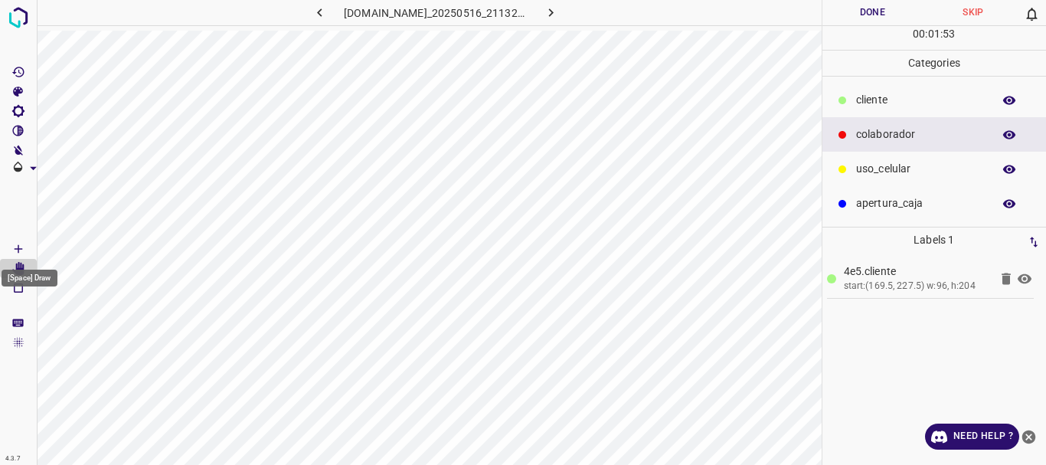
click at [25, 250] on Draw"] "[Space] Draw" at bounding box center [18, 249] width 37 height 20
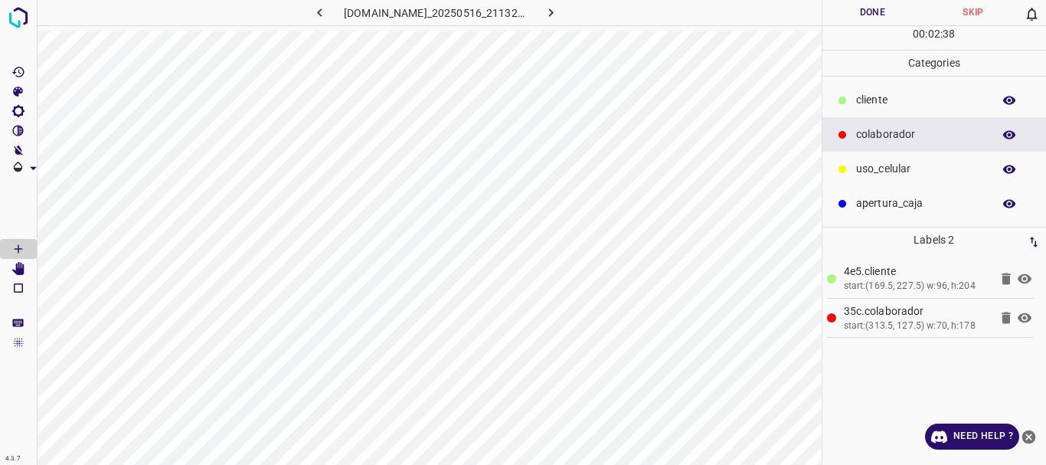
click at [878, 8] on button "Done" at bounding box center [872, 12] width 101 height 25
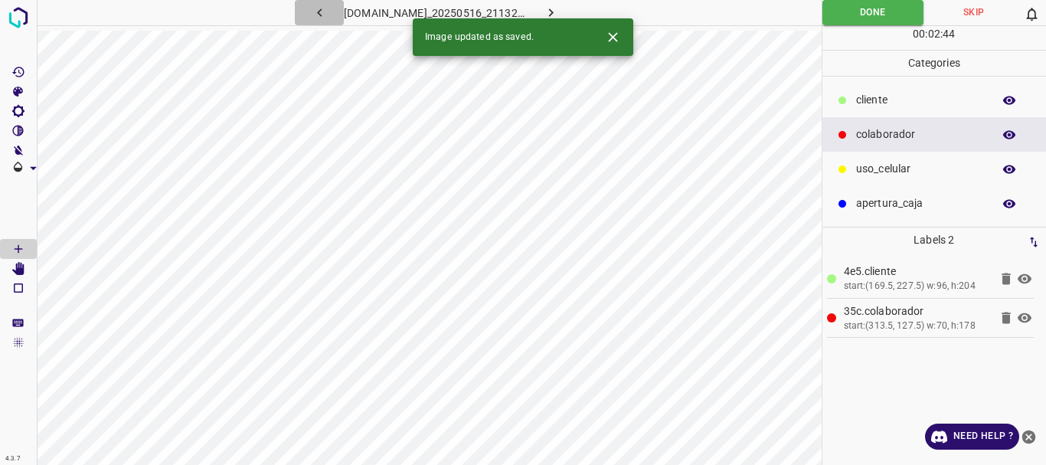
click at [322, 15] on icon "button" at bounding box center [320, 13] width 16 height 16
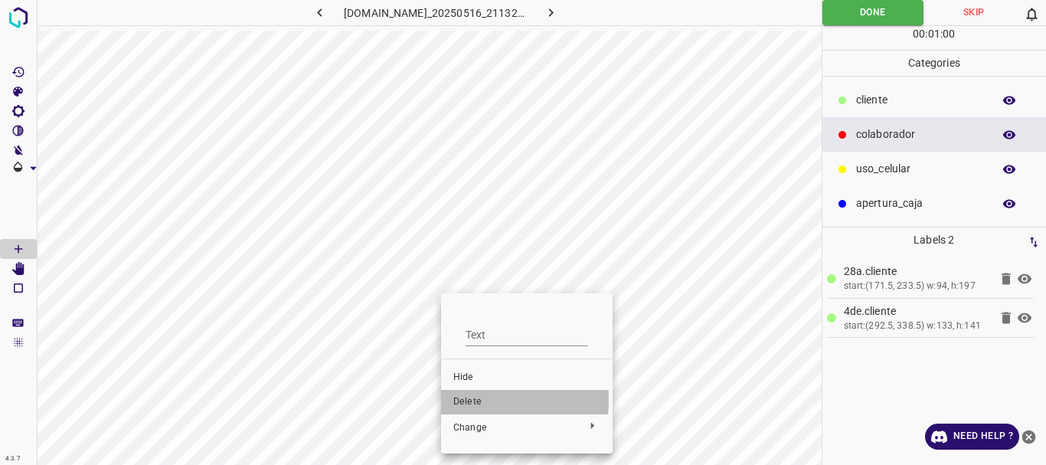
click at [456, 400] on span "Delete" at bounding box center [526, 402] width 147 height 14
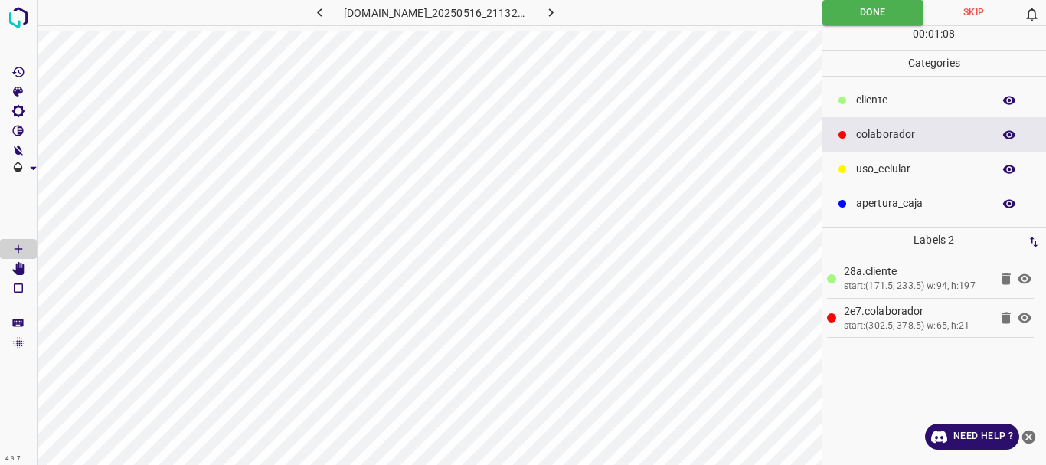
click at [1006, 318] on icon at bounding box center [1006, 317] width 9 height 11
click at [906, 145] on div "colaborador" at bounding box center [934, 134] width 224 height 34
click at [856, 12] on button "Done" at bounding box center [873, 12] width 102 height 25
click at [548, 9] on icon "button" at bounding box center [551, 13] width 16 height 16
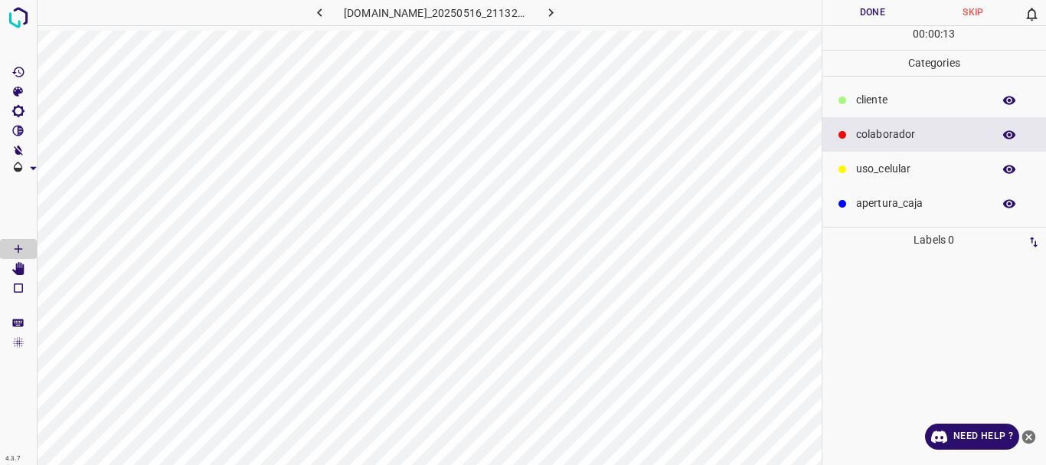
click at [862, 136] on p "colaborador" at bounding box center [920, 134] width 129 height 16
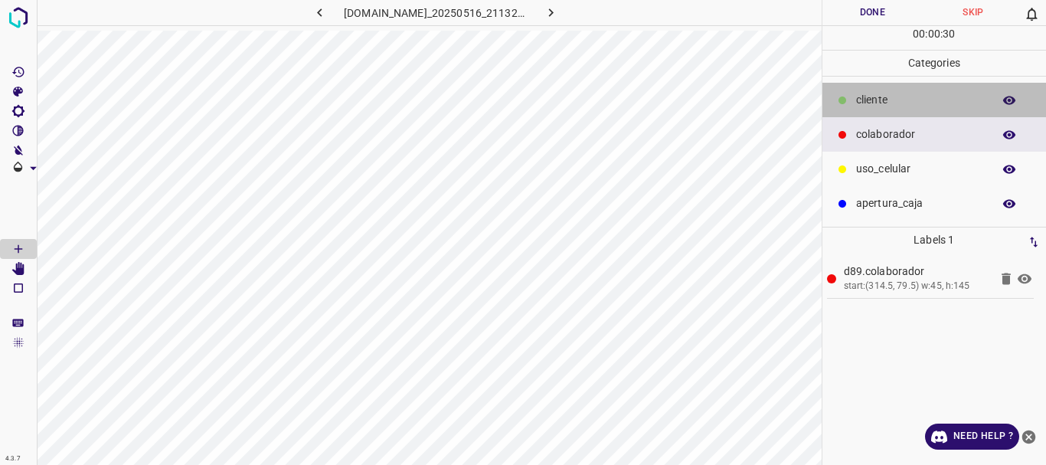
click at [902, 104] on p "​​cliente" at bounding box center [920, 100] width 129 height 16
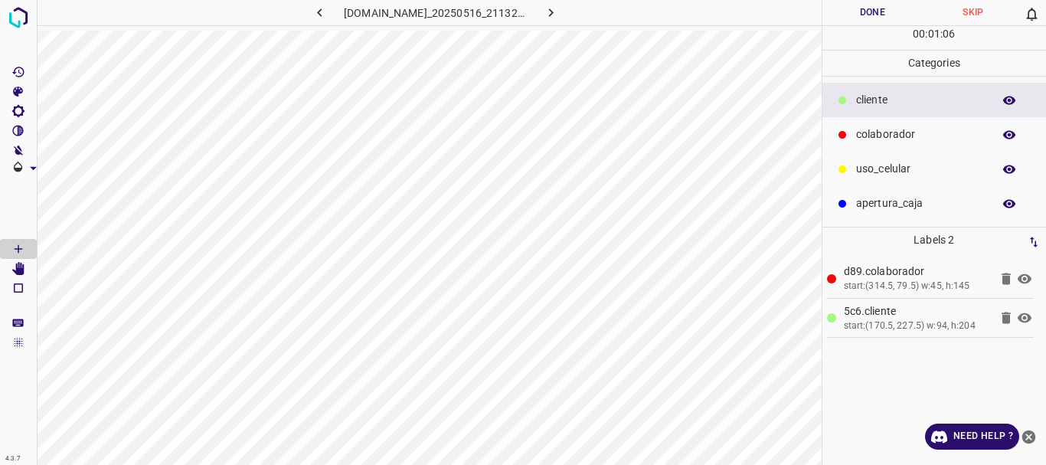
click at [866, 168] on p "uso_celular" at bounding box center [920, 169] width 129 height 16
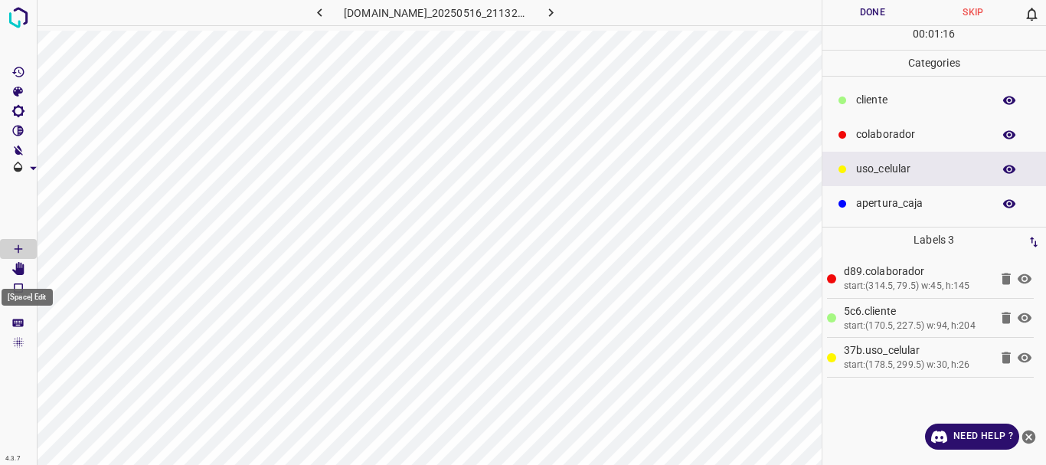
click at [21, 269] on icon "[Space] Edit" at bounding box center [18, 269] width 12 height 14
click at [1025, 317] on icon at bounding box center [1025, 318] width 14 height 10
click at [1025, 319] on icon at bounding box center [1025, 318] width 14 height 12
click at [870, 11] on button "Done" at bounding box center [872, 12] width 101 height 25
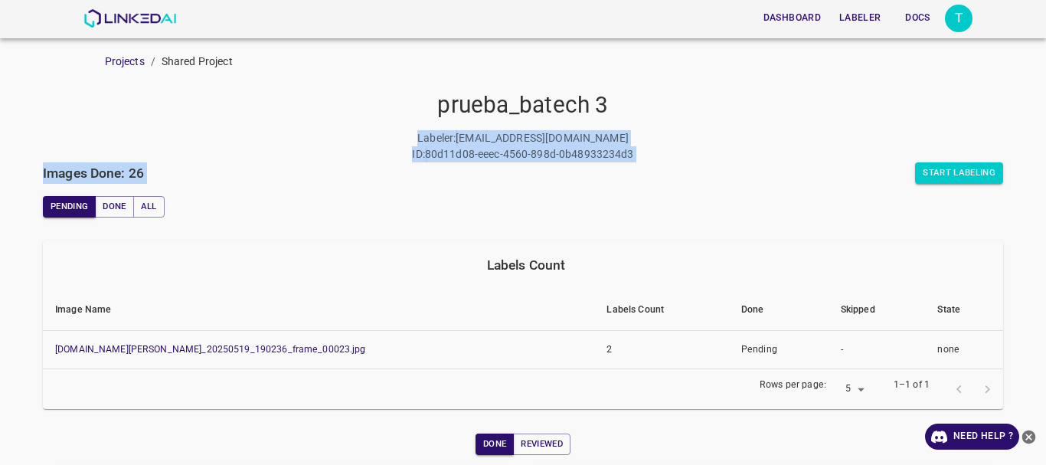
drag, startPoint x: 166, startPoint y: 125, endPoint x: 1045, endPoint y: 208, distance: 883.0
click at [1045, 208] on div "Dashboard Labeler Docs T Projects / Shared Project prueba_batech 3 Labeler : mo…" at bounding box center [523, 232] width 1046 height 465
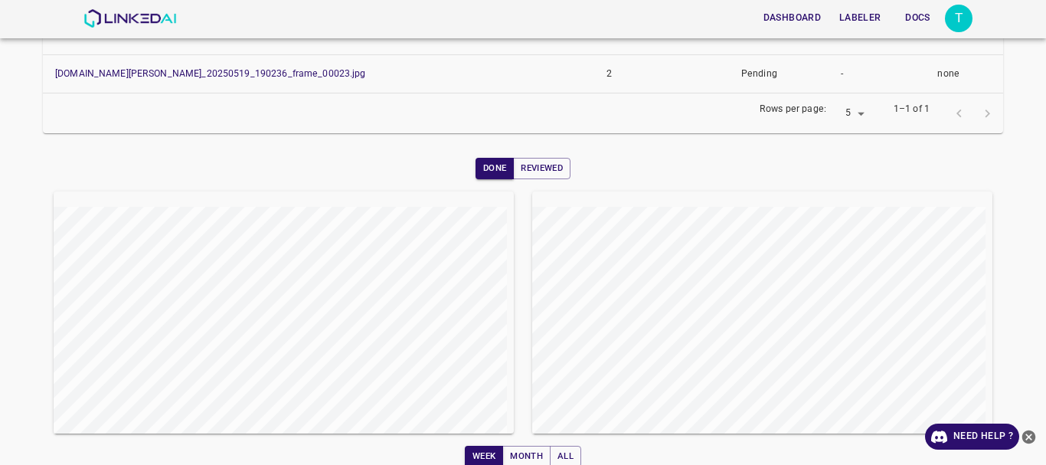
scroll to position [290, 0]
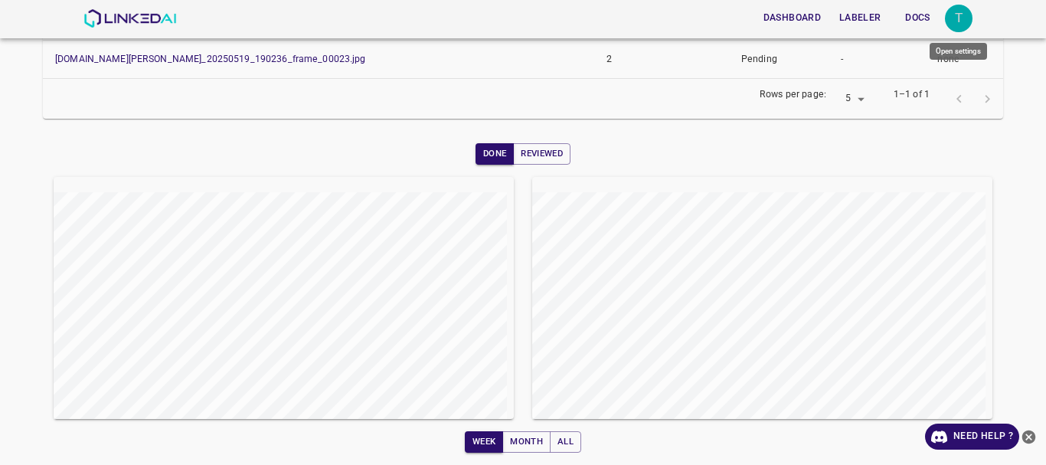
click at [963, 26] on div "T" at bounding box center [959, 19] width 28 height 28
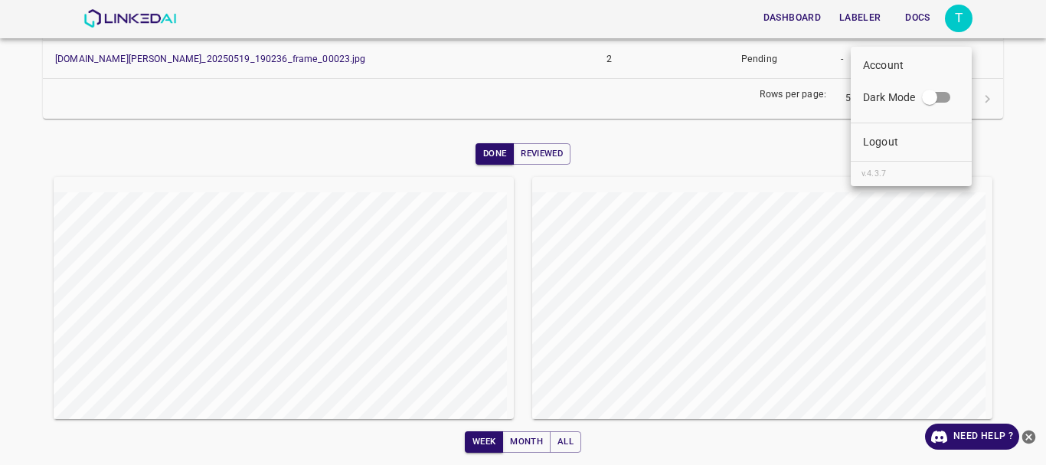
click at [1015, 87] on div at bounding box center [523, 232] width 1046 height 465
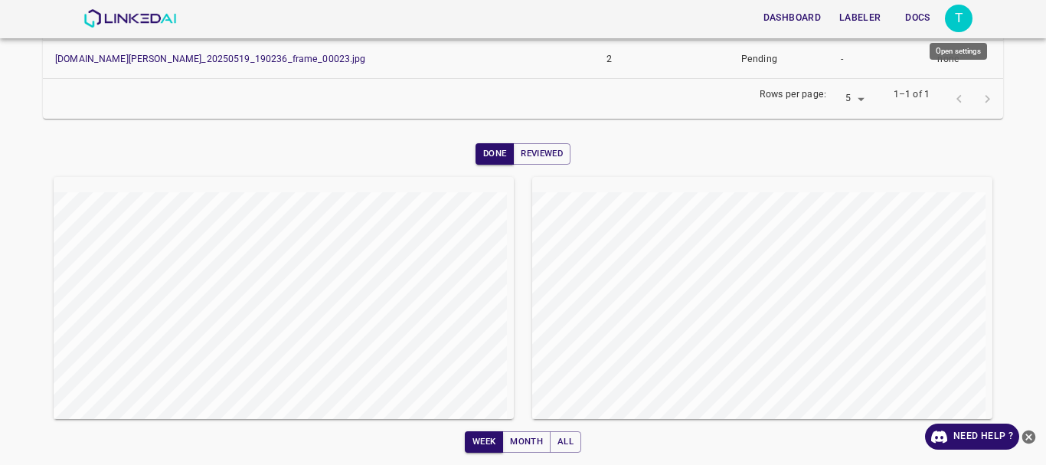
click at [967, 28] on div "T" at bounding box center [959, 19] width 28 height 28
